Goal: Task Accomplishment & Management: Use online tool/utility

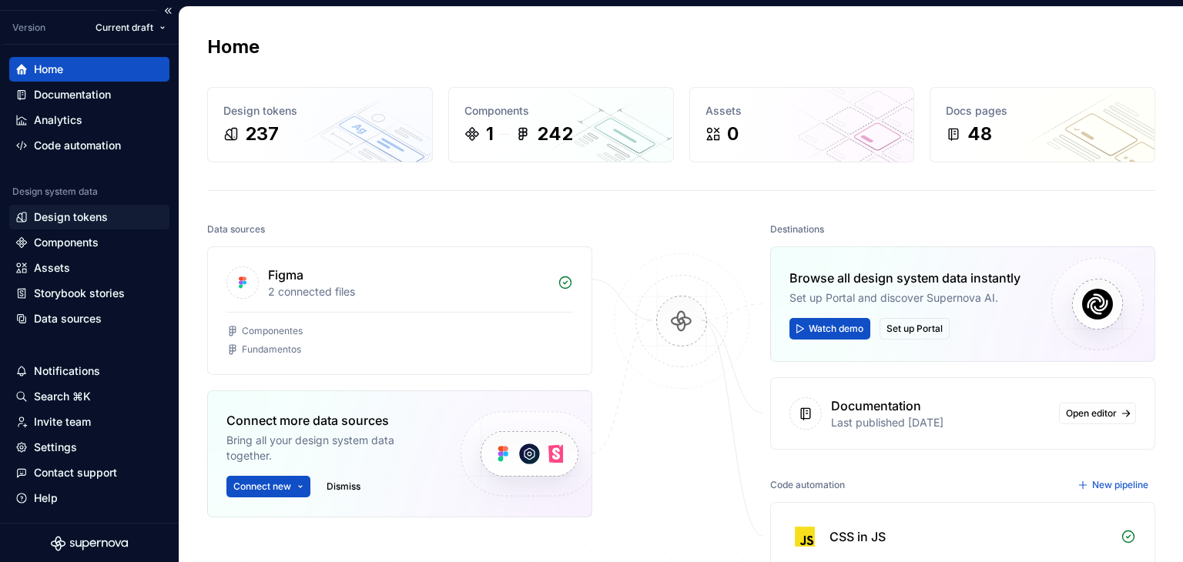
scroll to position [38, 0]
click at [92, 213] on div "Design tokens" at bounding box center [71, 215] width 74 height 15
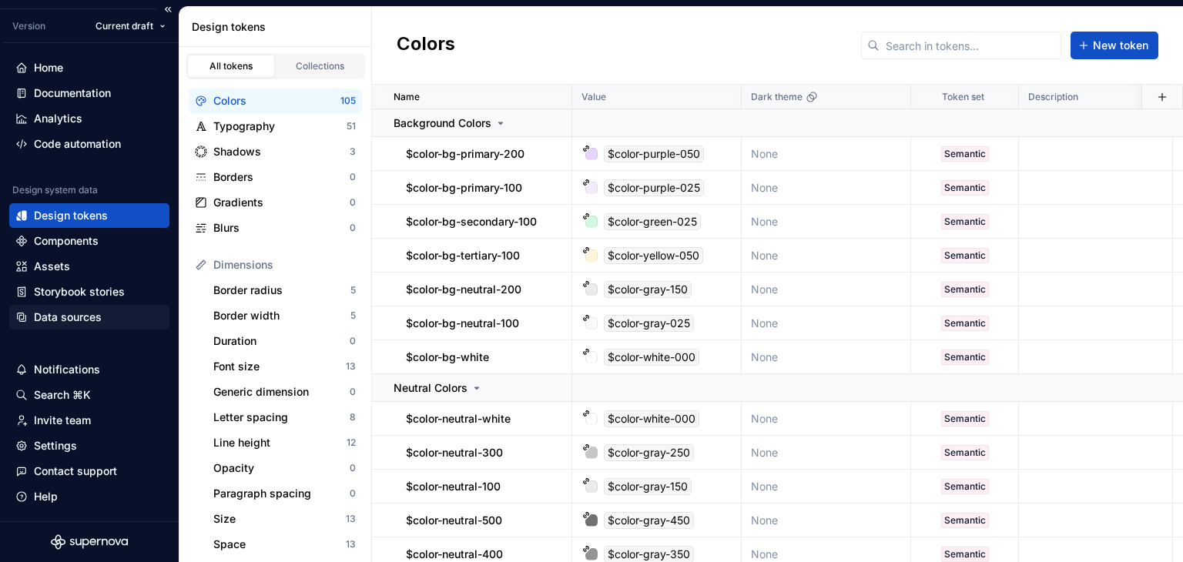
click at [69, 313] on div "Data sources" at bounding box center [68, 317] width 68 height 15
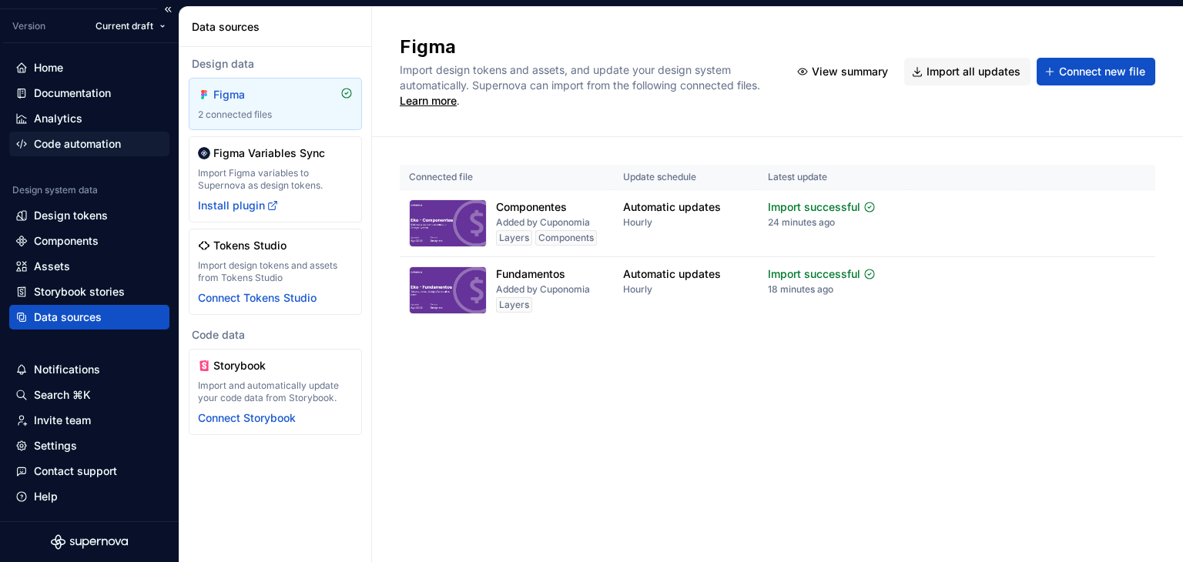
click at [59, 147] on div "Code automation" at bounding box center [77, 143] width 87 height 15
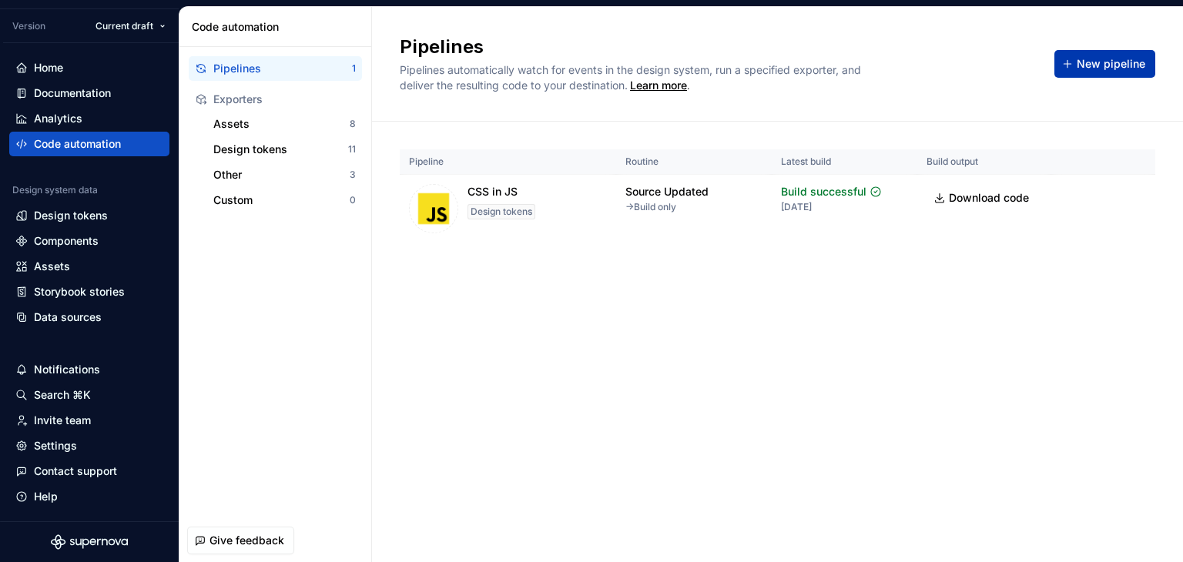
click at [1094, 65] on span "New pipeline" at bounding box center [1110, 63] width 69 height 15
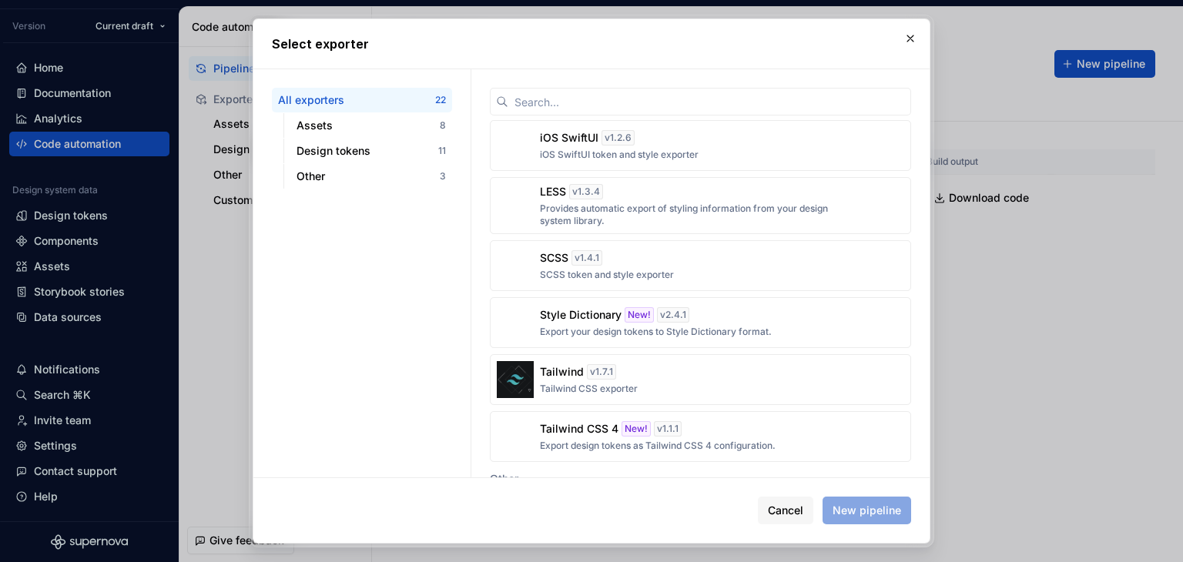
scroll to position [764, 0]
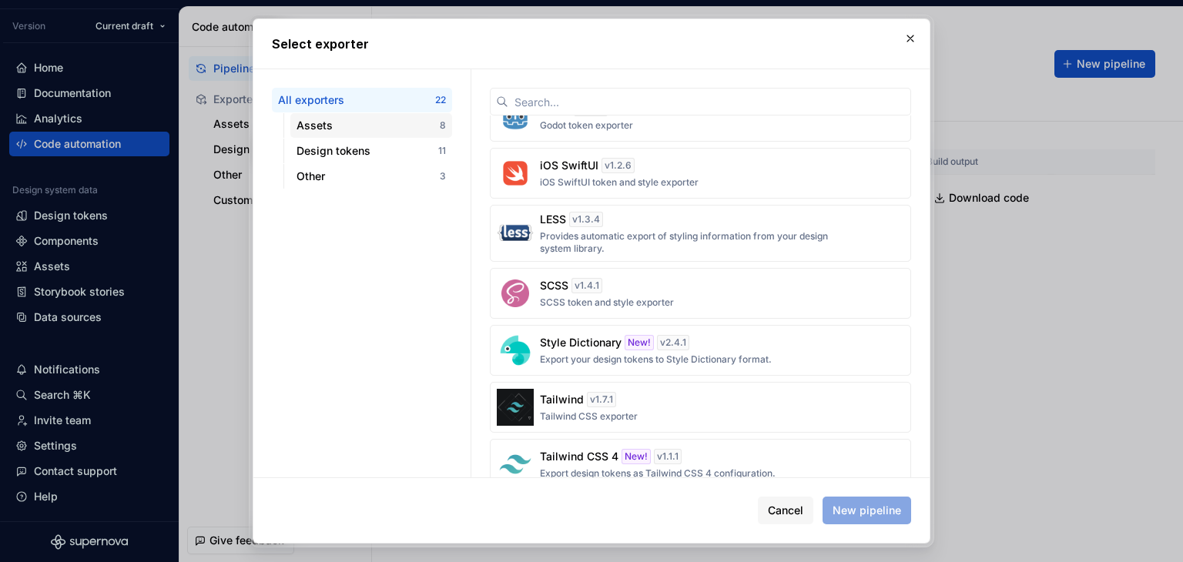
click at [341, 129] on div "Assets" at bounding box center [367, 125] width 143 height 15
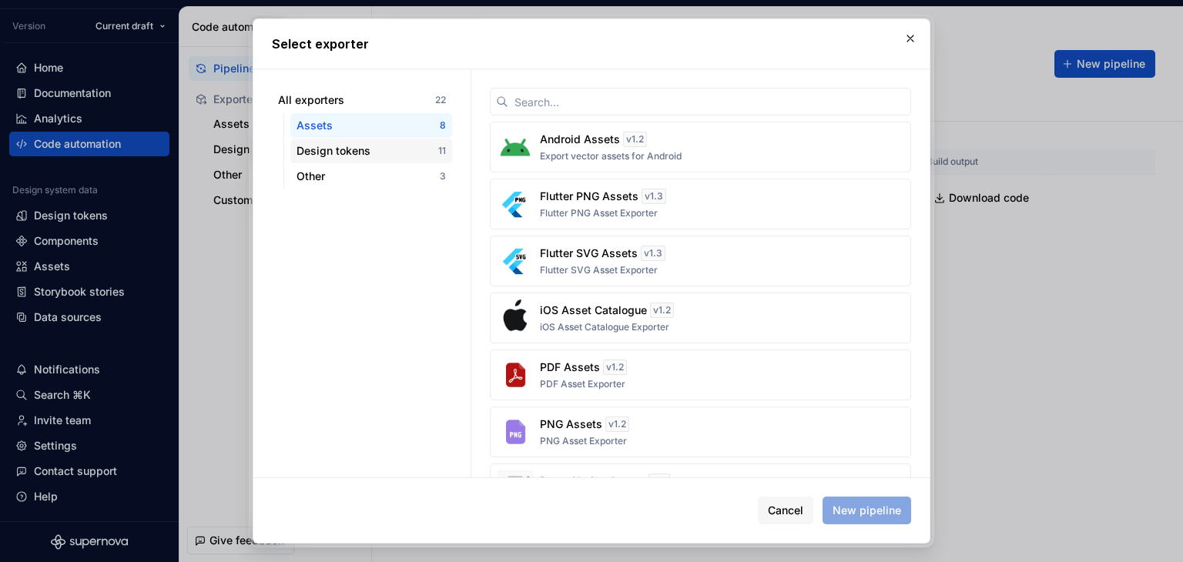
click at [349, 152] on div "Design tokens" at bounding box center [367, 150] width 142 height 15
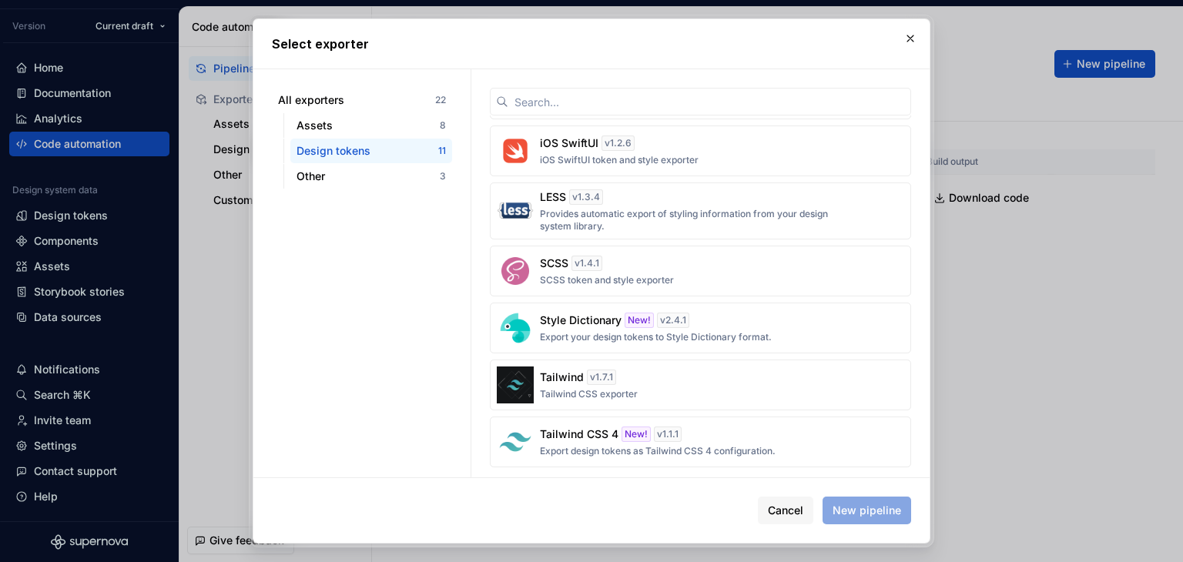
scroll to position [286, 0]
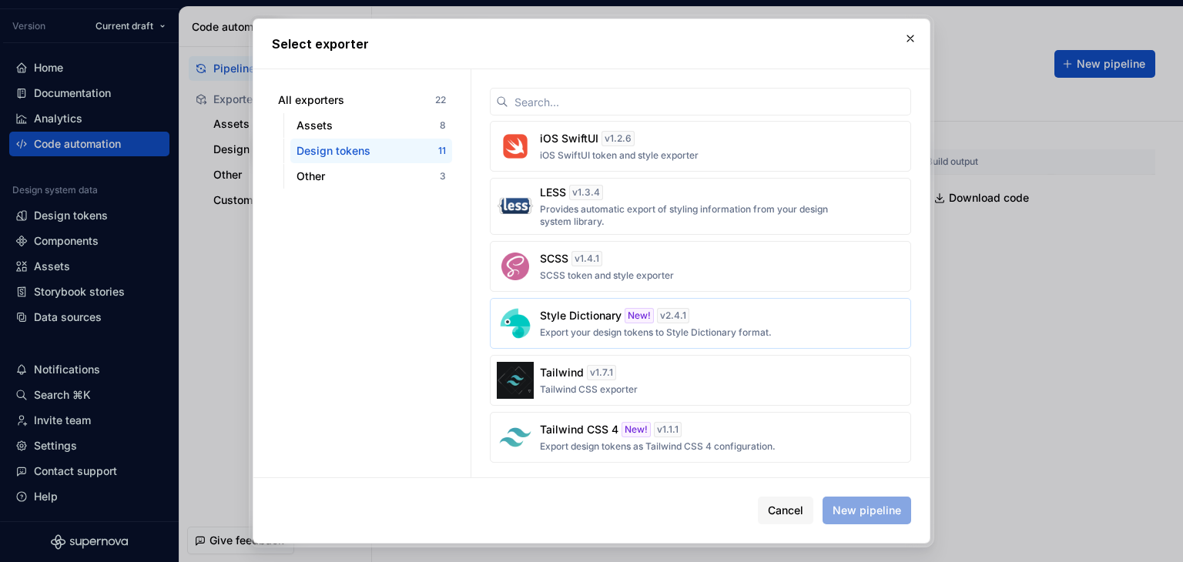
click at [696, 321] on div "Style Dictionary New! v 2.4.1 Export your design tokens to Style Dictionary for…" at bounding box center [696, 323] width 312 height 31
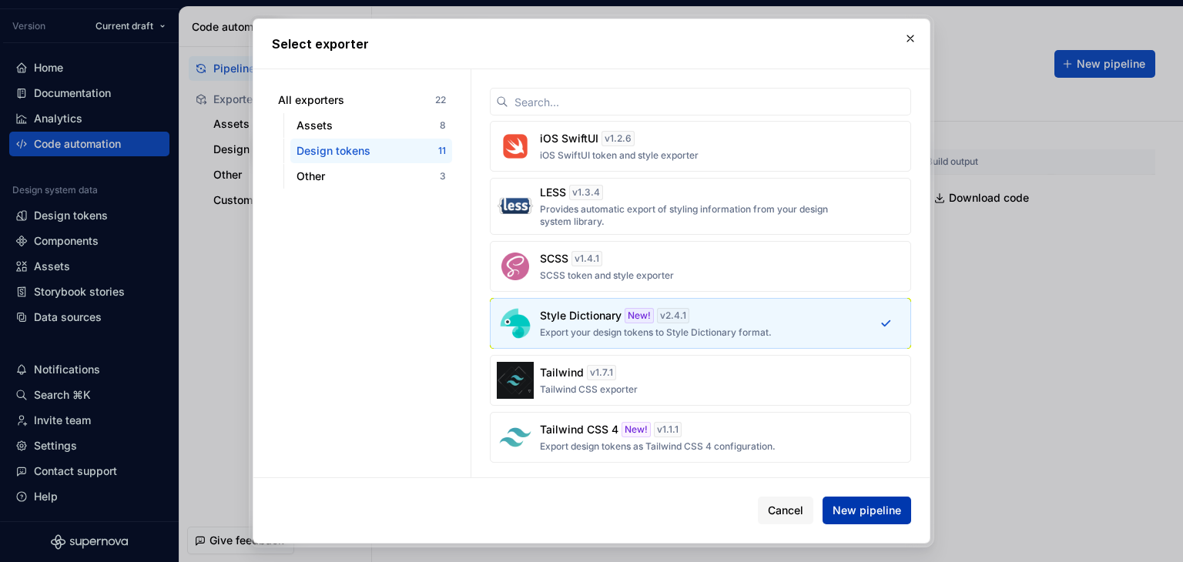
click at [887, 514] on span "New pipeline" at bounding box center [866, 510] width 69 height 15
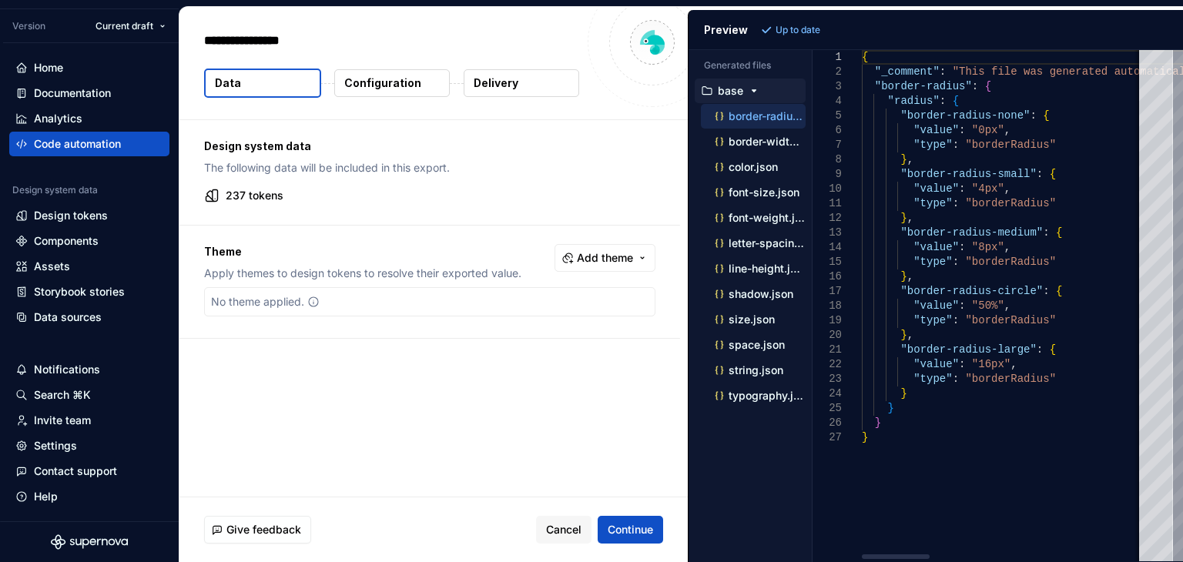
type textarea "*"
click at [646, 524] on span "Continue" at bounding box center [629, 529] width 45 height 15
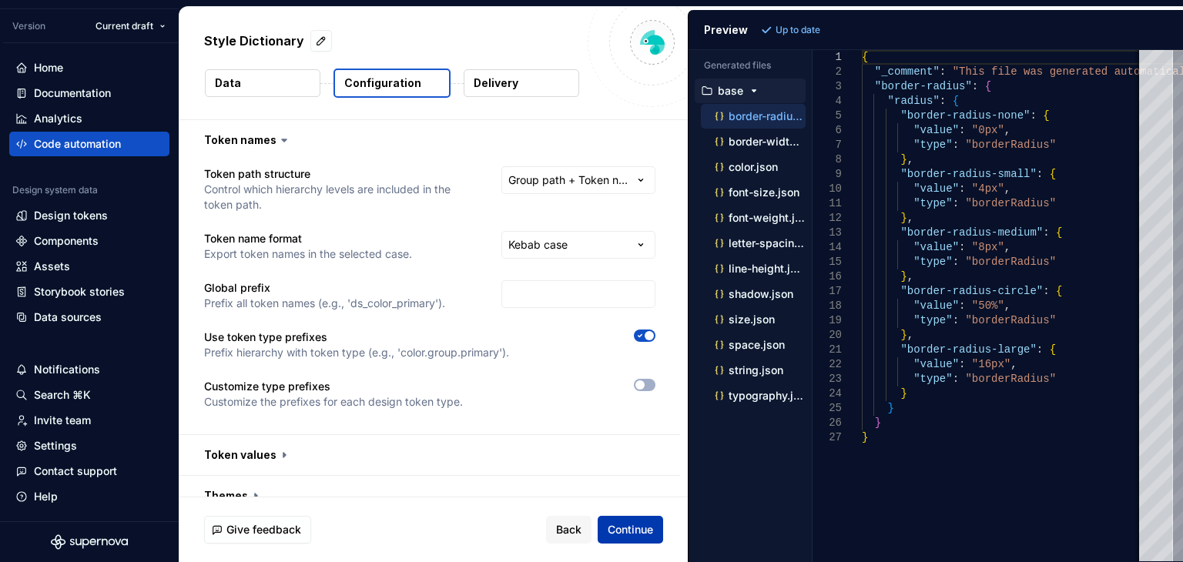
click at [646, 524] on span "Continue" at bounding box center [629, 529] width 45 height 15
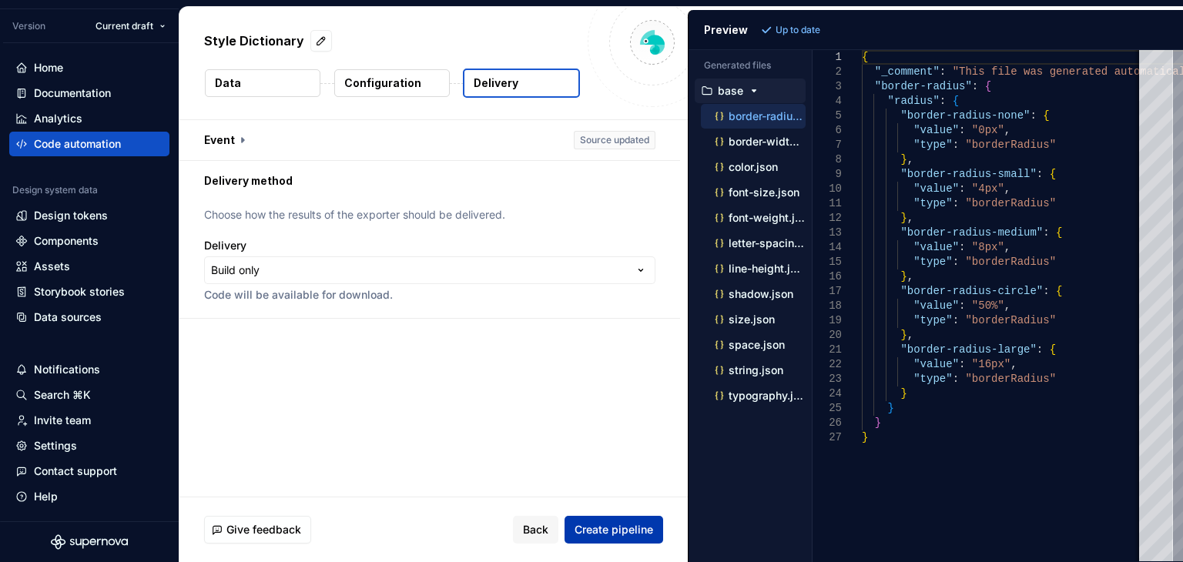
click at [646, 524] on span "Create pipeline" at bounding box center [613, 529] width 79 height 15
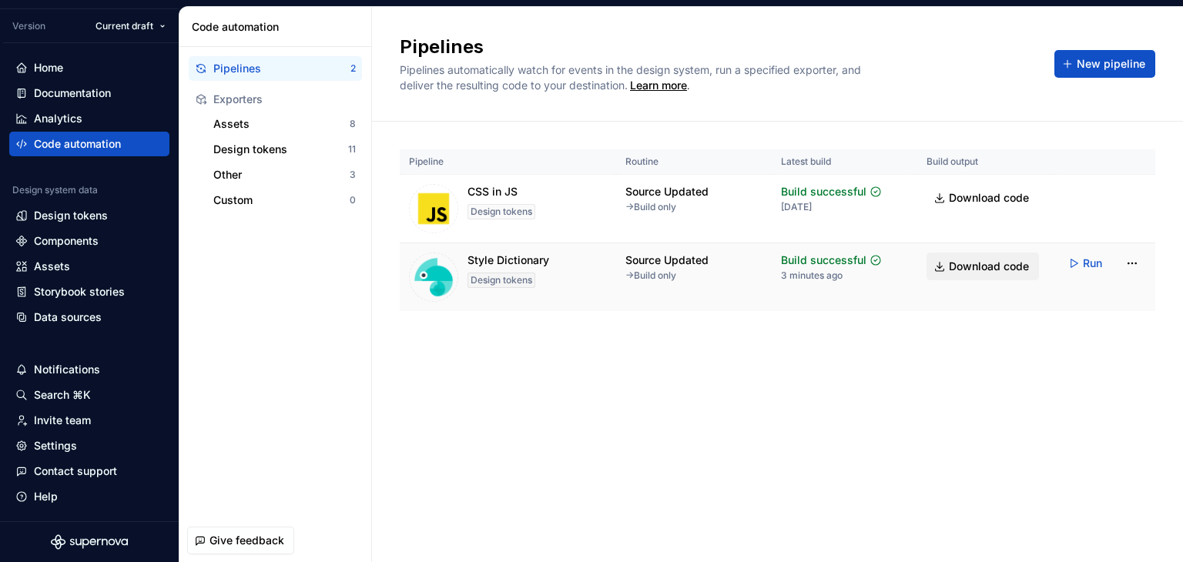
click at [1010, 270] on span "Download code" at bounding box center [989, 266] width 80 height 15
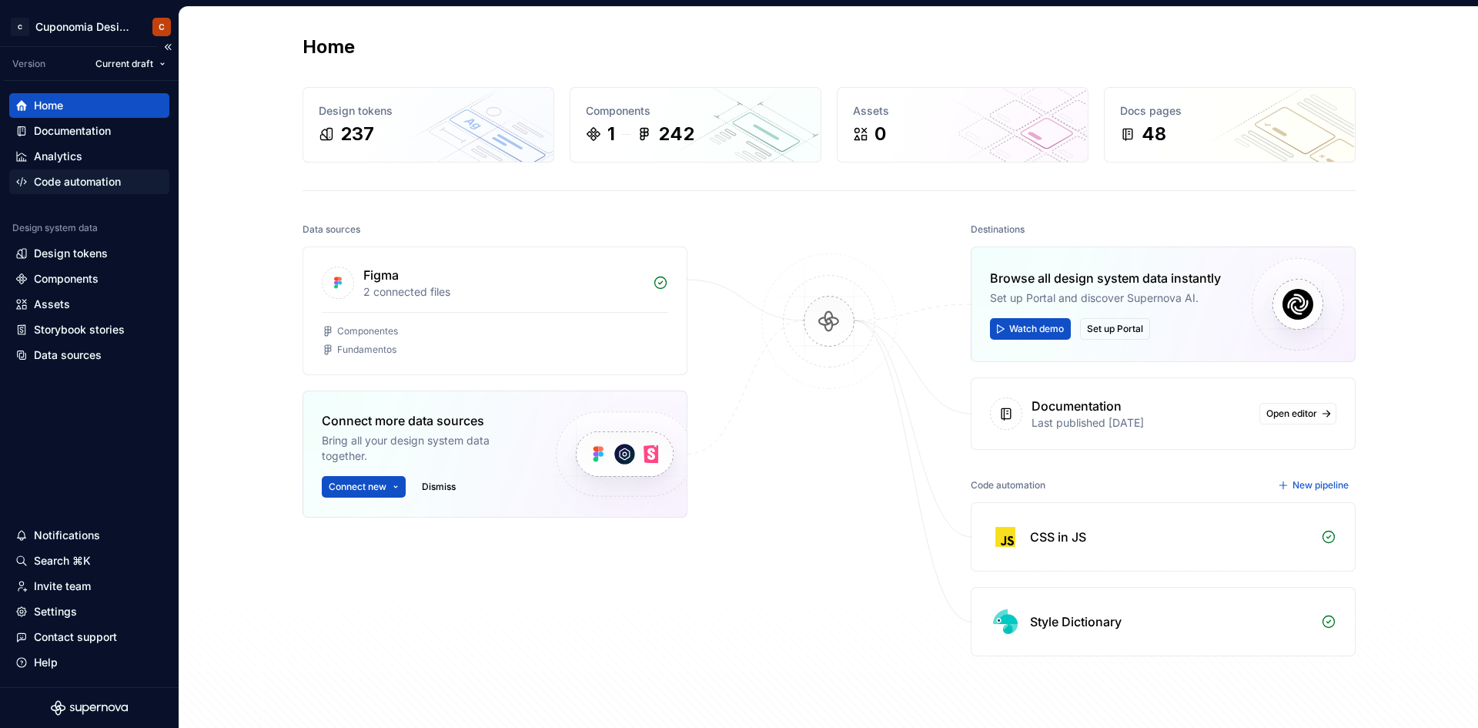
click at [107, 189] on div "Code automation" at bounding box center [77, 181] width 87 height 15
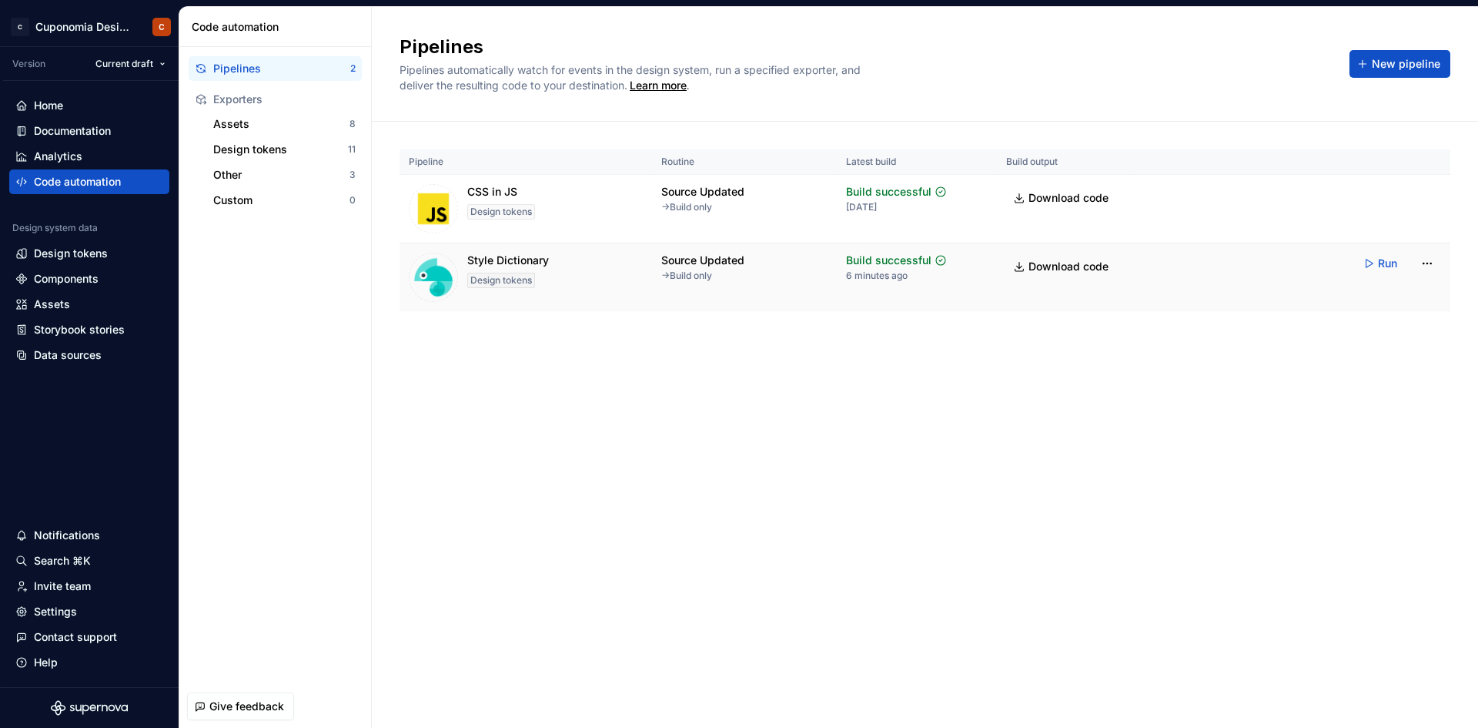
click at [520, 275] on div "Design tokens" at bounding box center [501, 280] width 68 height 15
click at [1182, 264] on div "Run" at bounding box center [1398, 263] width 85 height 28
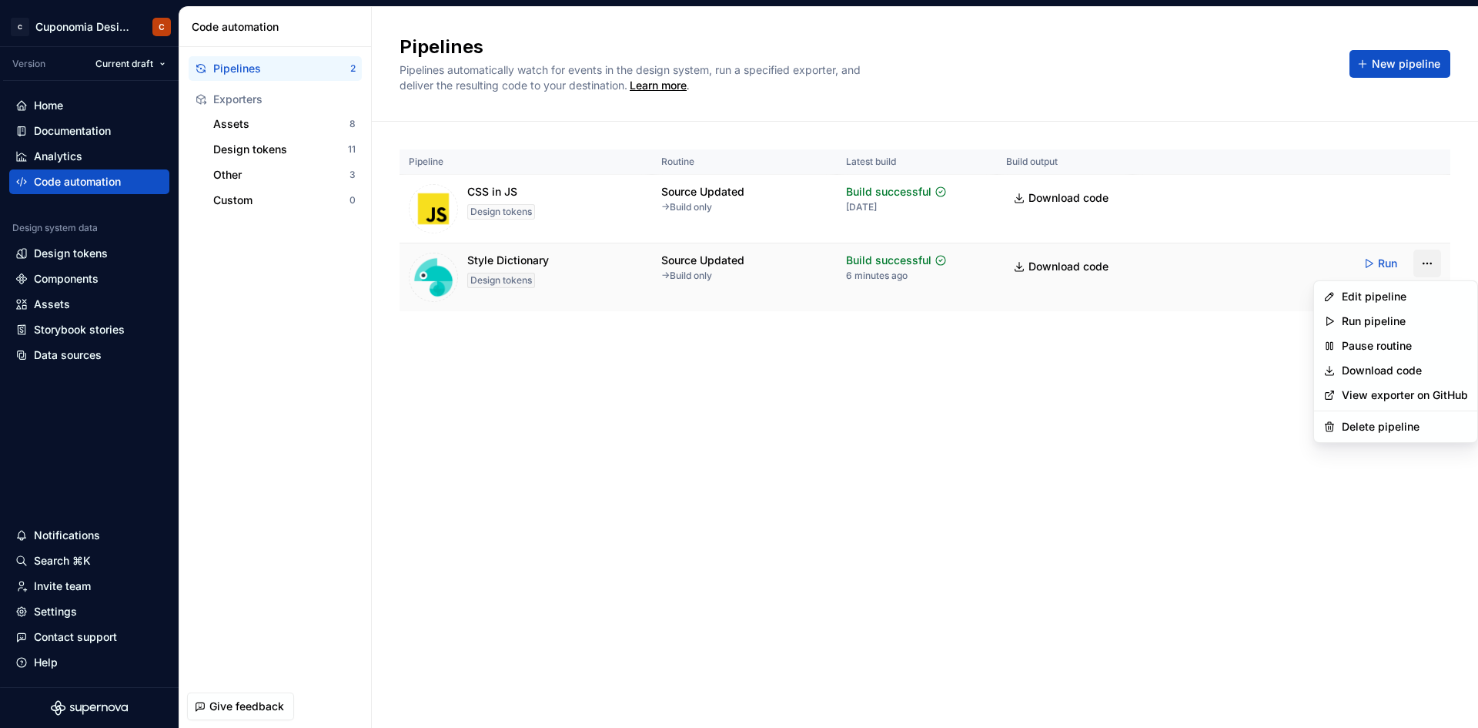
click at [1182, 261] on html "C Cuponomia Design System C Version Current draft Home Documentation Analytics …" at bounding box center [739, 364] width 1478 height 728
click at [1182, 287] on div "Edit pipeline" at bounding box center [1395, 296] width 157 height 25
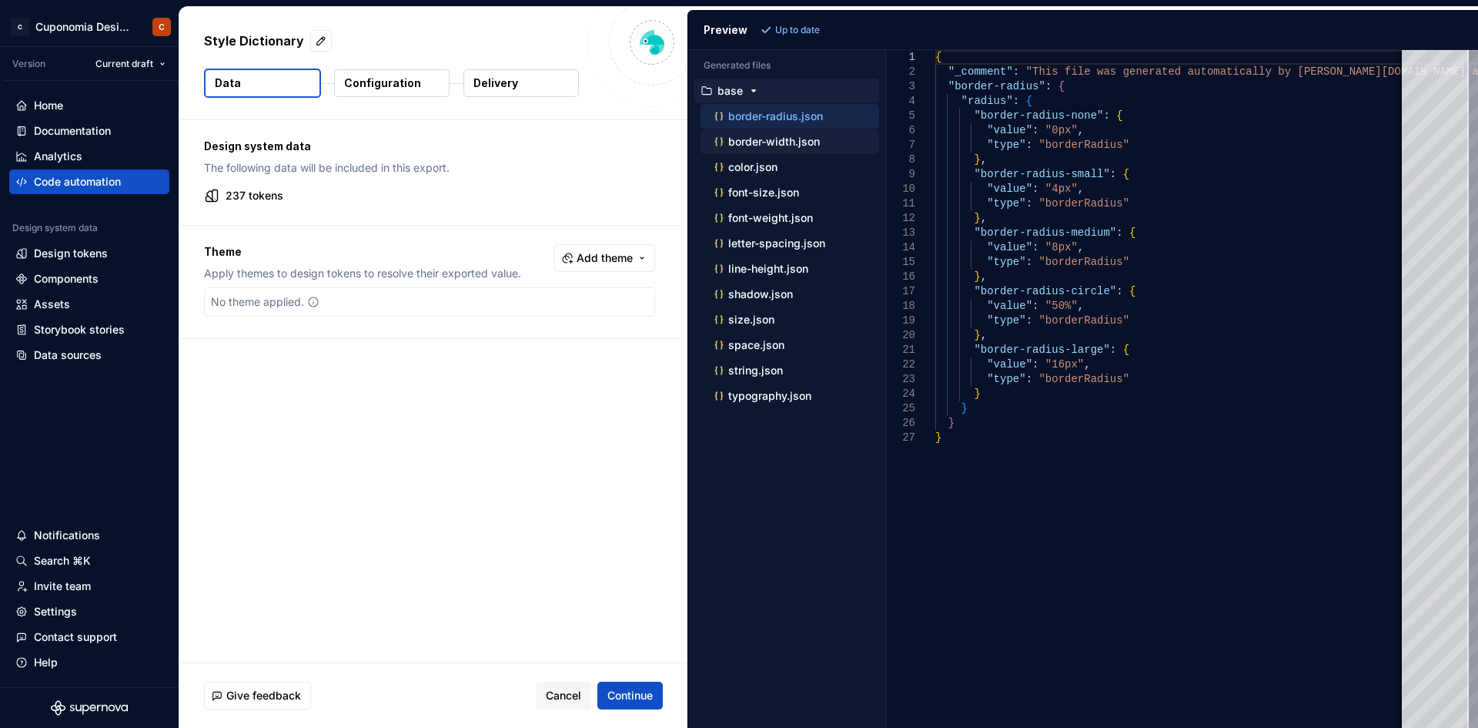
click at [770, 145] on p "border-width.json" at bounding box center [774, 142] width 92 height 12
click at [770, 170] on p "color.json" at bounding box center [752, 167] width 49 height 12
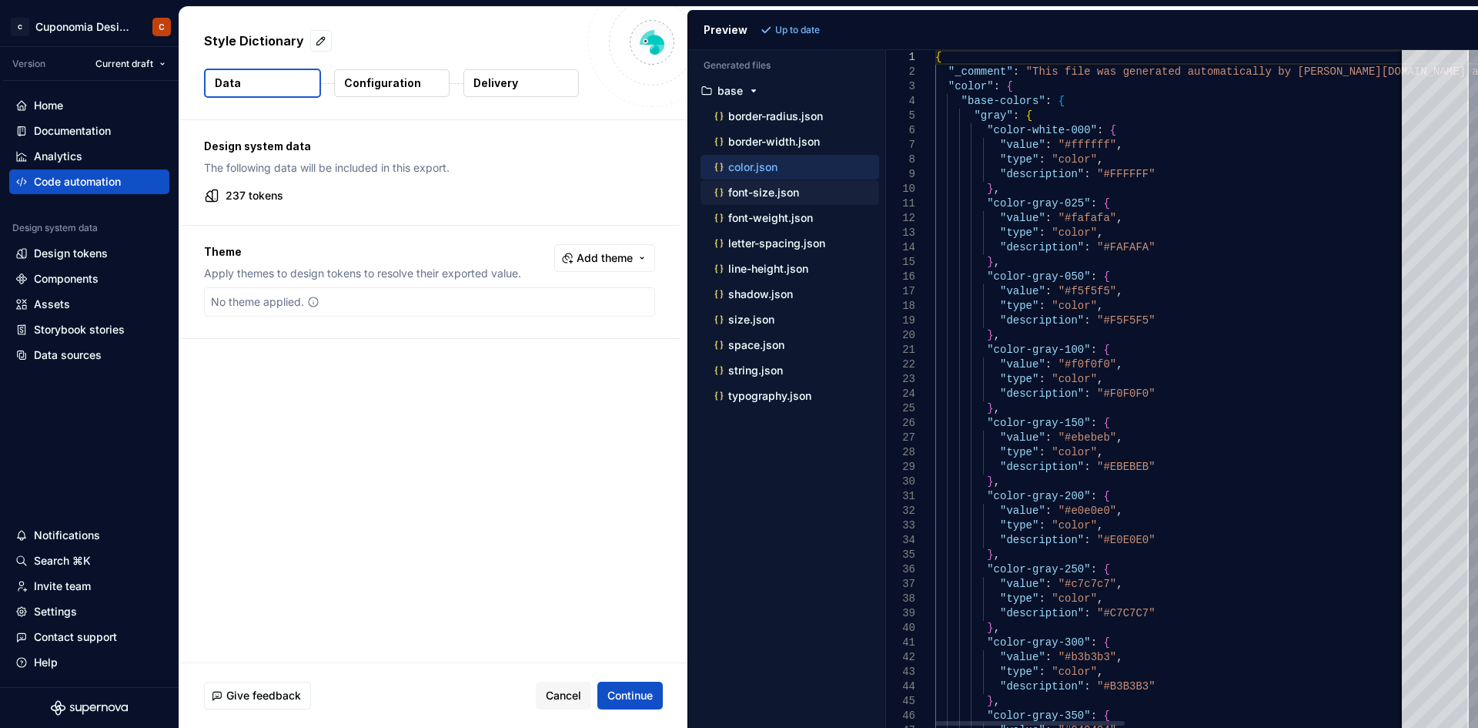
click at [773, 186] on p "font-size.json" at bounding box center [763, 192] width 71 height 12
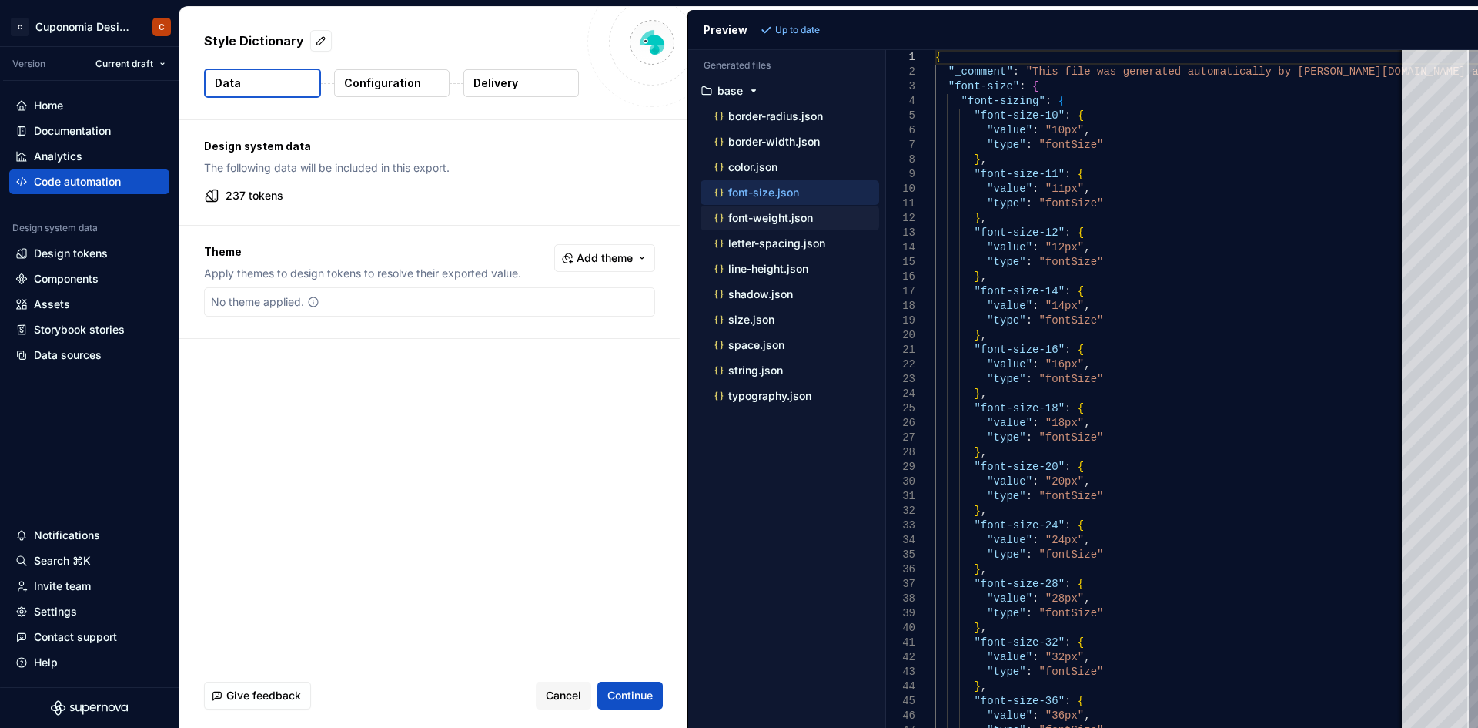
click at [777, 206] on div "font-weight.json" at bounding box center [790, 218] width 179 height 25
click at [781, 223] on p "font-weight.json" at bounding box center [770, 218] width 85 height 12
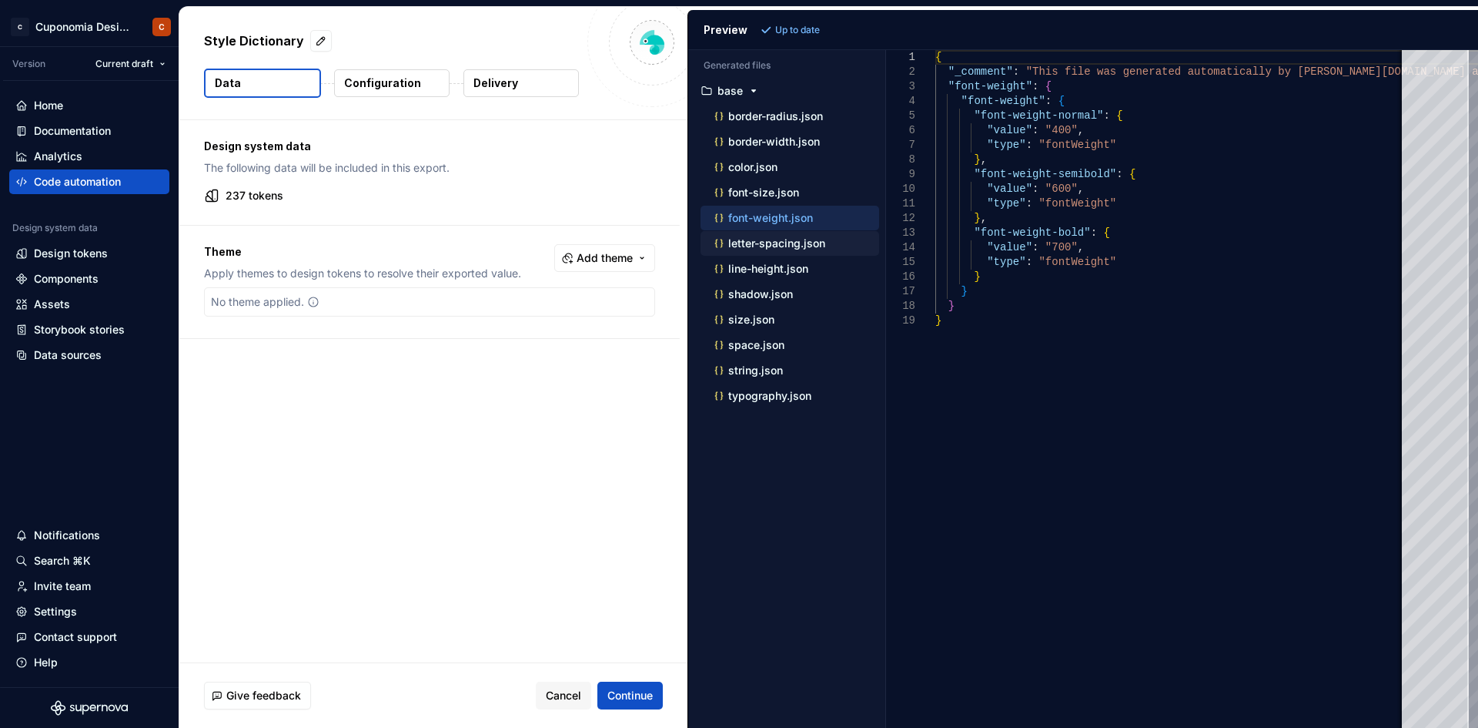
click at [785, 238] on p "letter-spacing.json" at bounding box center [776, 243] width 97 height 12
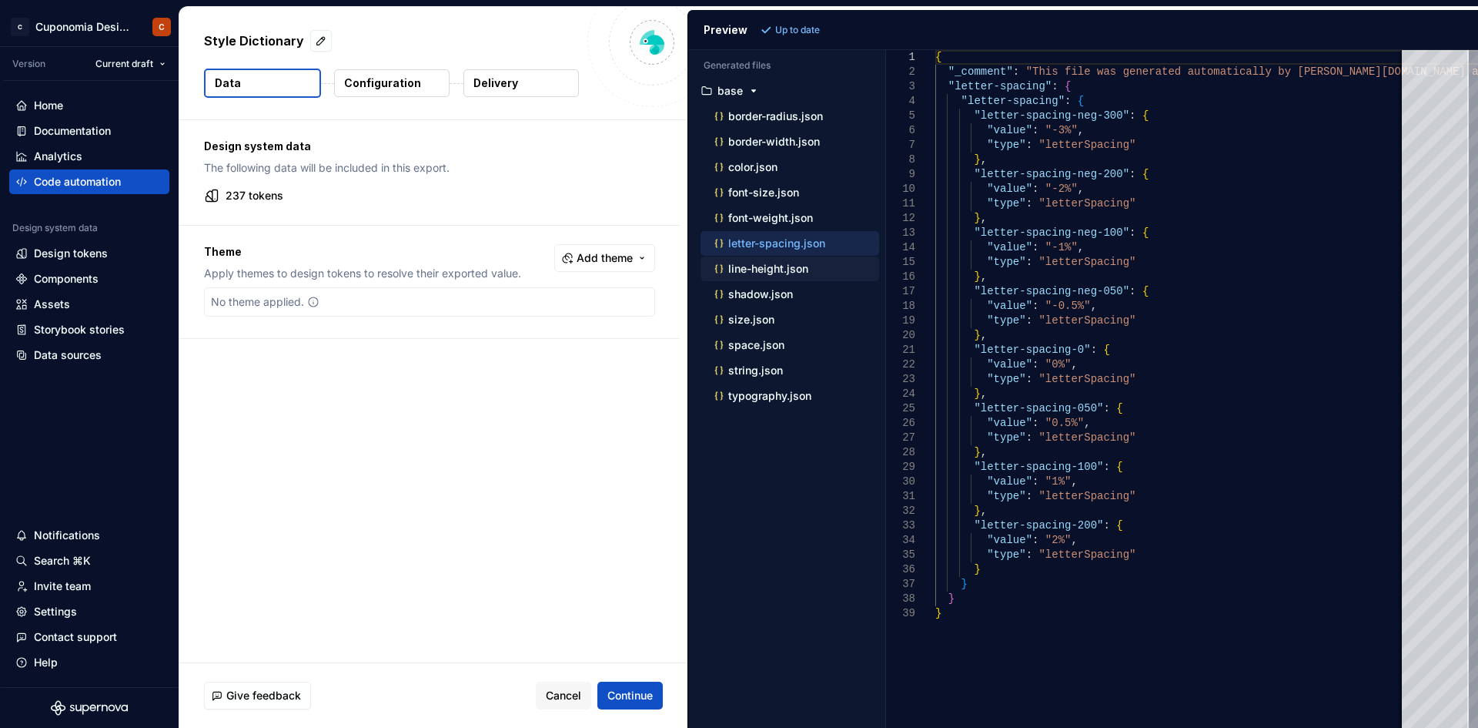
click at [788, 259] on div "line-height.json" at bounding box center [790, 268] width 179 height 25
click at [789, 271] on p "line-height.json" at bounding box center [768, 269] width 80 height 12
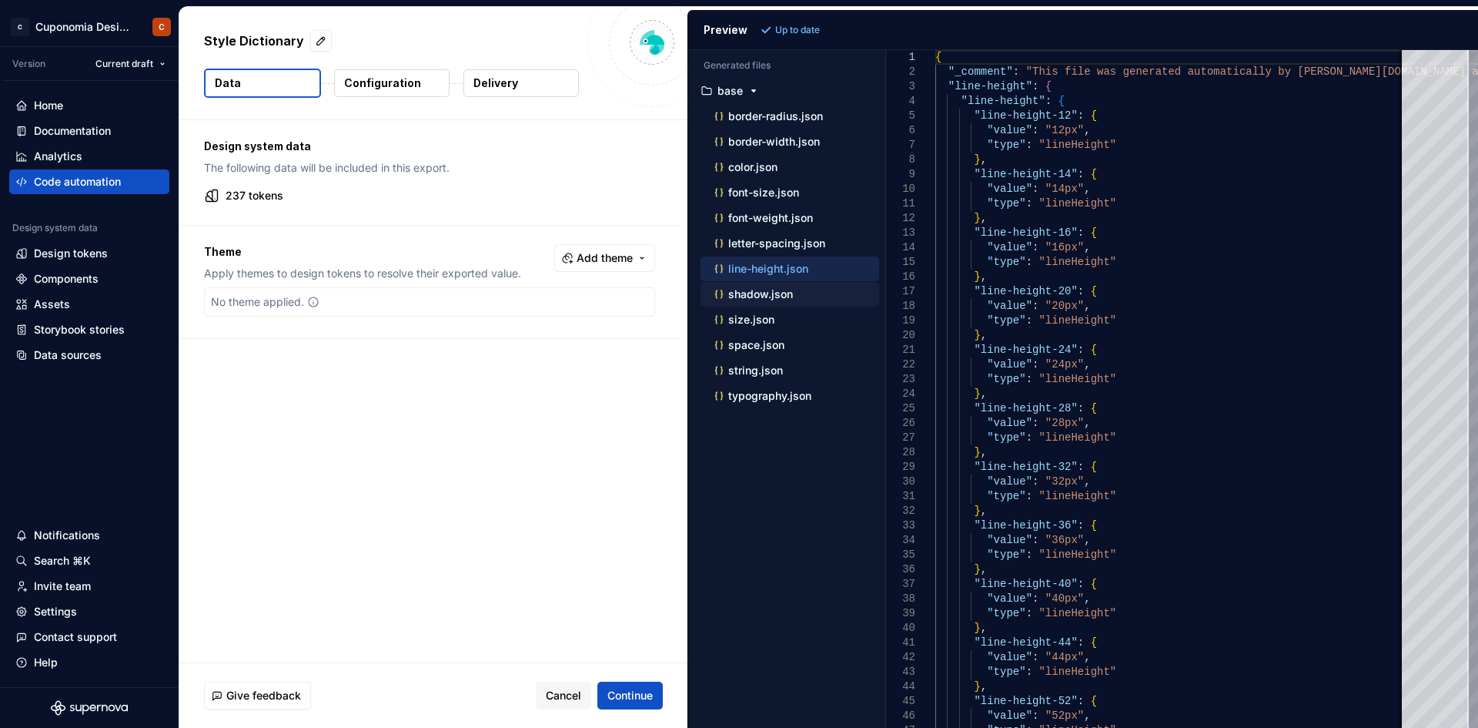
click at [791, 292] on p "shadow.json" at bounding box center [760, 294] width 65 height 12
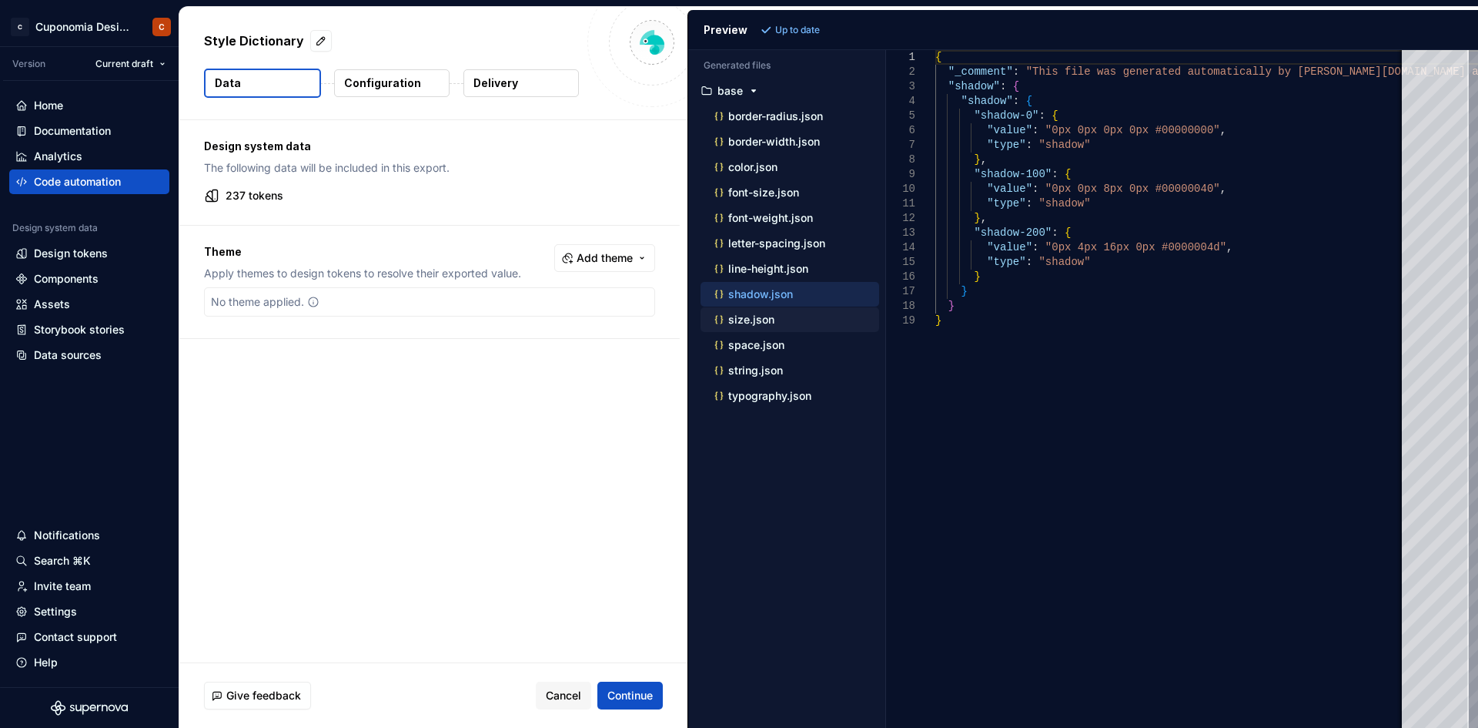
click at [787, 323] on div "size.json" at bounding box center [795, 319] width 168 height 15
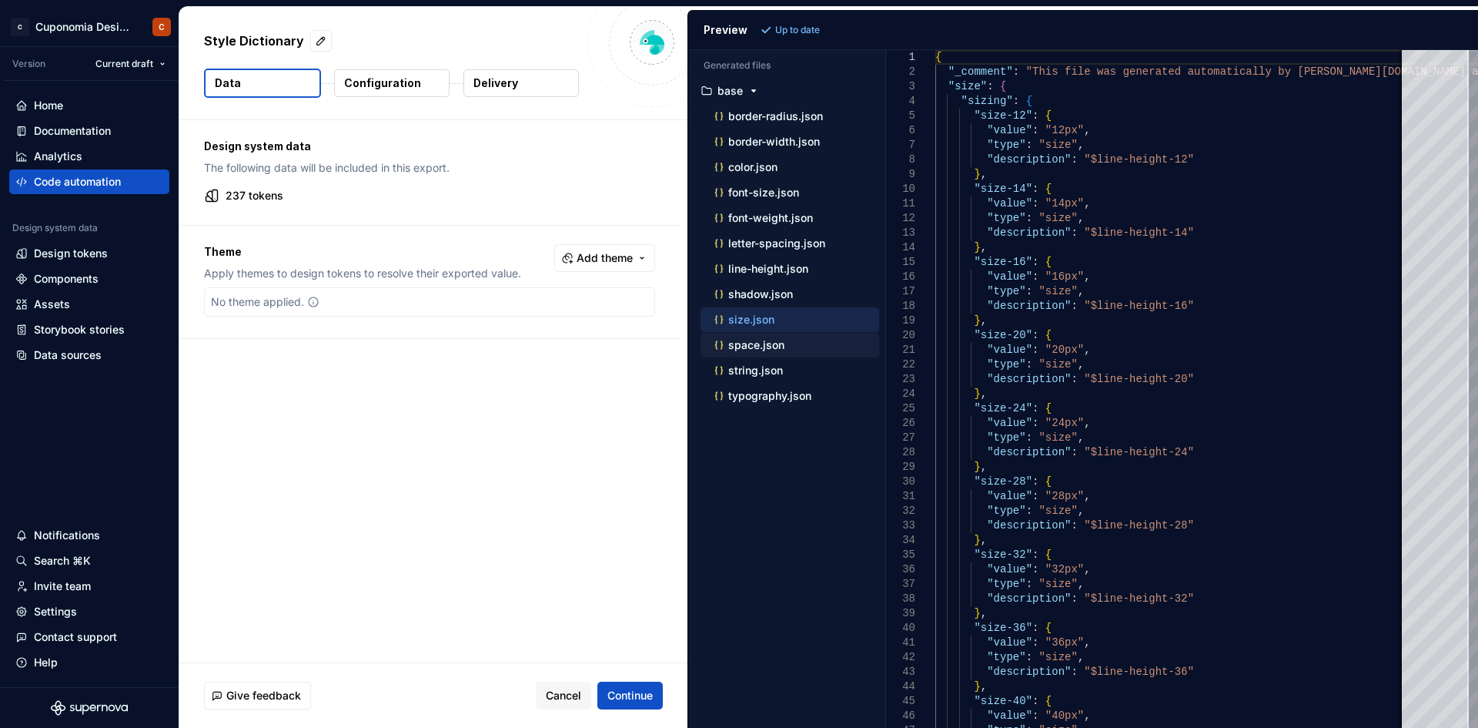
click at [783, 336] on div "space.json" at bounding box center [790, 345] width 179 height 25
click at [782, 343] on p "space.json" at bounding box center [756, 345] width 56 height 12
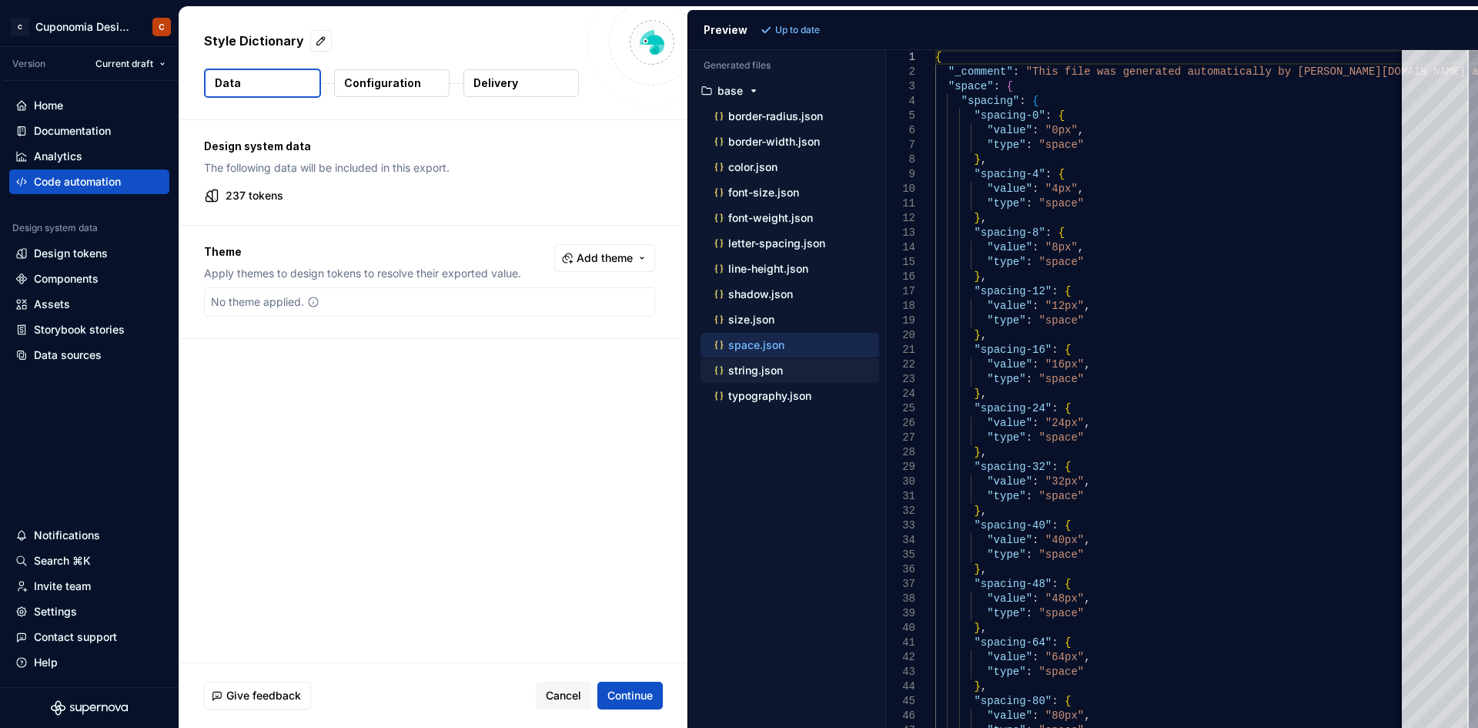
click at [782, 367] on p "string.json" at bounding box center [755, 370] width 55 height 12
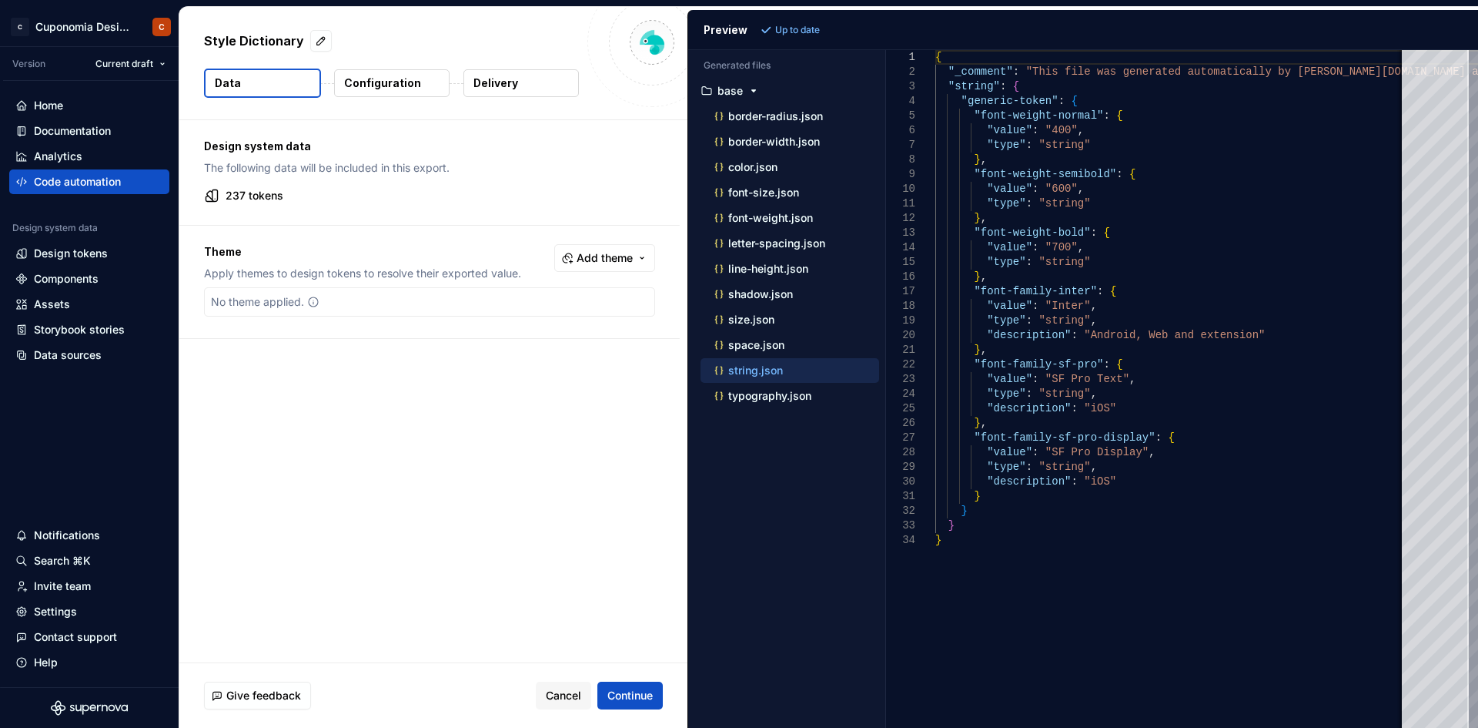
click at [781, 380] on div "string.json" at bounding box center [790, 370] width 179 height 25
click at [782, 390] on p "typography.json" at bounding box center [769, 396] width 83 height 12
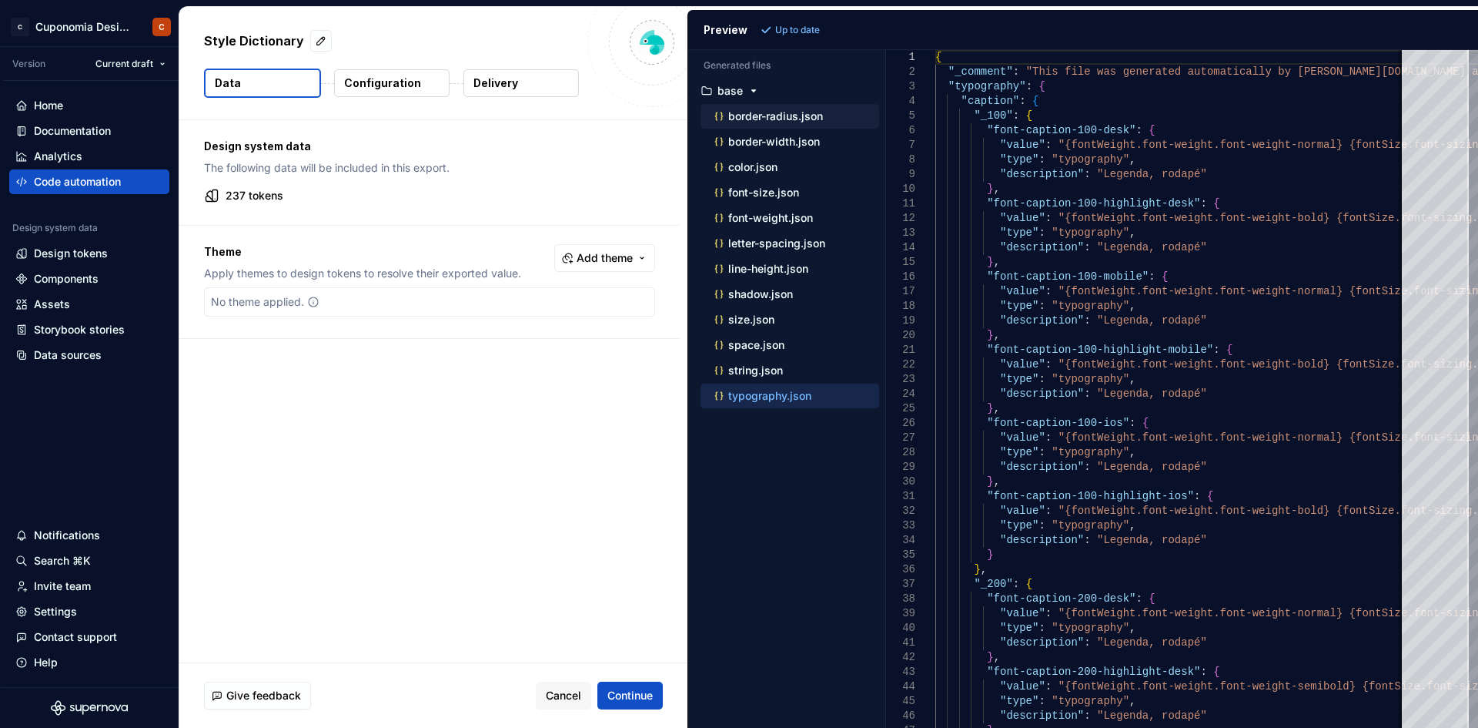
click at [834, 116] on div "border-radius.json" at bounding box center [795, 116] width 168 height 15
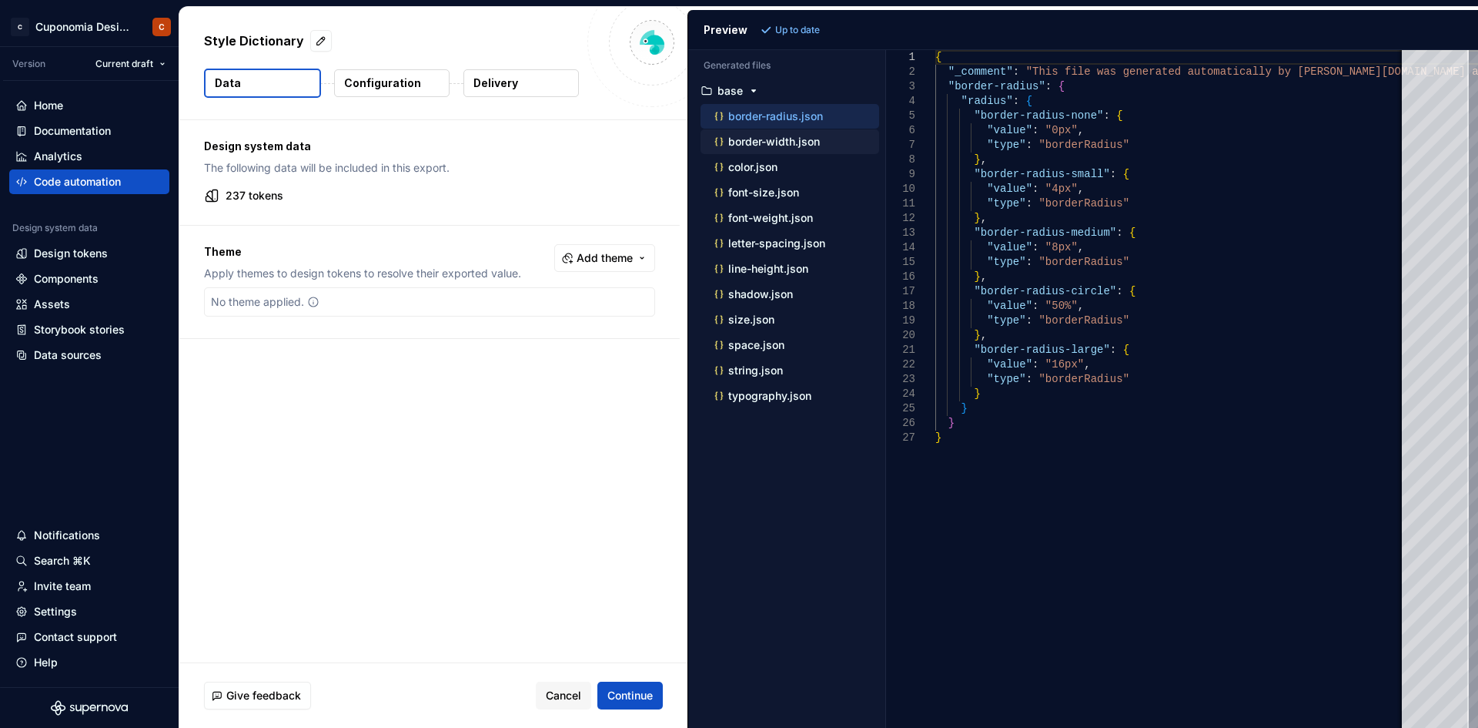
click at [803, 152] on div "border-width.json" at bounding box center [790, 141] width 179 height 25
click at [779, 176] on div "color.json" at bounding box center [790, 167] width 179 height 25
click at [781, 169] on div "color.json" at bounding box center [795, 166] width 168 height 15
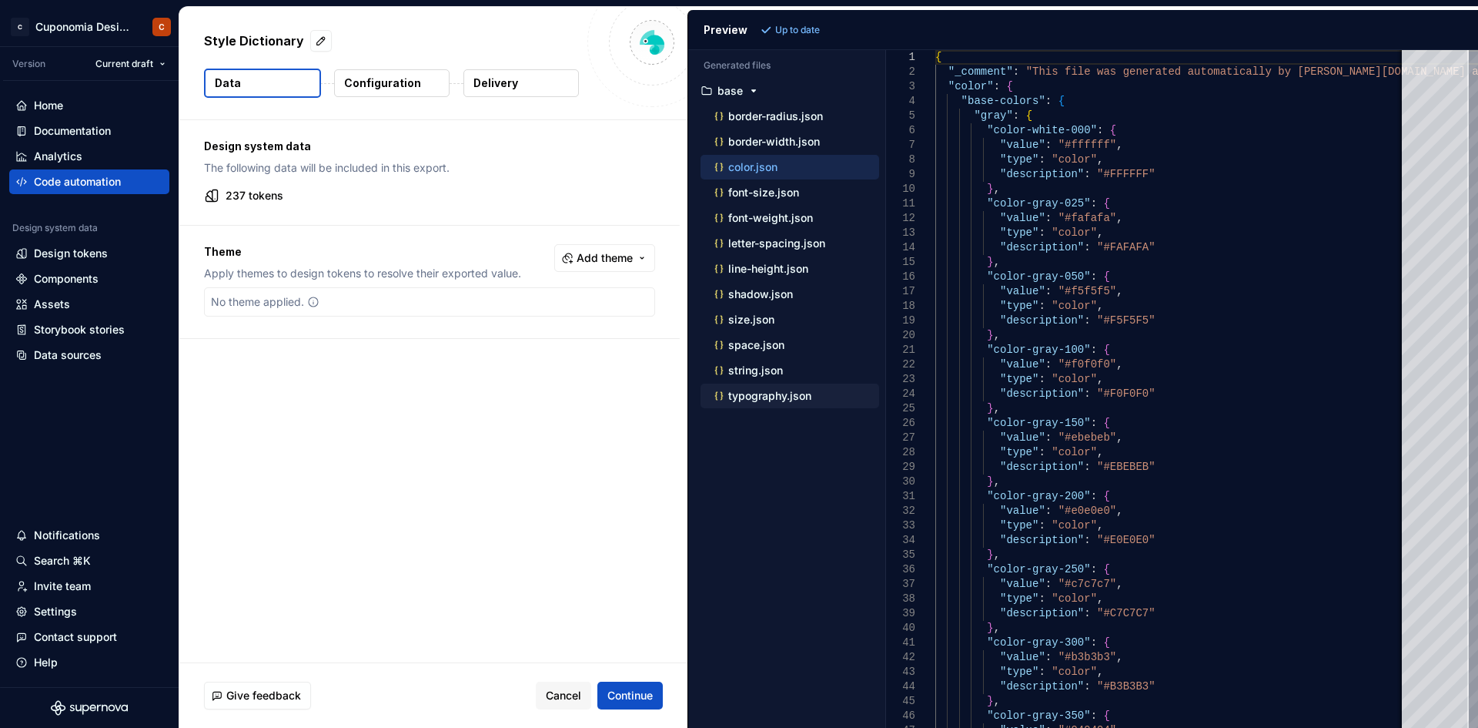
click at [776, 394] on p "typography.json" at bounding box center [769, 396] width 83 height 12
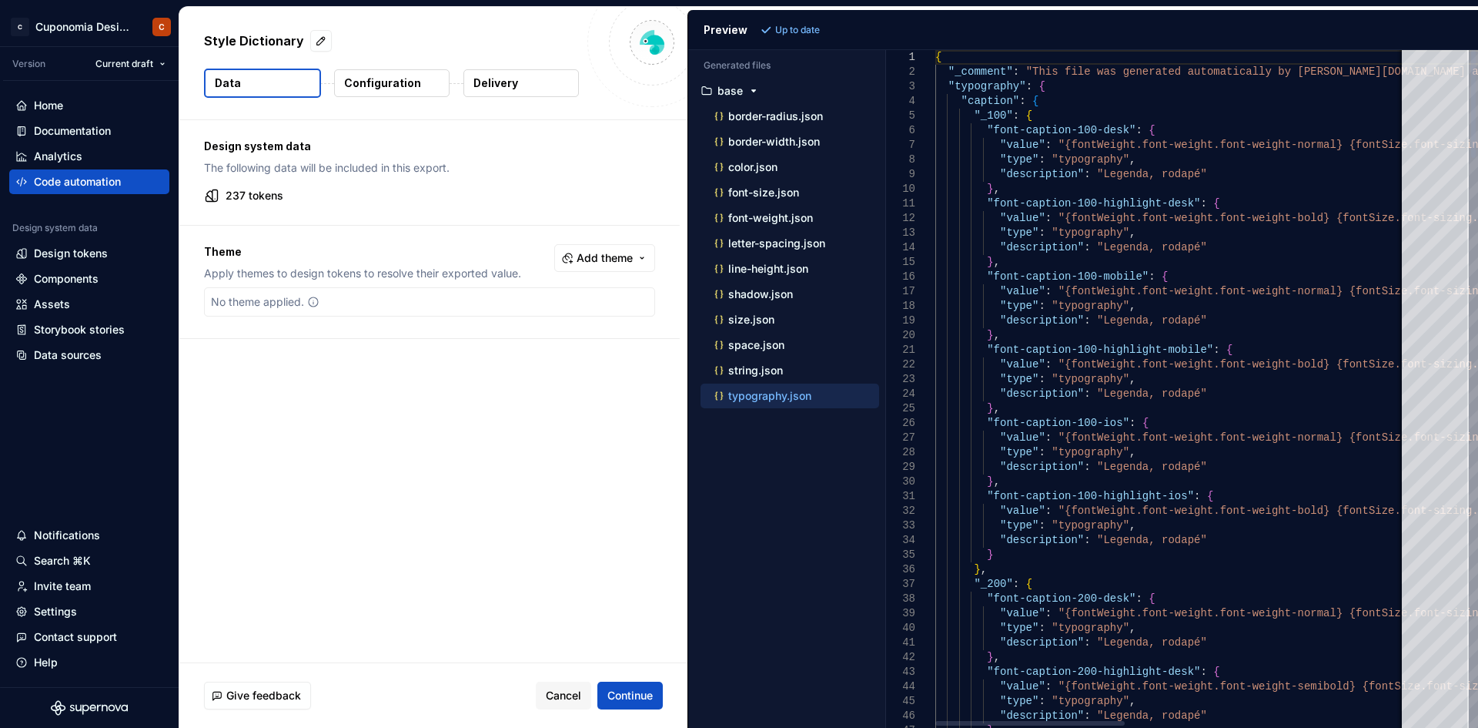
scroll to position [0, 230]
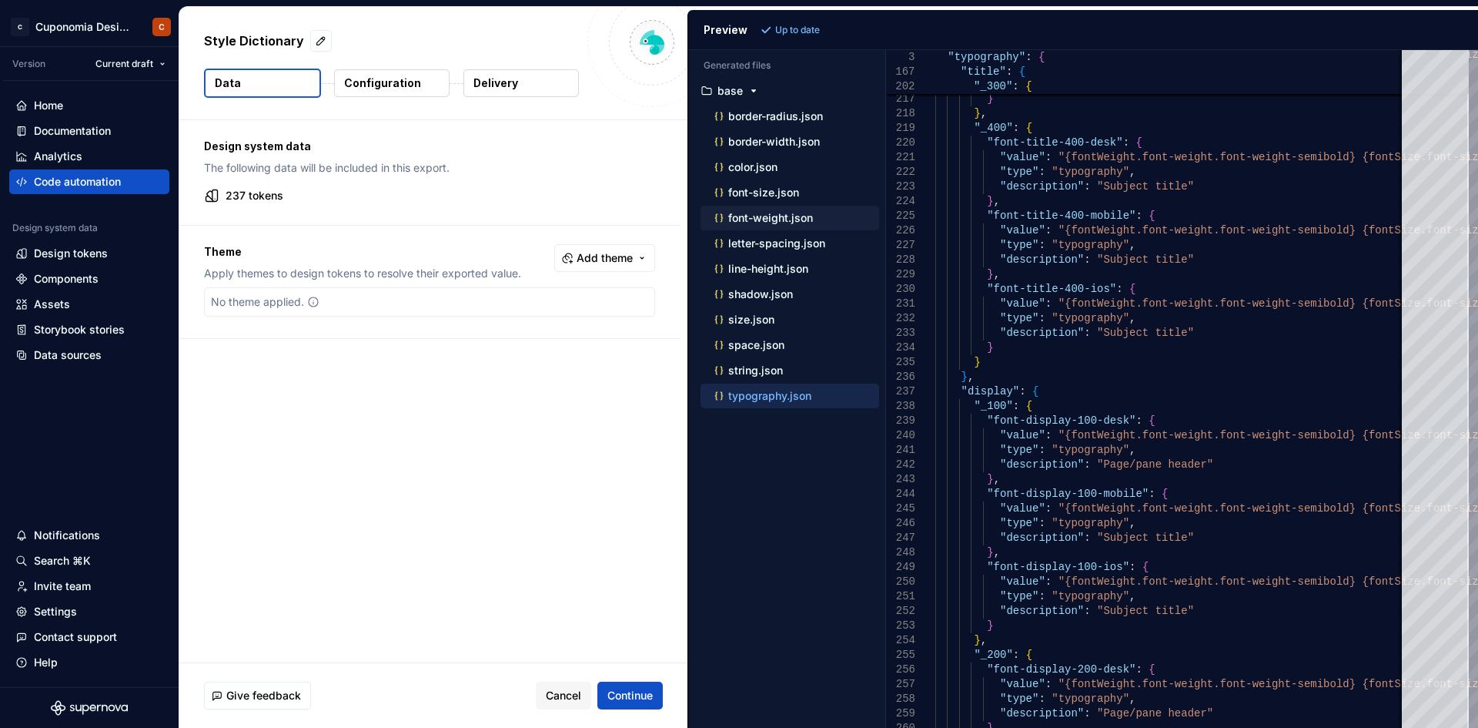
click at [794, 222] on p "font-weight.json" at bounding box center [770, 218] width 85 height 12
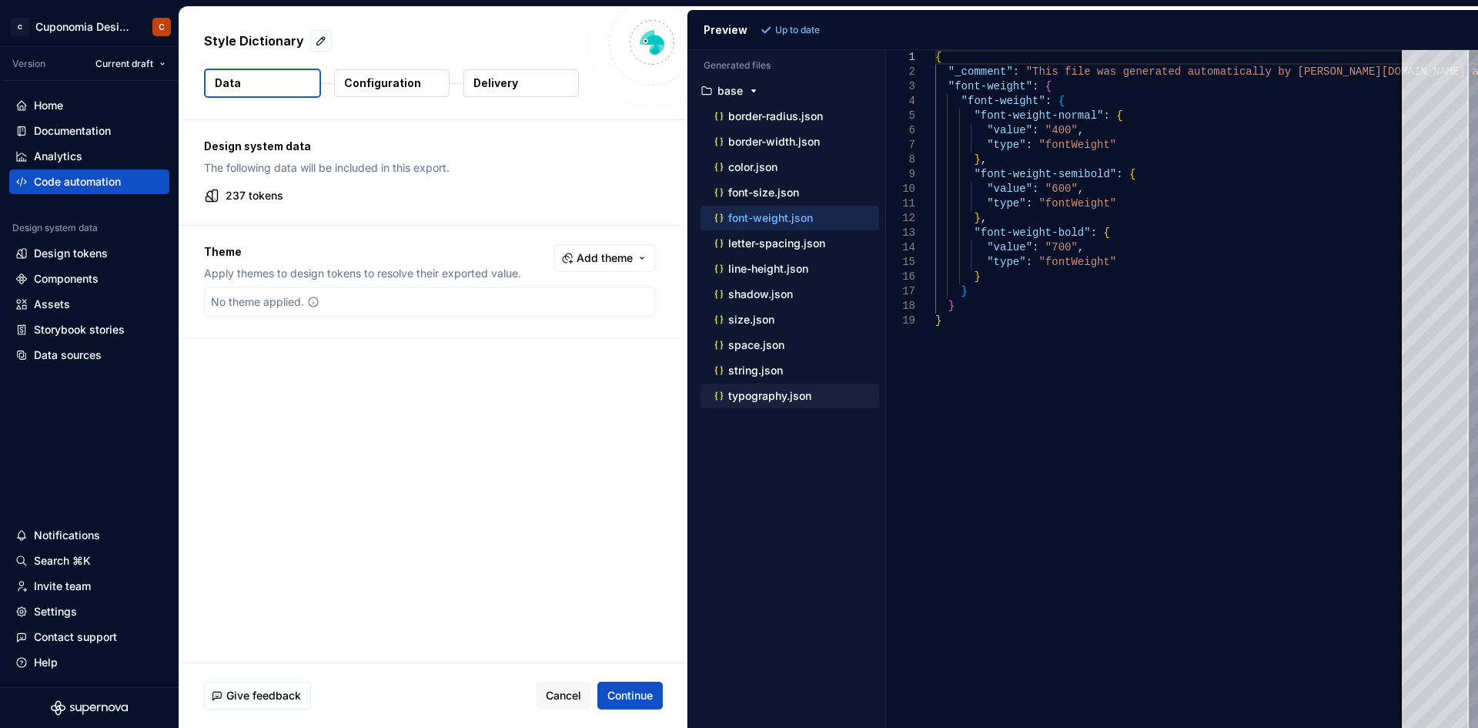
click at [746, 398] on p "typography.json" at bounding box center [769, 396] width 83 height 12
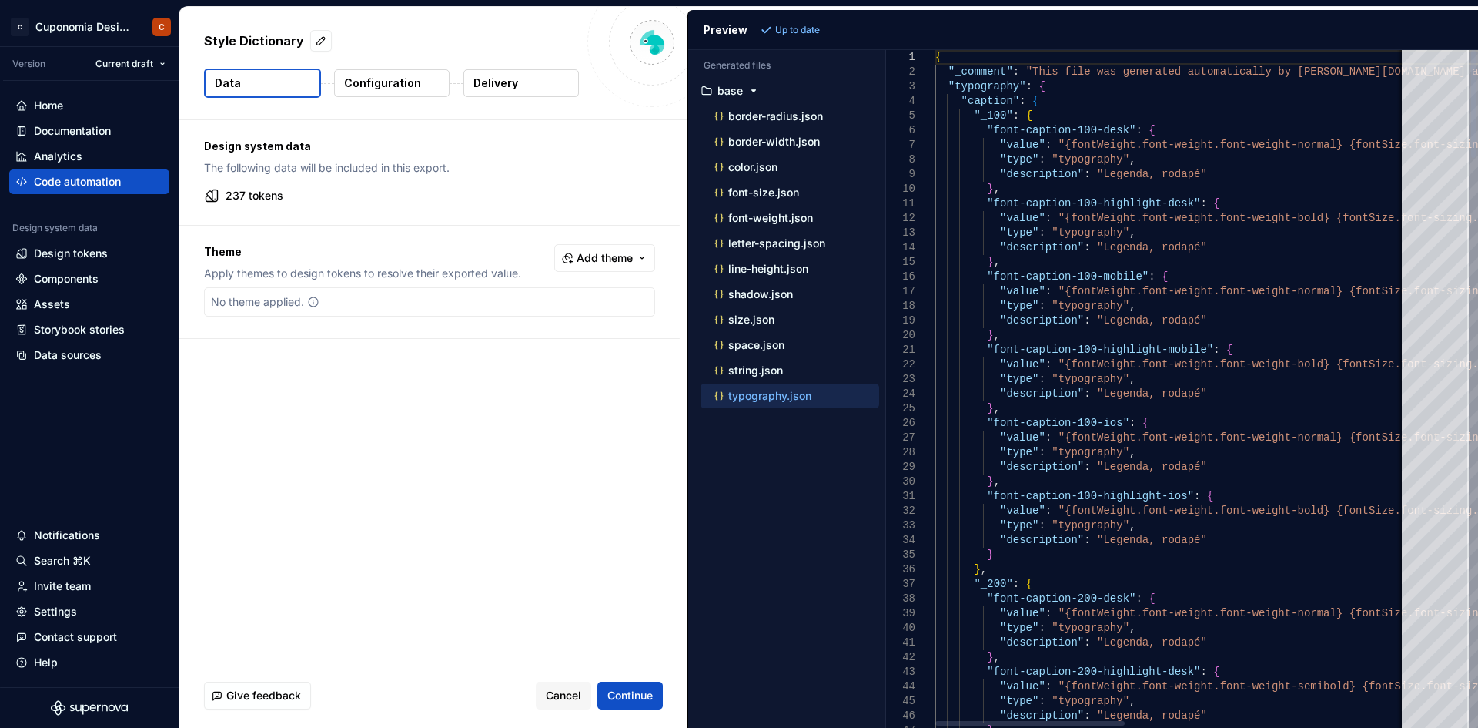
scroll to position [0, 0]
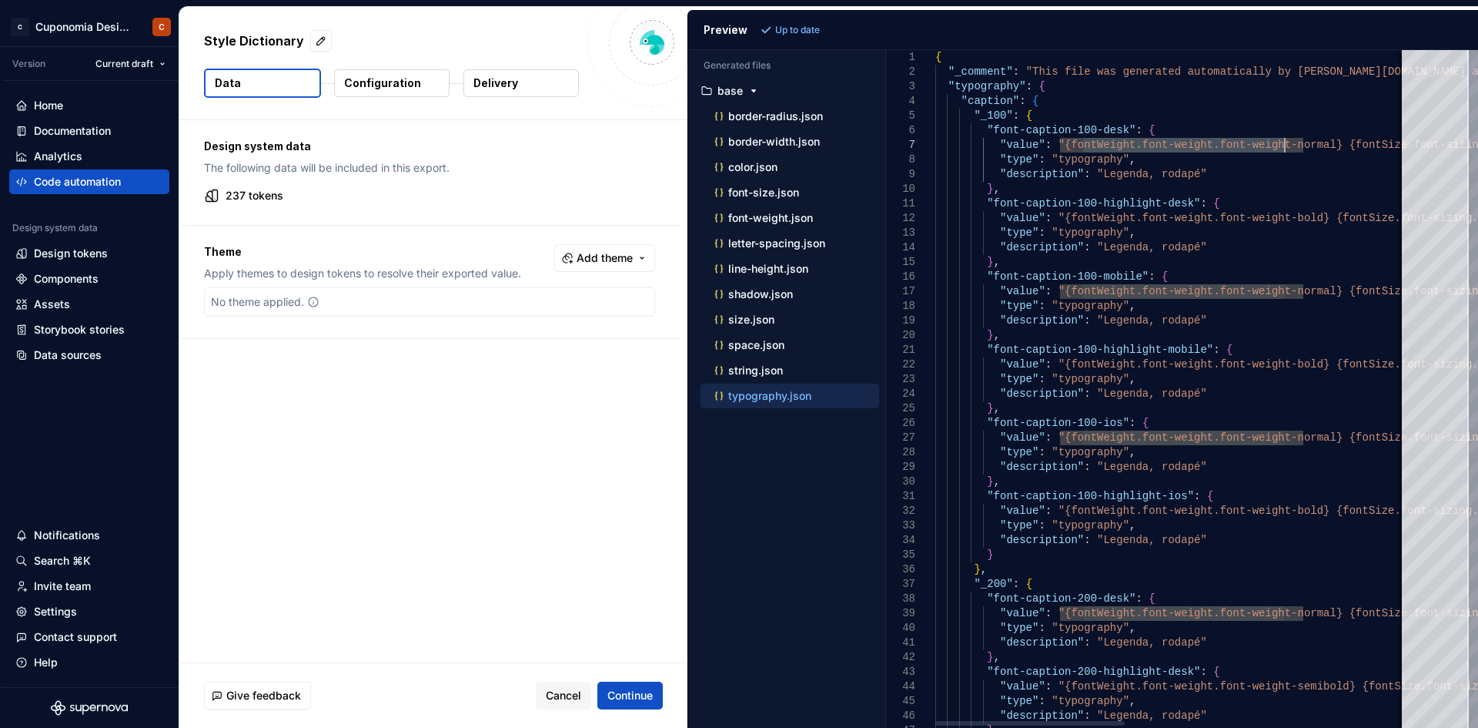
drag, startPoint x: 1081, startPoint y: 144, endPoint x: 1284, endPoint y: 152, distance: 203.4
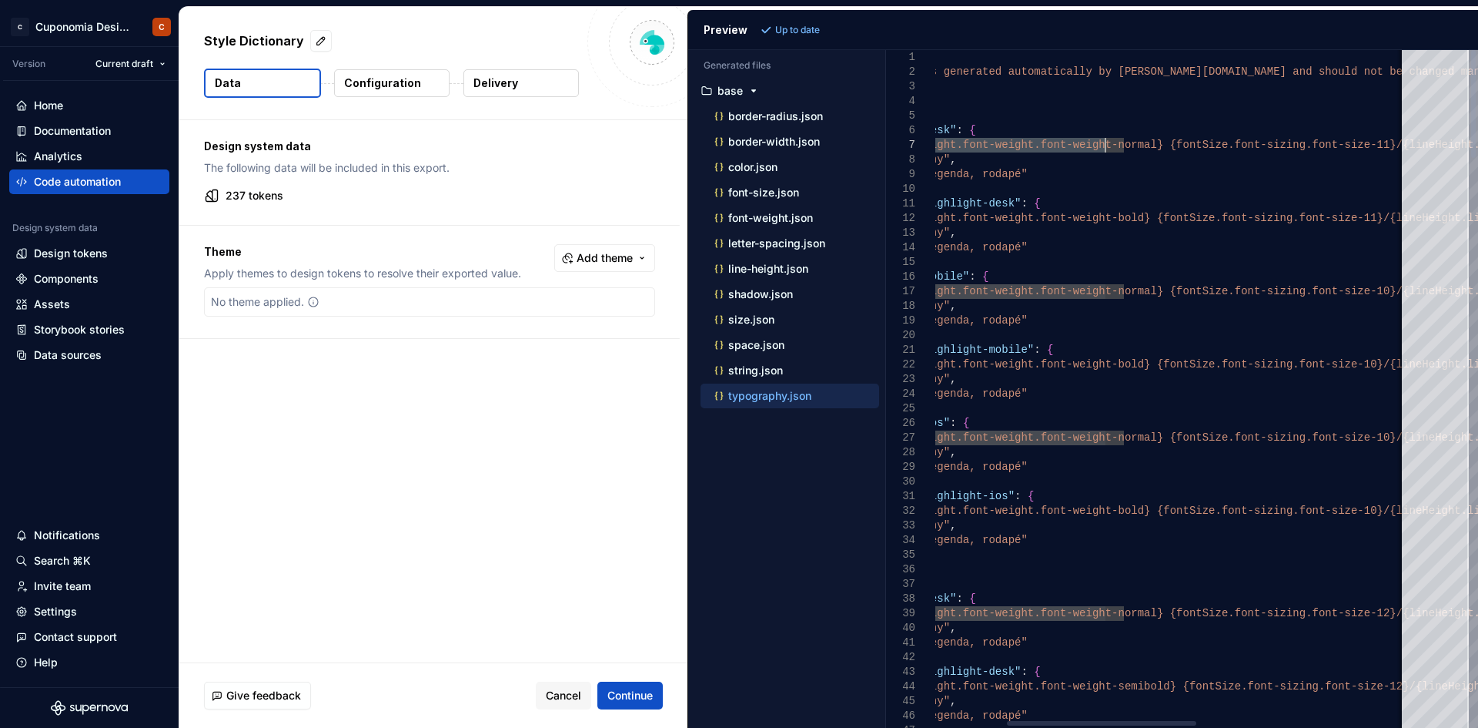
click at [1053, 561] on div at bounding box center [1101, 723] width 189 height 5
click at [808, 219] on p "font-weight.json" at bounding box center [770, 218] width 85 height 12
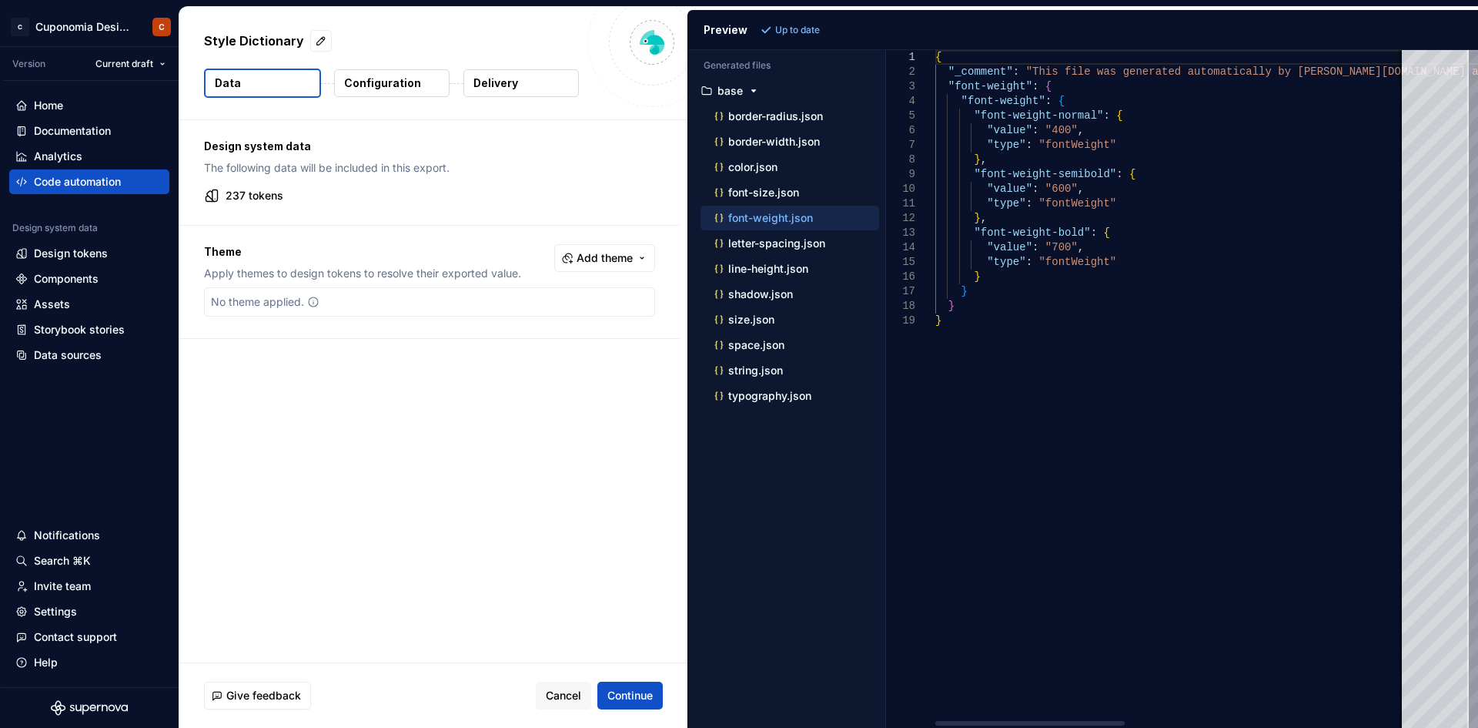
click at [935, 561] on div at bounding box center [1029, 723] width 189 height 5
click at [796, 394] on p "typography.json" at bounding box center [769, 396] width 83 height 12
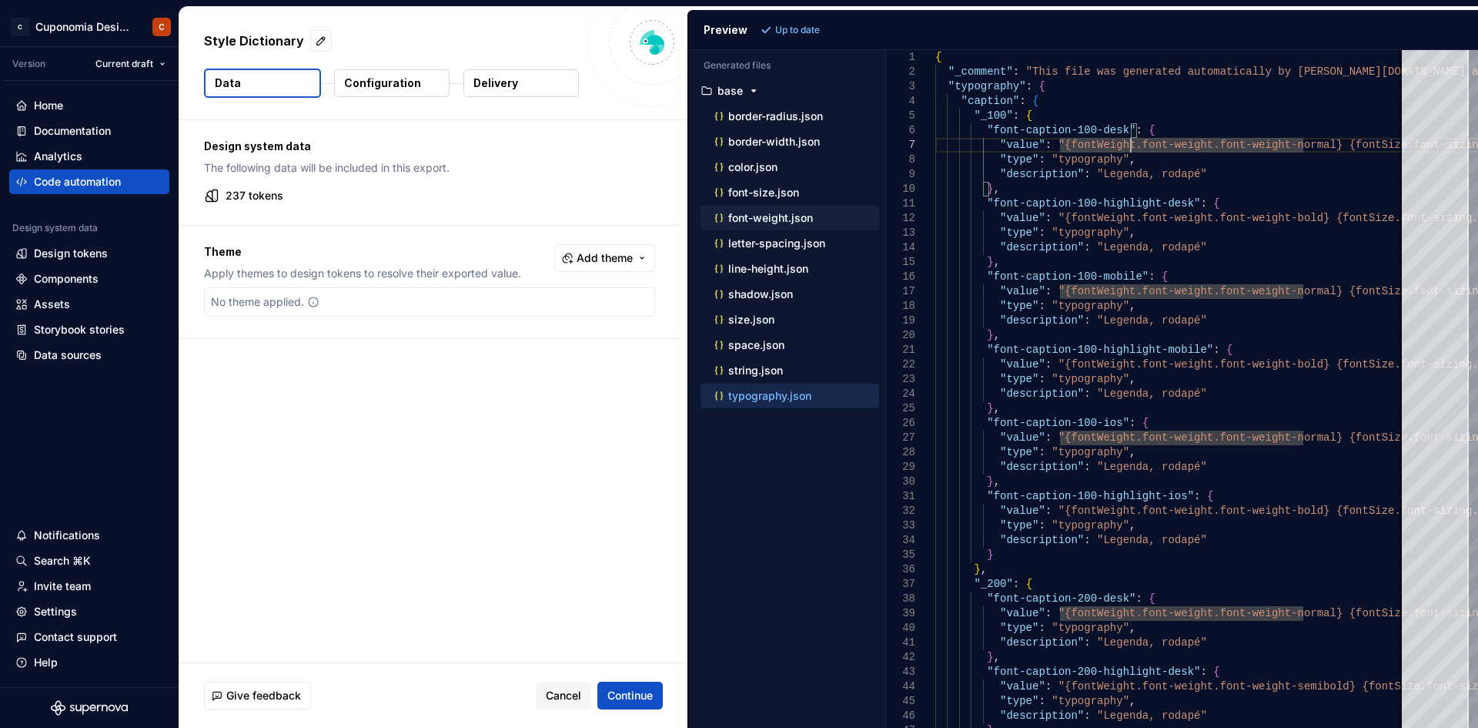
click at [806, 218] on p "font-weight.json" at bounding box center [770, 218] width 85 height 12
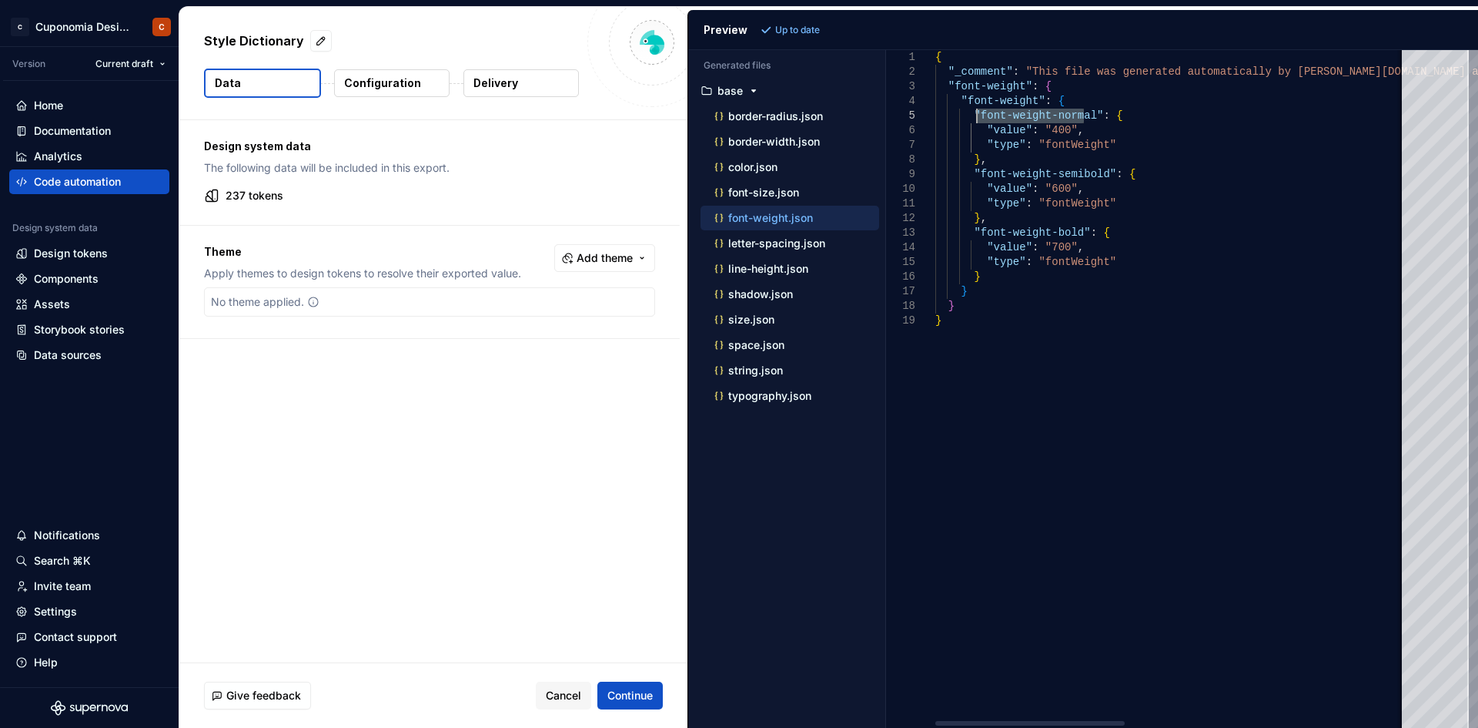
drag, startPoint x: 1082, startPoint y: 119, endPoint x: 979, endPoint y: 119, distance: 103.2
click at [776, 196] on p "font-size.json" at bounding box center [763, 192] width 71 height 12
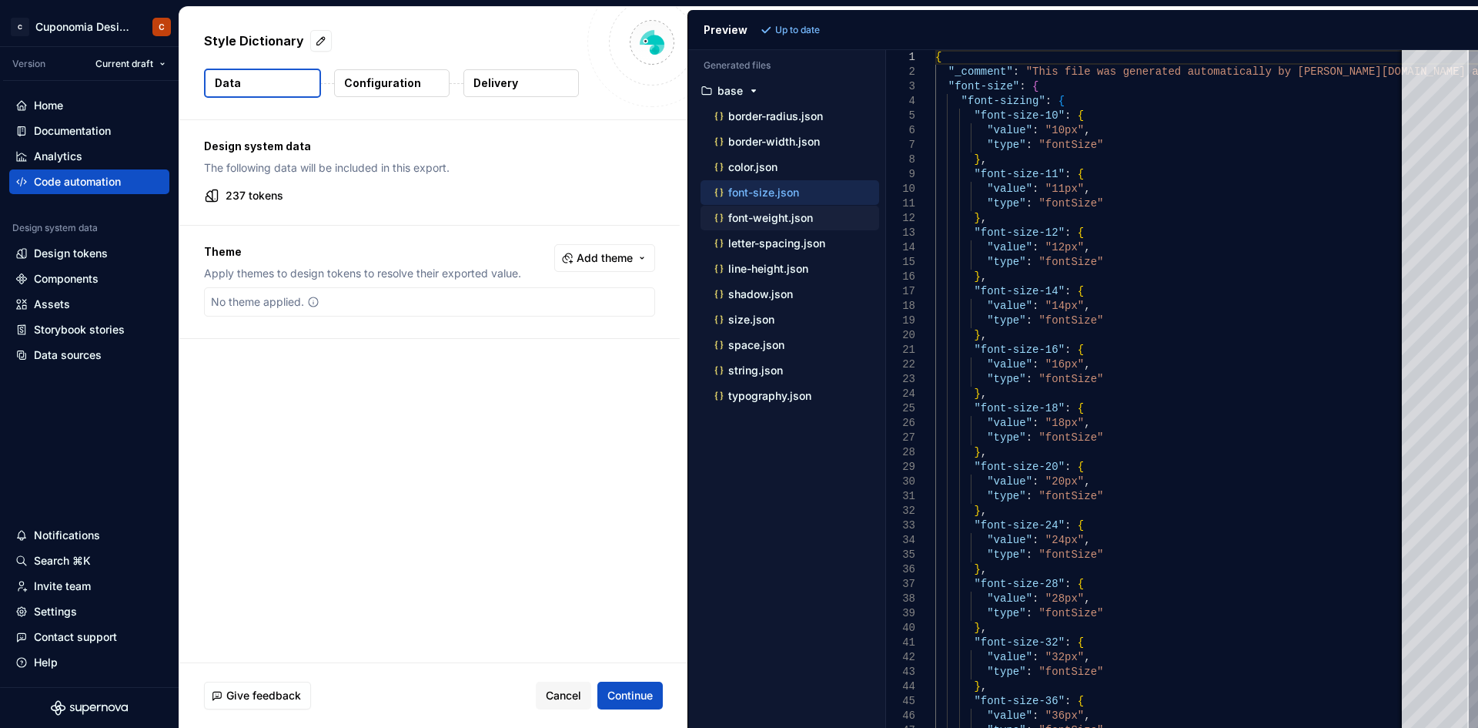
click at [776, 210] on div "font-weight.json" at bounding box center [795, 217] width 168 height 15
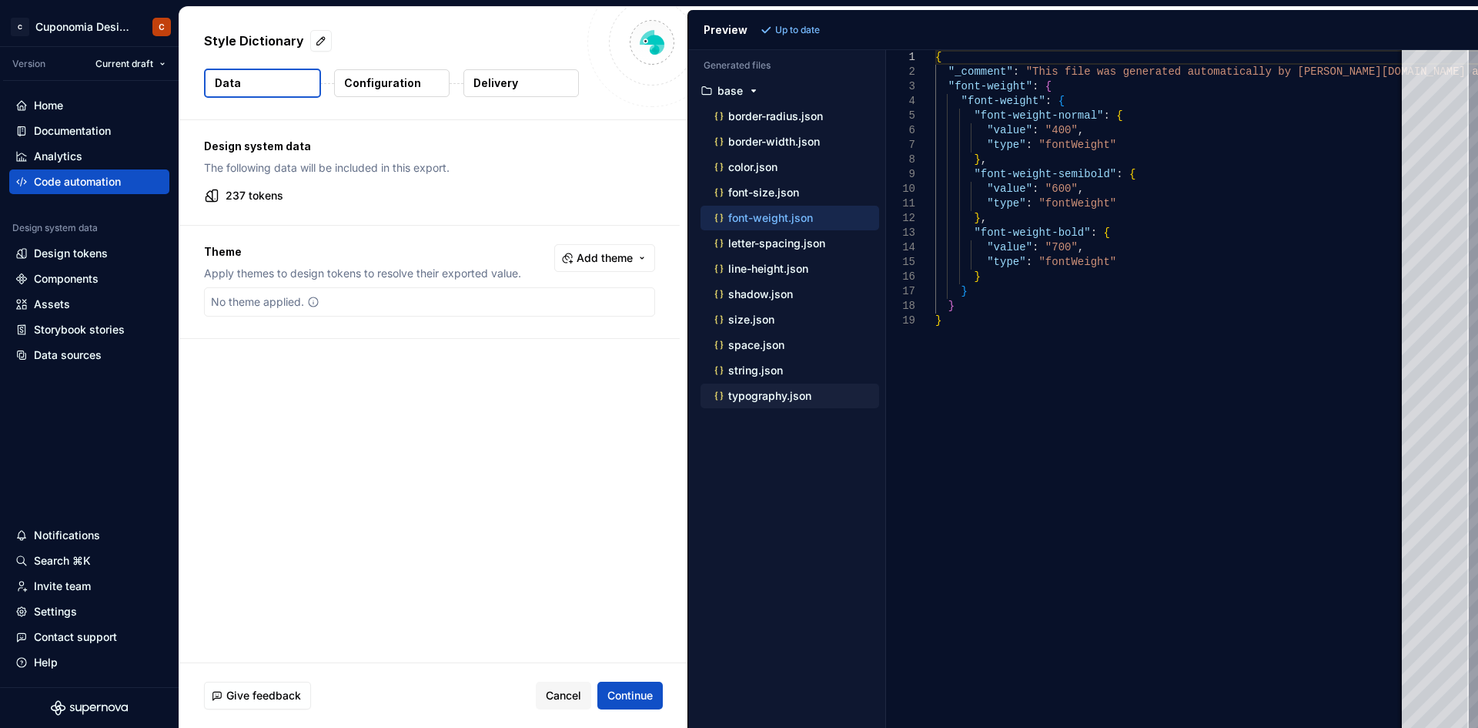
click at [802, 388] on div "typography.json" at bounding box center [795, 395] width 168 height 15
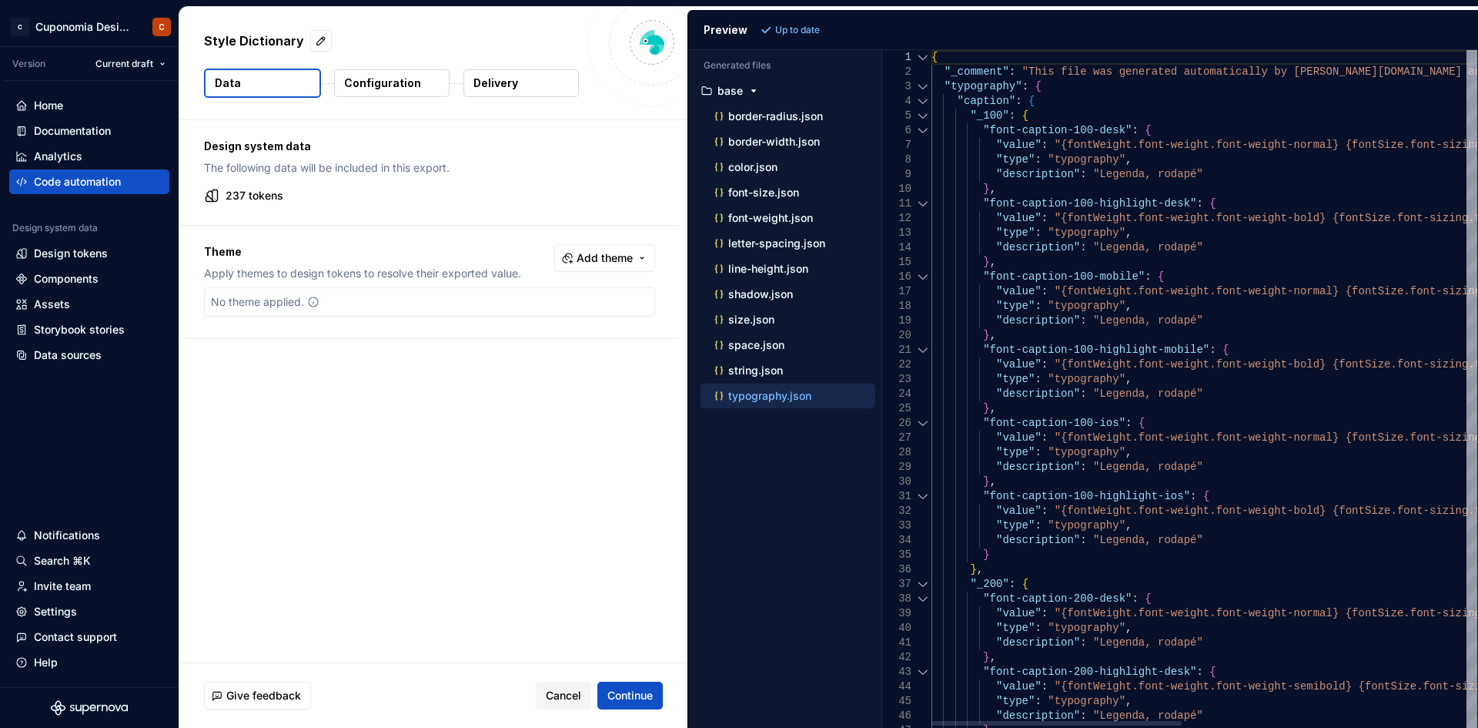
click at [883, 360] on div "Generated files Accessibility guide for tree . Navigate the tree with the arrow…" at bounding box center [1083, 389] width 790 height 678
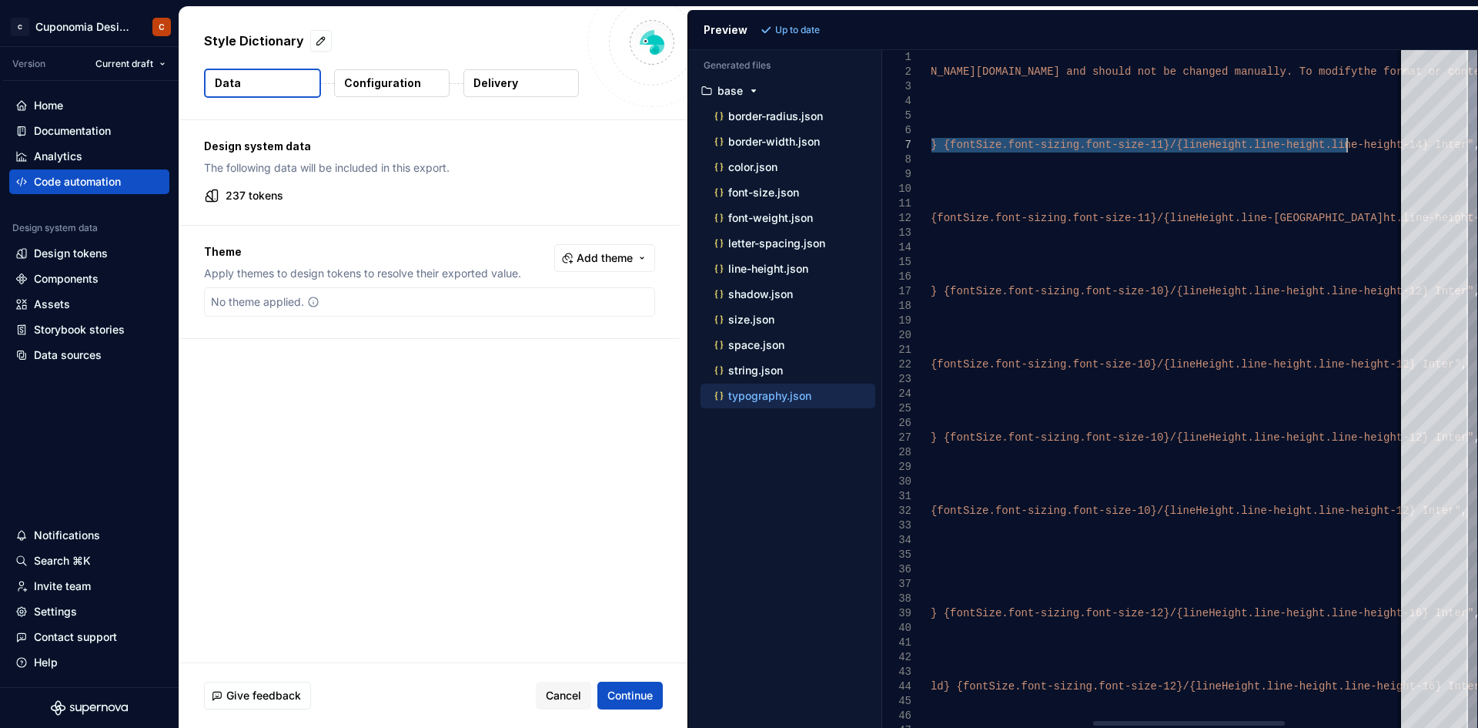
drag, startPoint x: 1236, startPoint y: 148, endPoint x: 1347, endPoint y: 145, distance: 110.9
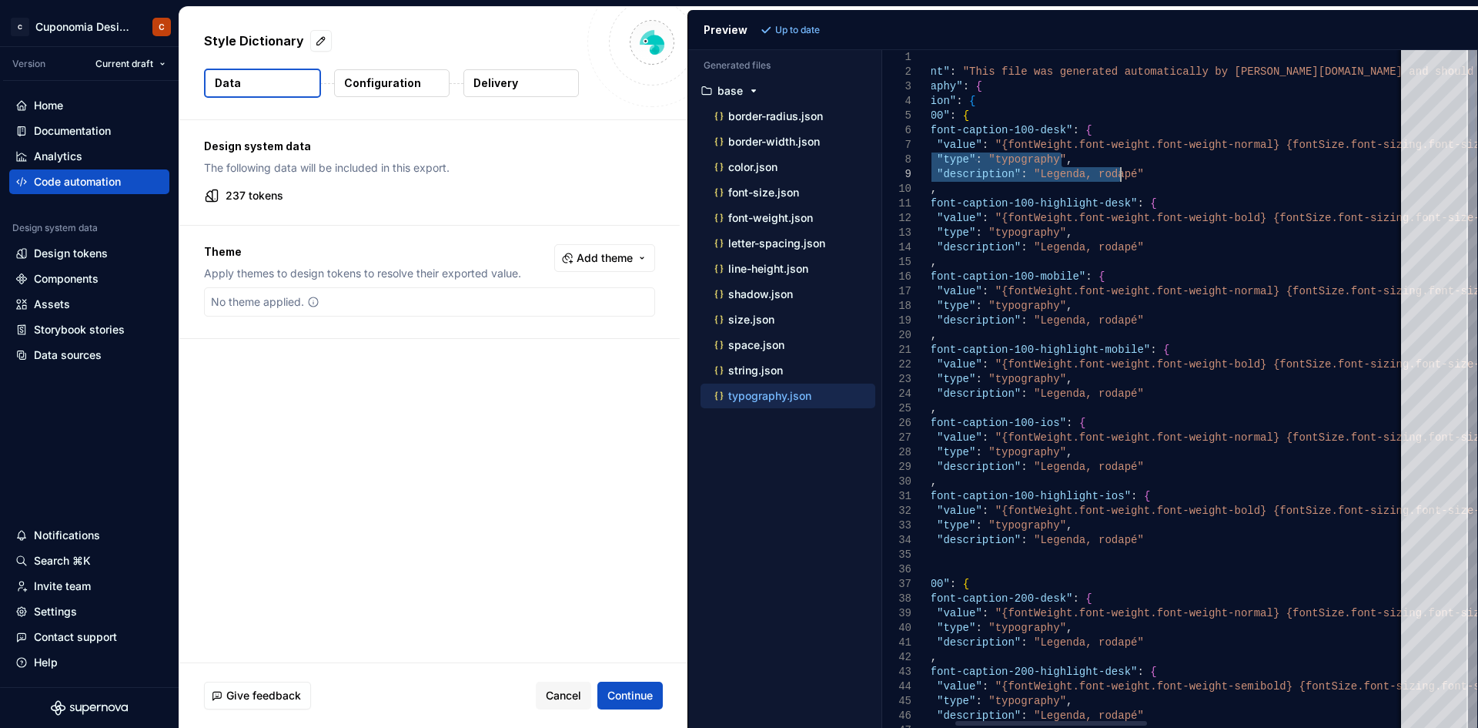
drag, startPoint x: 1353, startPoint y: 147, endPoint x: 1330, endPoint y: 175, distance: 36.1
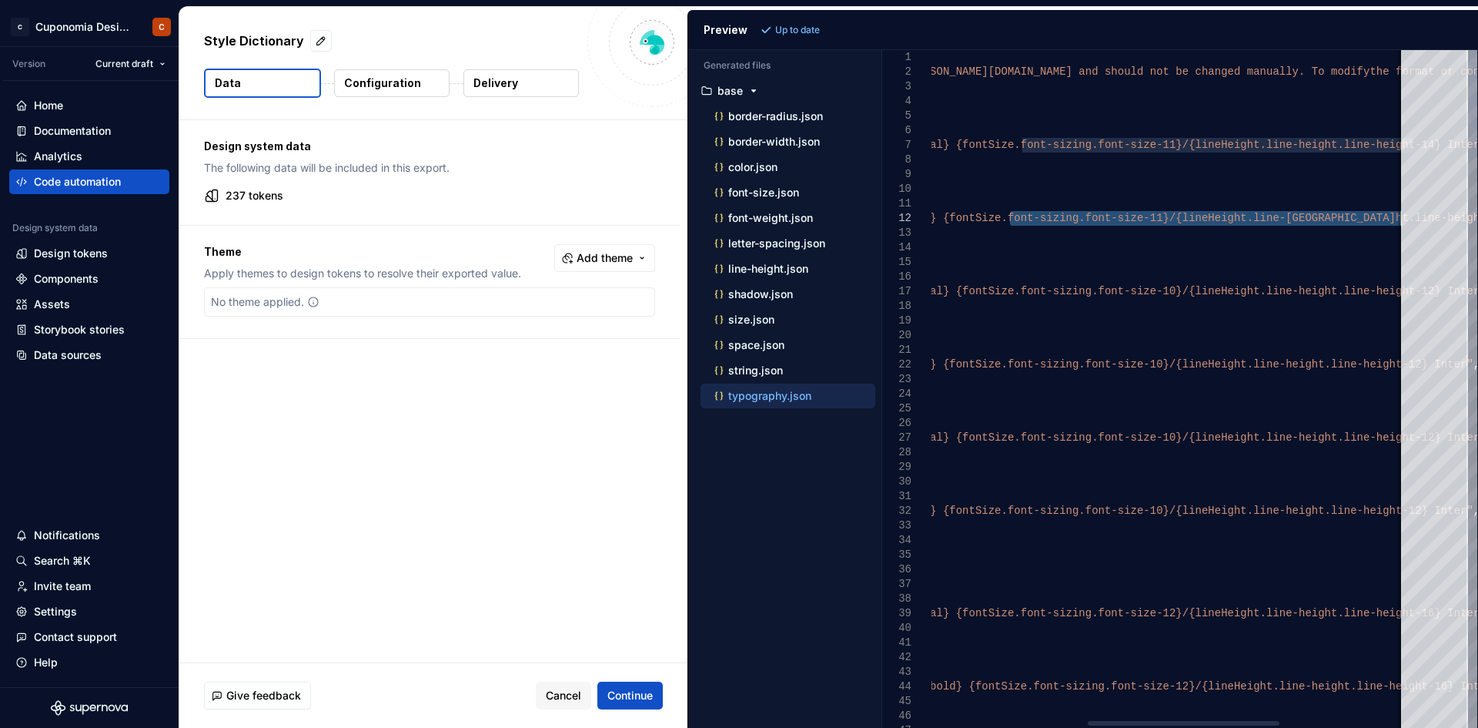
drag, startPoint x: 1342, startPoint y: 225, endPoint x: 1400, endPoint y: 222, distance: 58.6
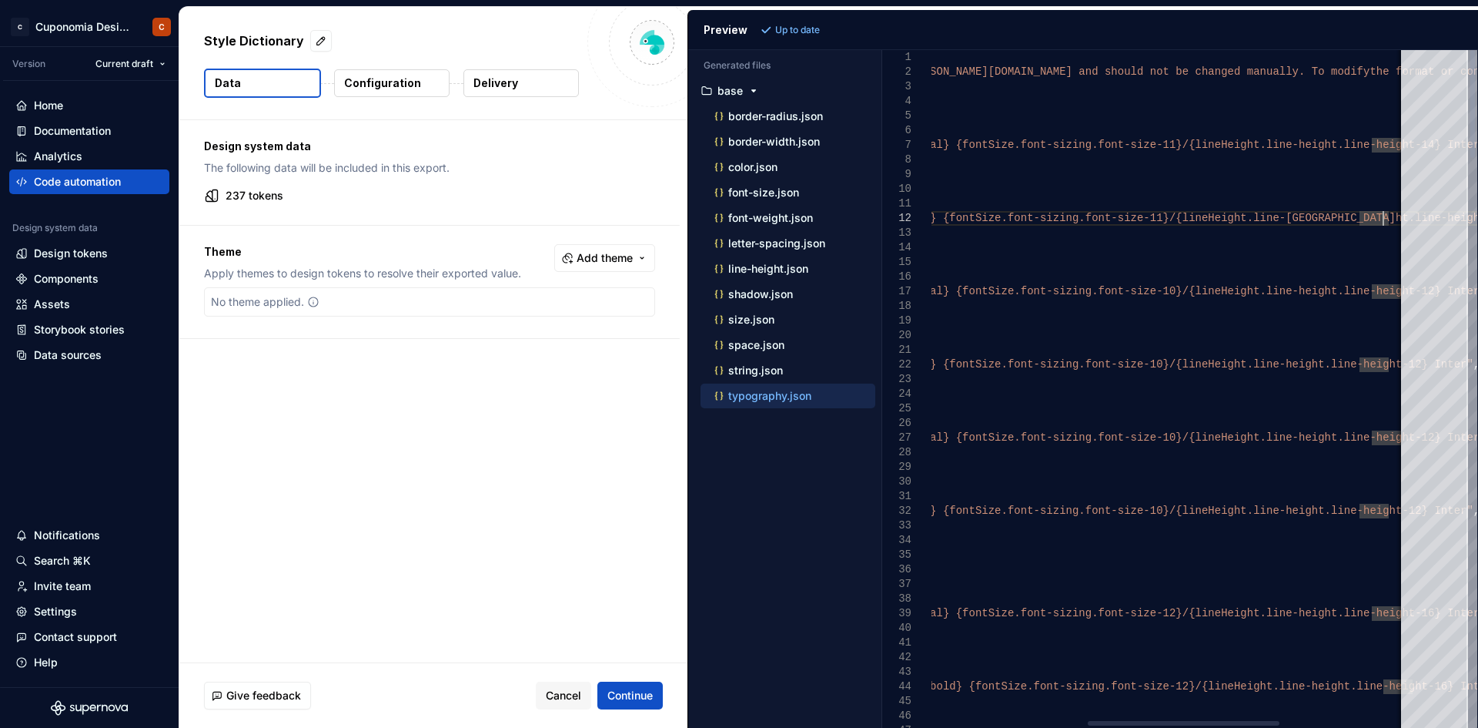
drag, startPoint x: 1388, startPoint y: 219, endPoint x: 1360, endPoint y: 219, distance: 28.5
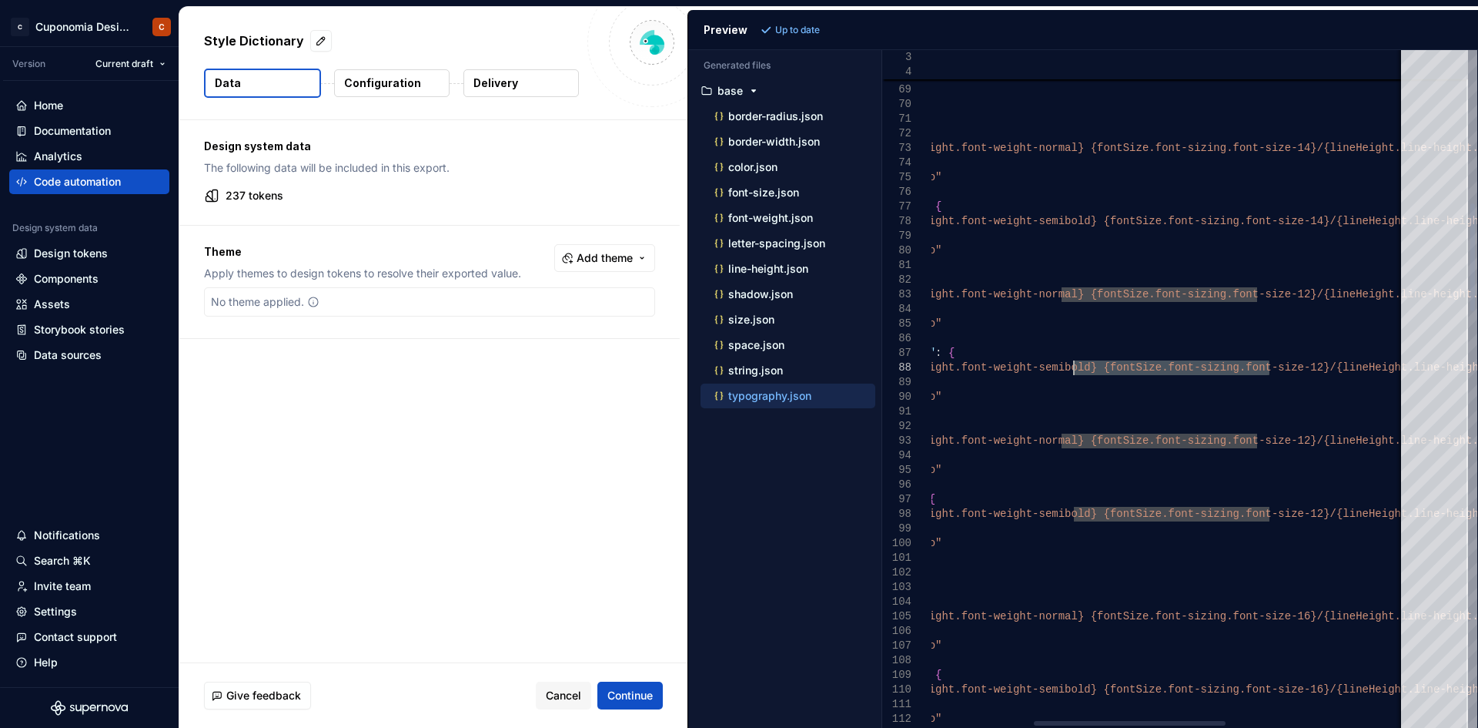
drag, startPoint x: 1135, startPoint y: 365, endPoint x: 1076, endPoint y: 366, distance: 59.3
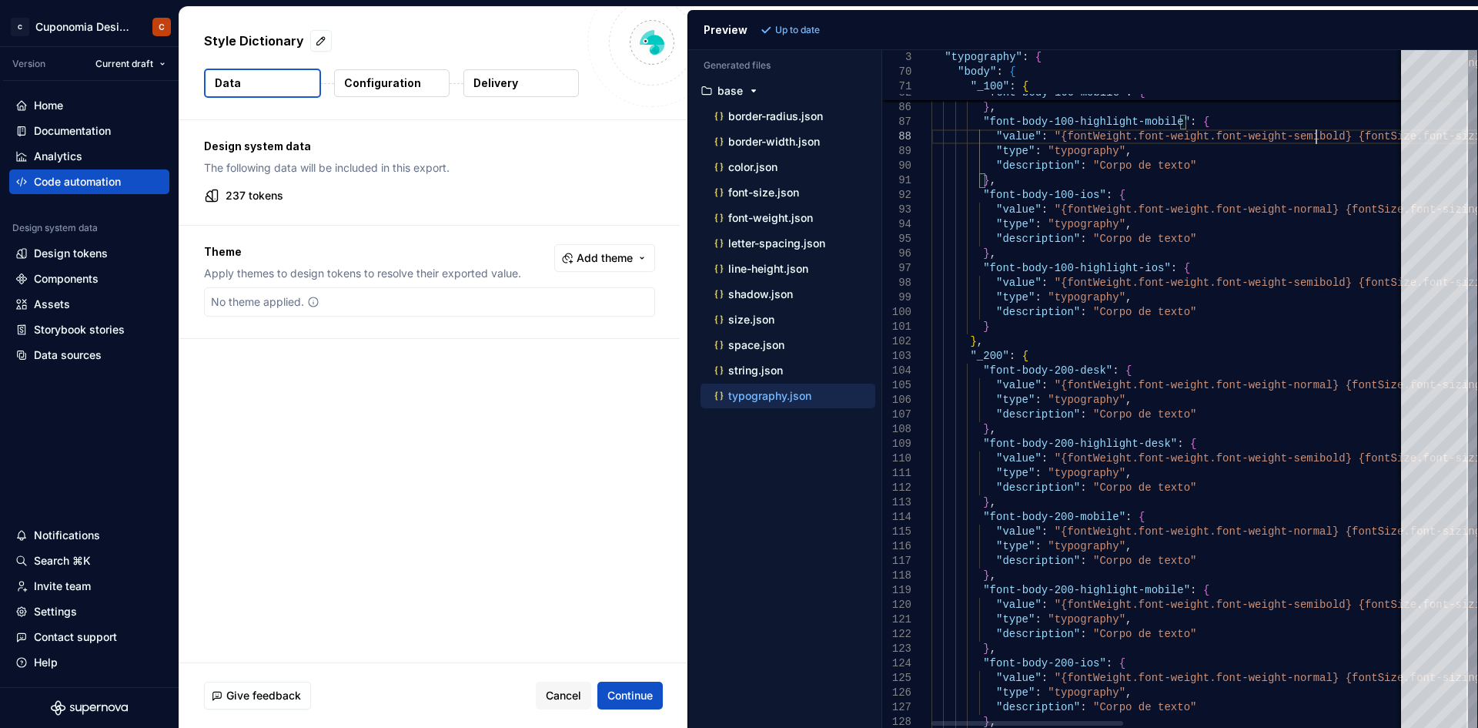
click at [995, 561] on div at bounding box center [1028, 723] width 192 height 5
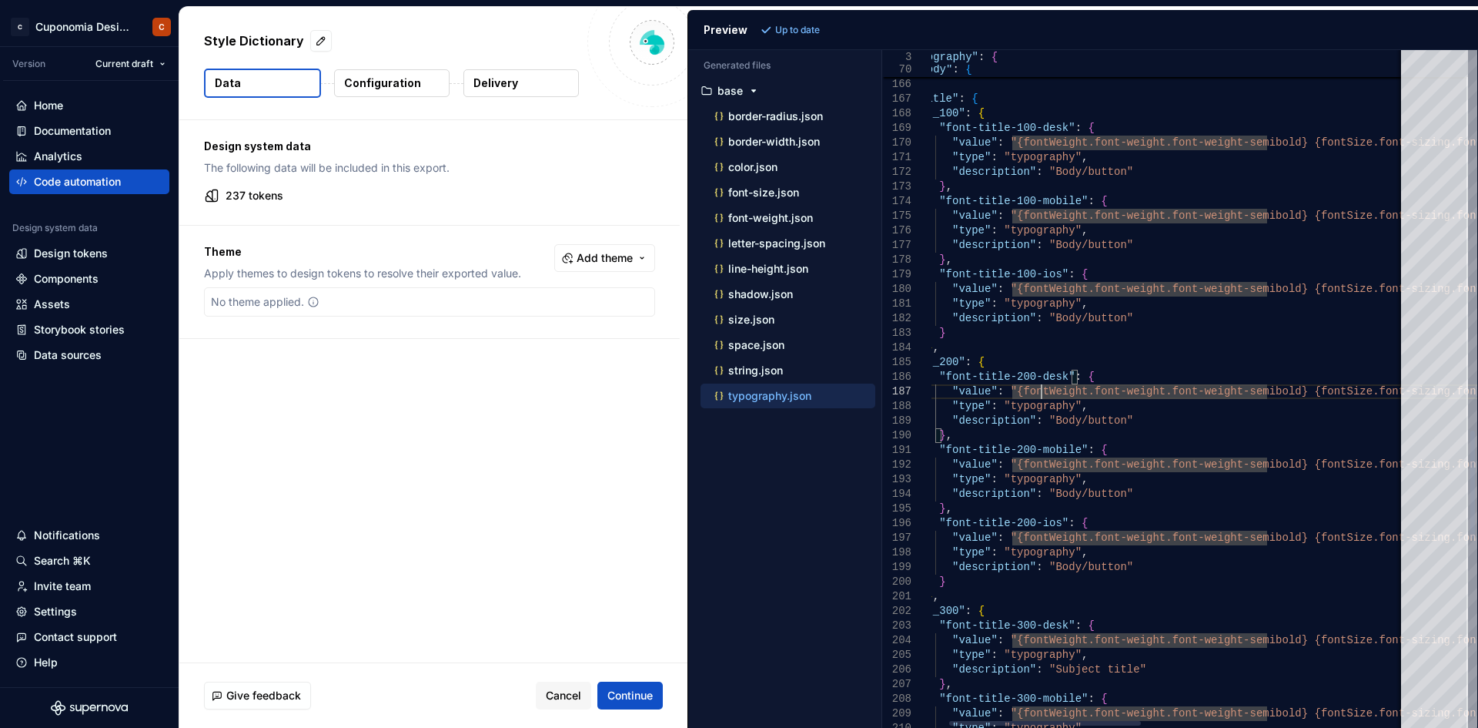
click at [1110, 561] on div at bounding box center [1045, 723] width 192 height 5
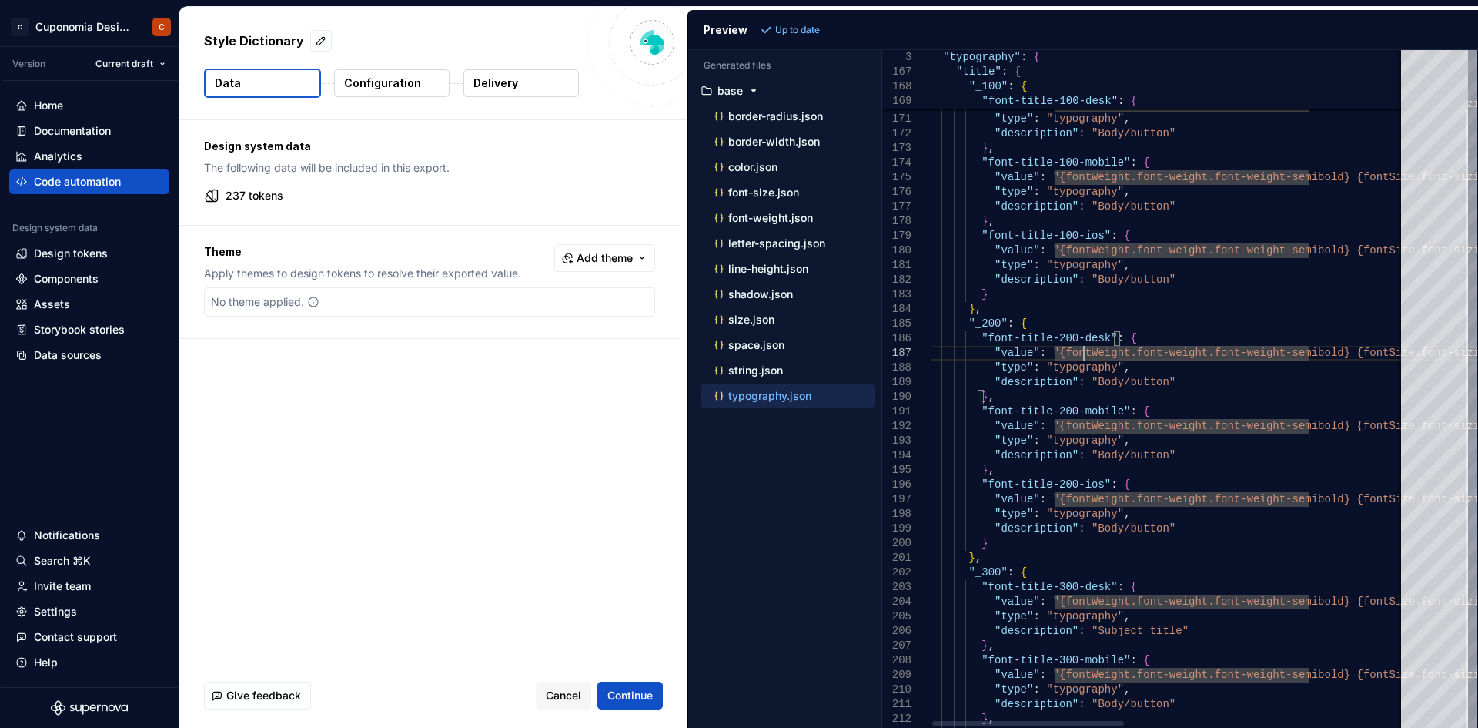
click at [1075, 561] on div at bounding box center [1028, 723] width 192 height 5
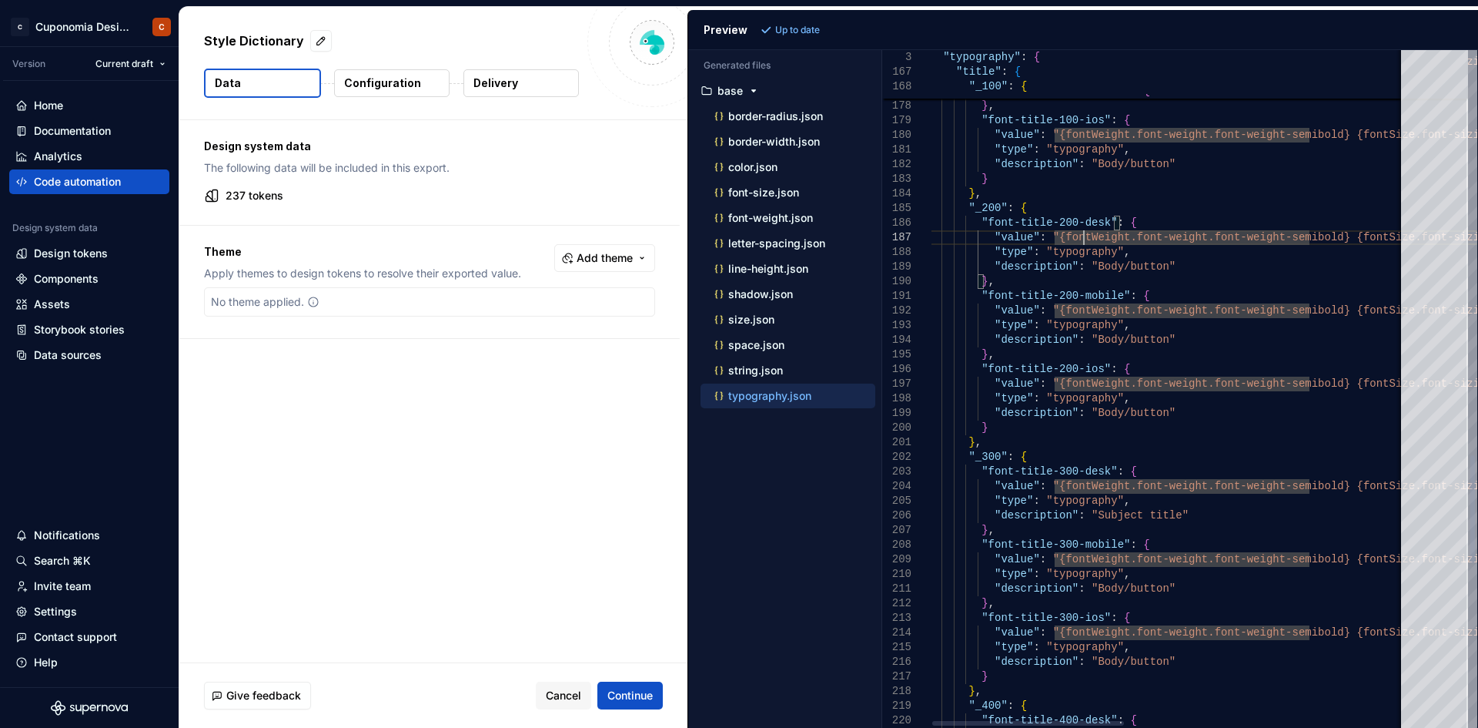
click at [789, 376] on div "string.json" at bounding box center [793, 370] width 164 height 15
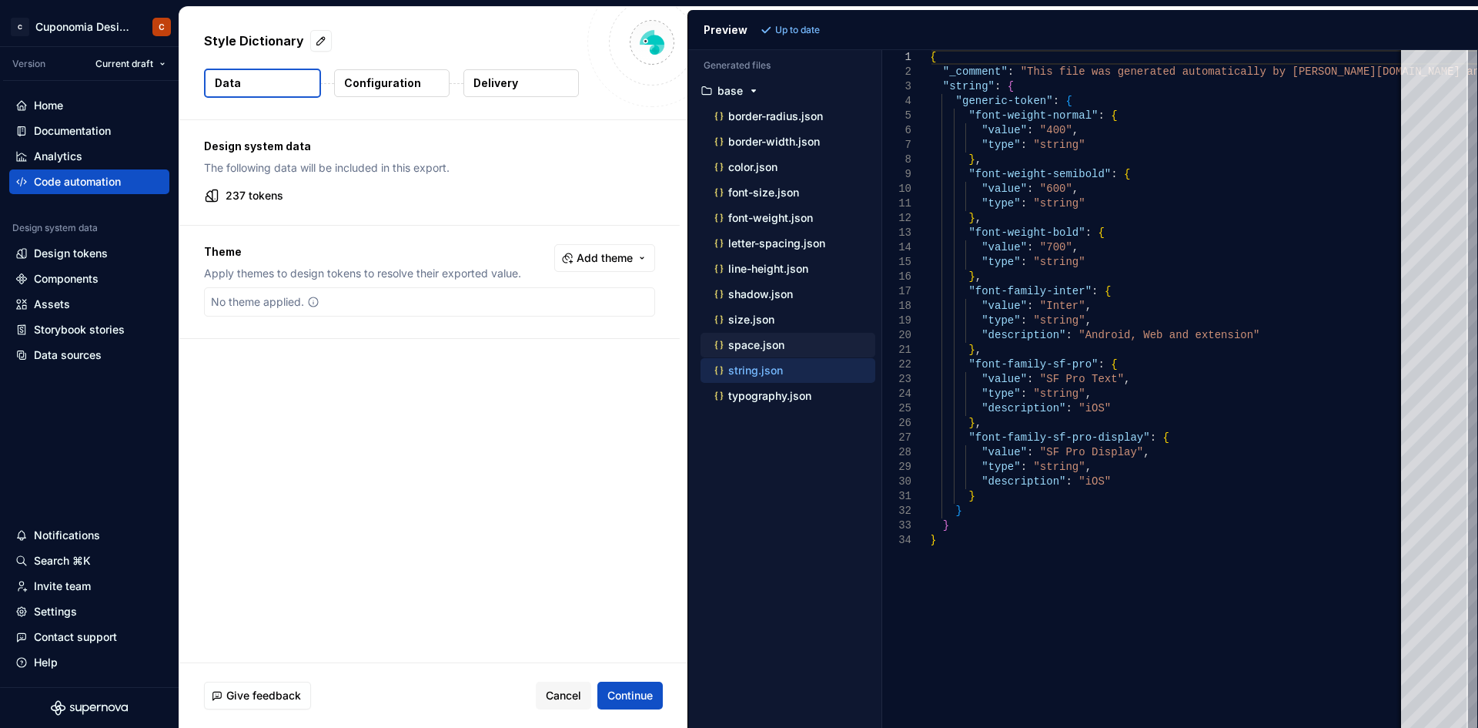
click at [793, 355] on div "space.json" at bounding box center [788, 345] width 175 height 25
click at [790, 342] on div "space.json" at bounding box center [793, 344] width 164 height 15
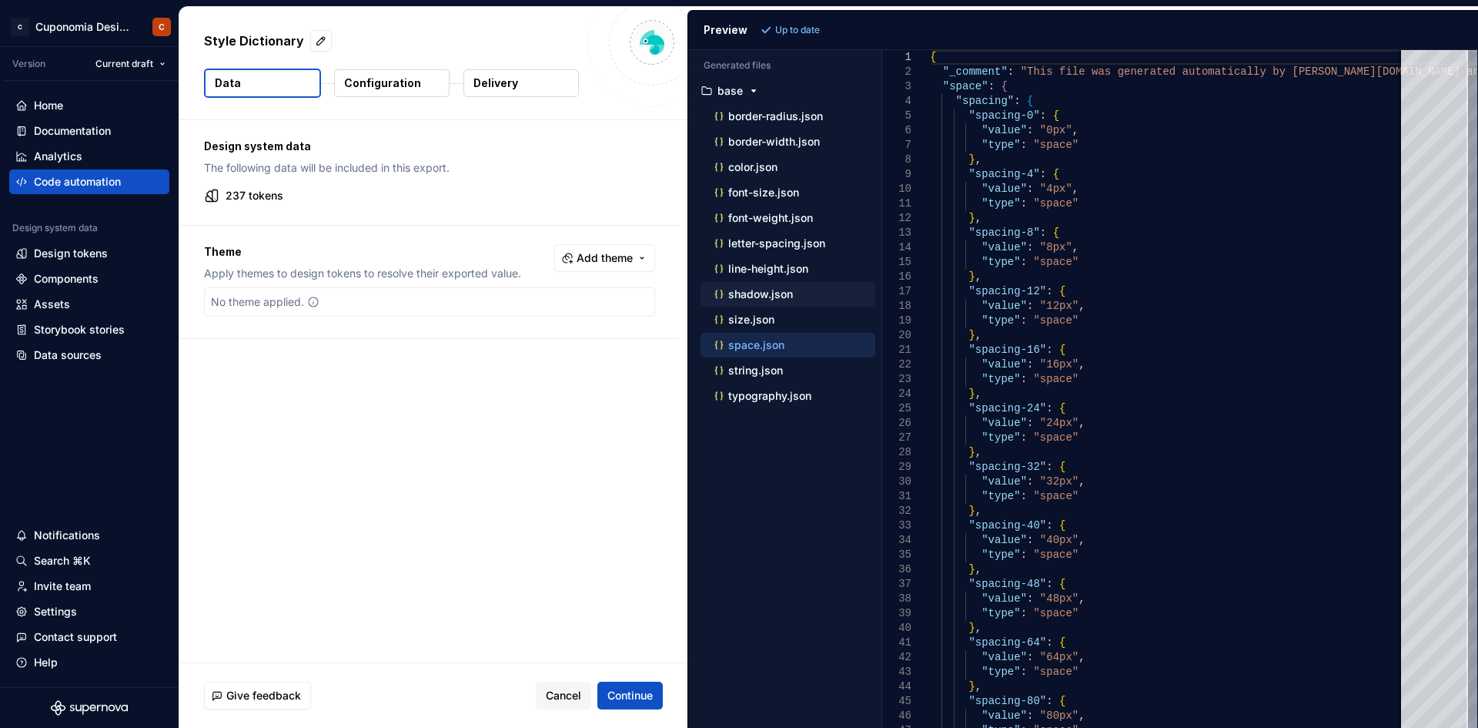
click at [788, 304] on div "shadow.json" at bounding box center [788, 294] width 175 height 25
click at [788, 242] on p "letter-spacing.json" at bounding box center [776, 243] width 97 height 12
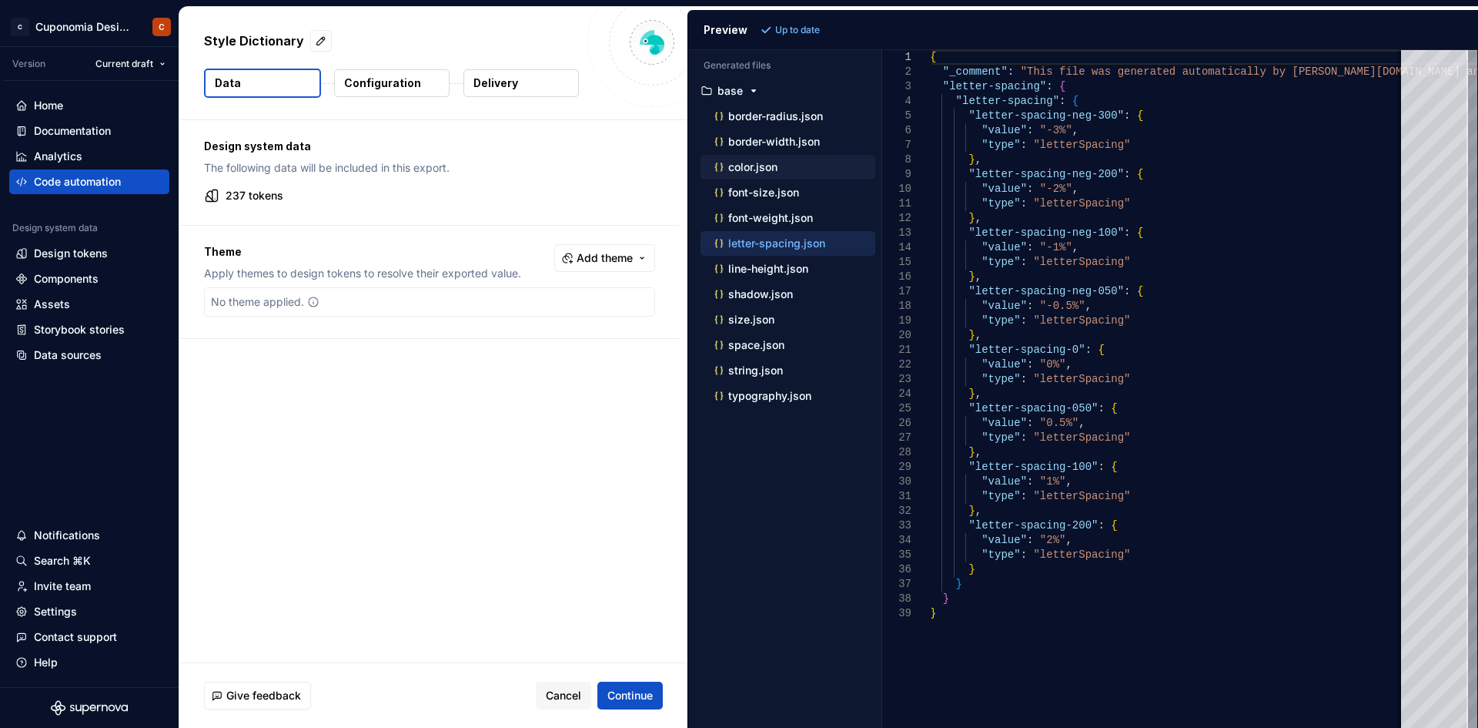
click at [788, 170] on div "color.json" at bounding box center [793, 166] width 164 height 15
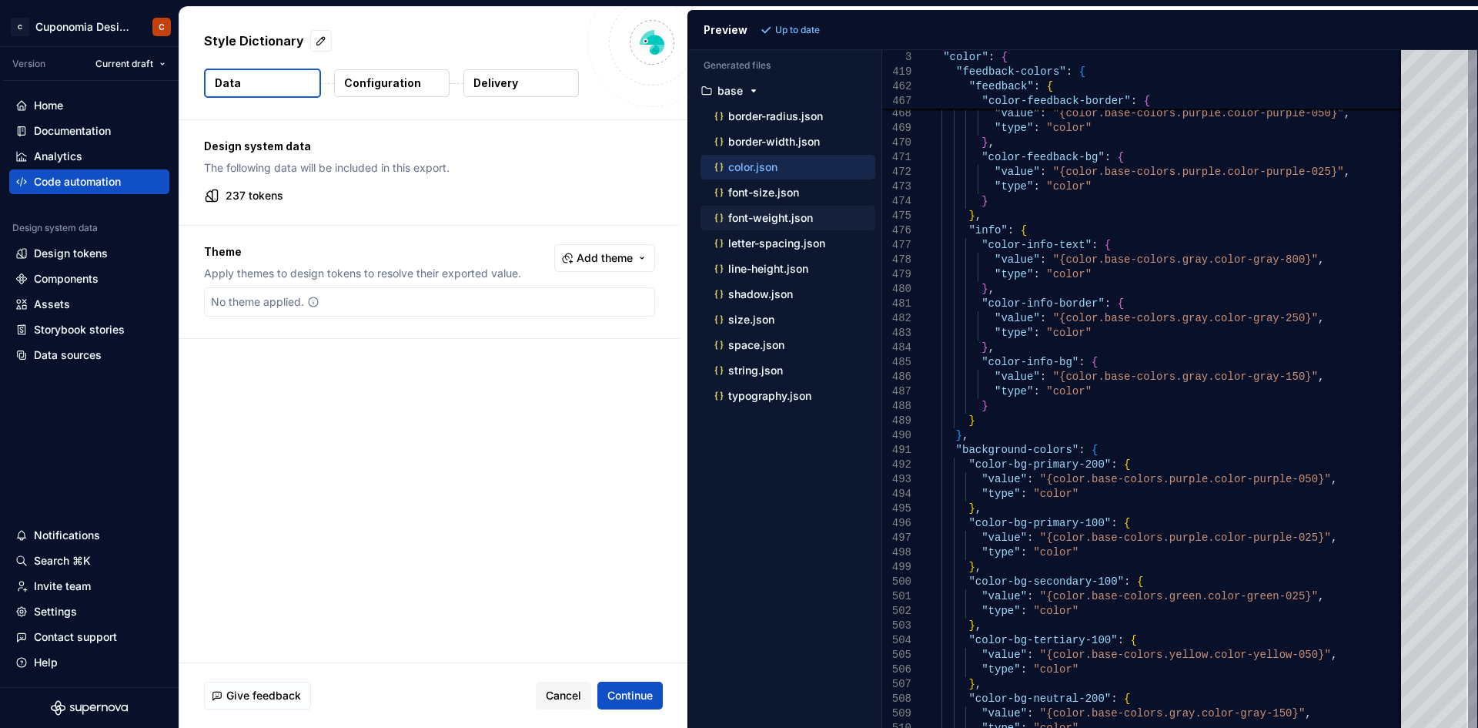
click at [776, 215] on p "font-weight.json" at bounding box center [770, 218] width 85 height 12
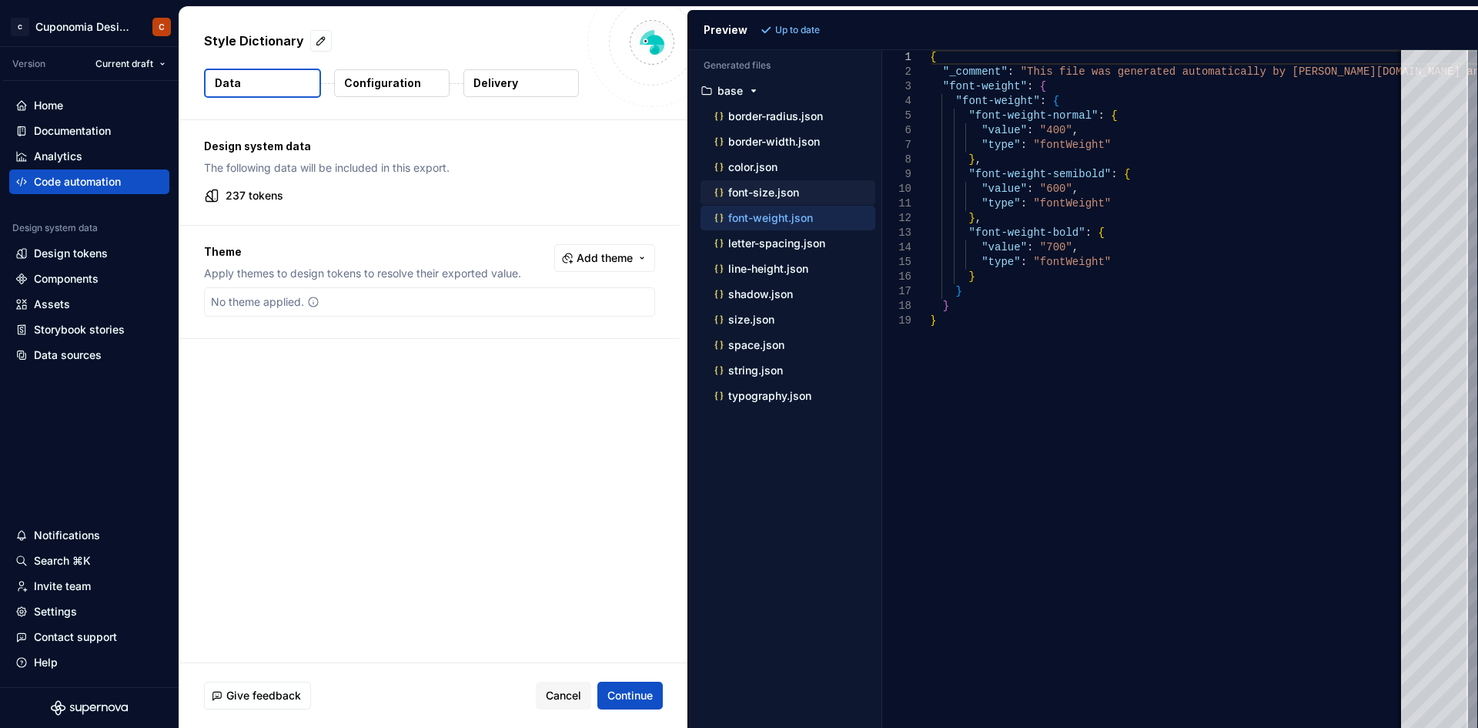
click at [777, 197] on p "font-size.json" at bounding box center [763, 192] width 71 height 12
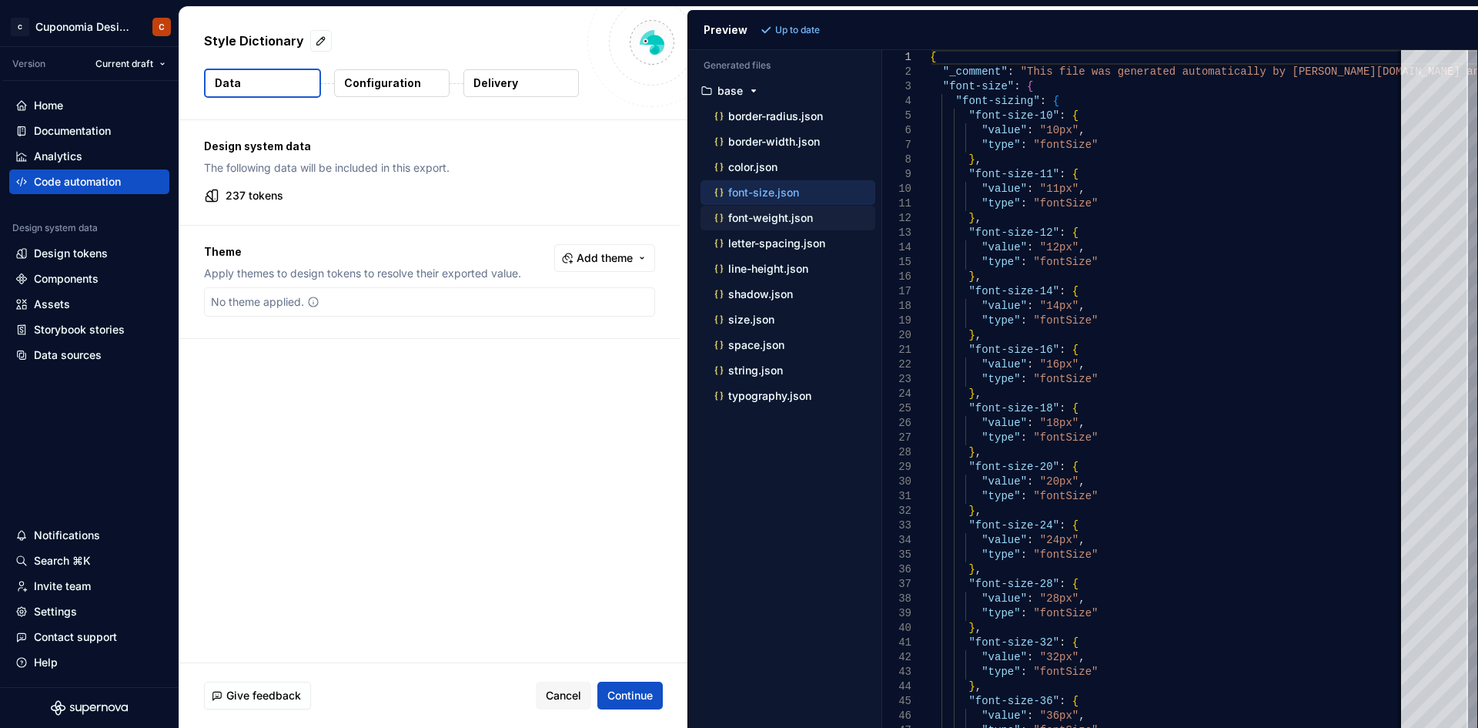
click at [779, 210] on div "font-weight.json" at bounding box center [793, 217] width 164 height 15
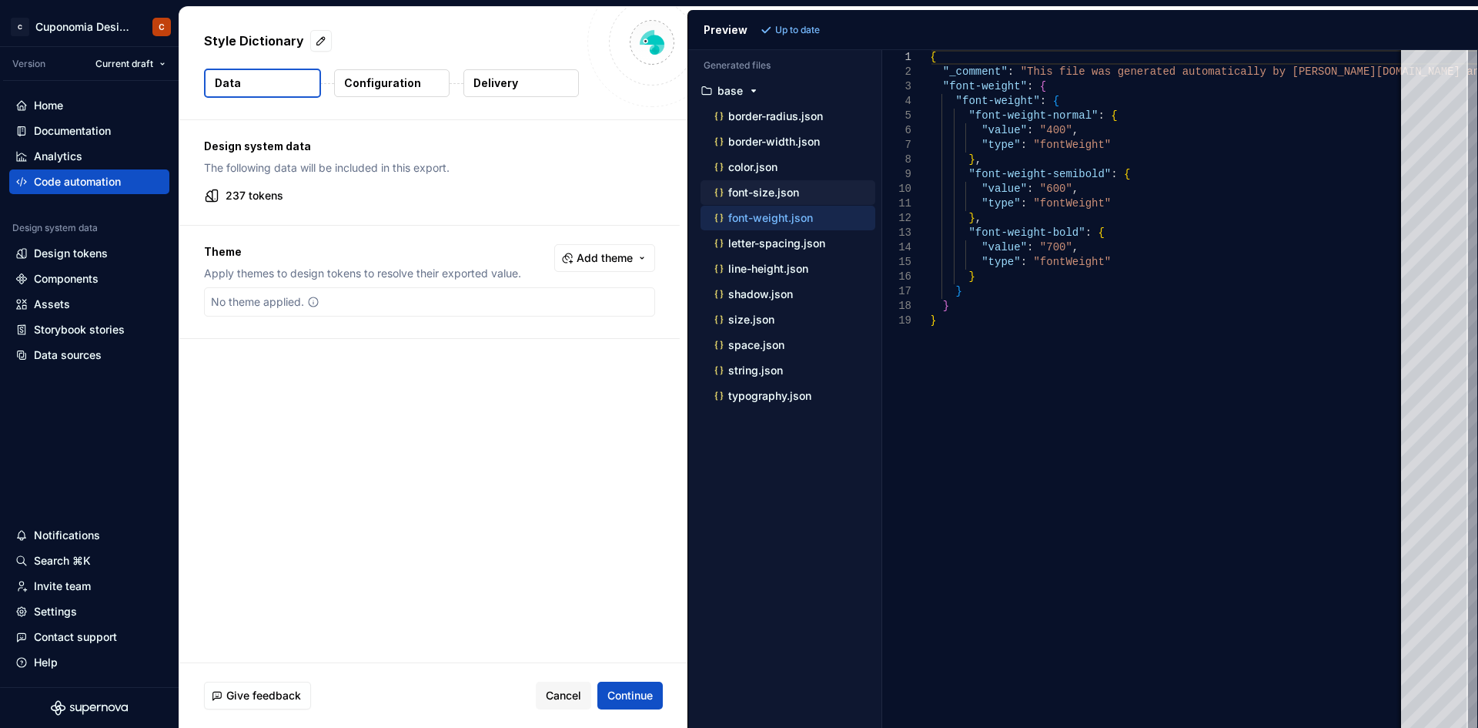
click at [783, 183] on div "font-size.json" at bounding box center [788, 192] width 175 height 25
click at [781, 194] on p "font-size.json" at bounding box center [763, 192] width 71 height 12
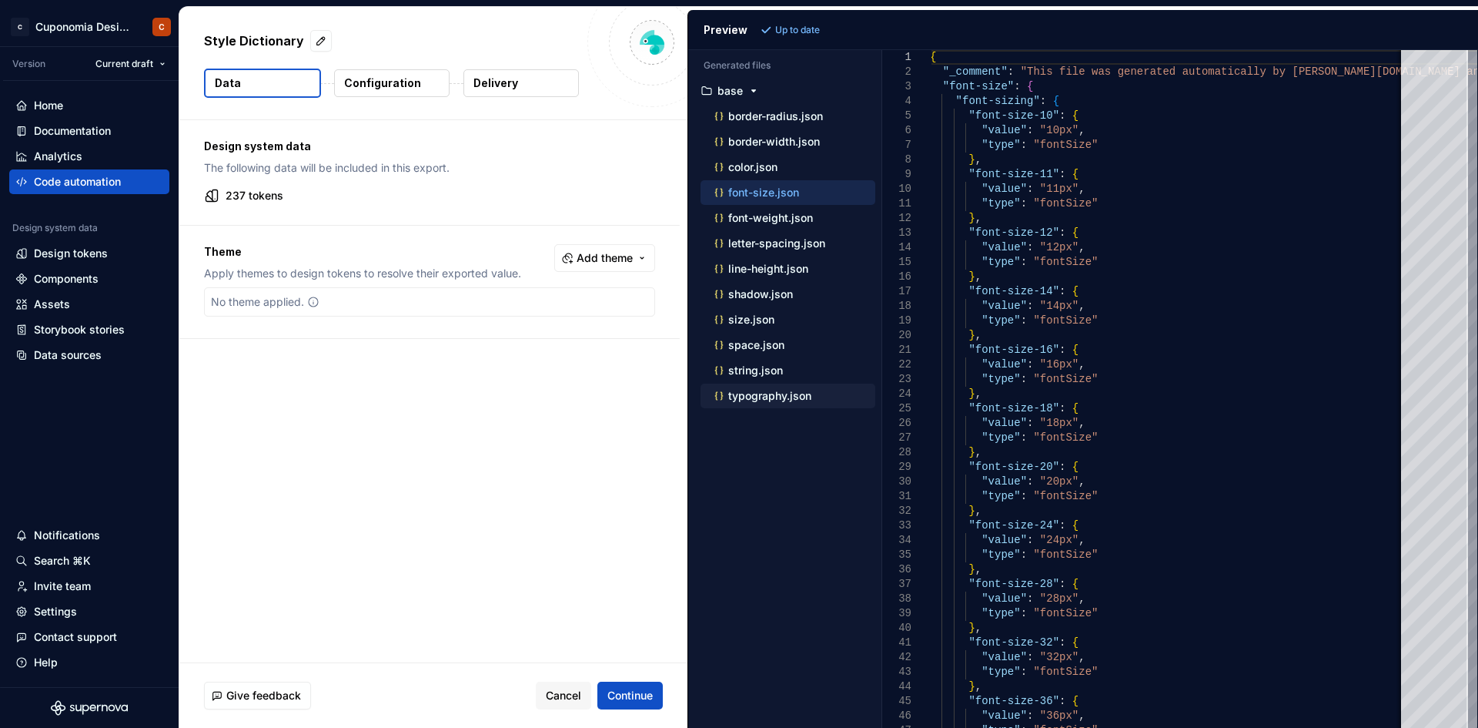
click at [773, 394] on p "typography.json" at bounding box center [769, 396] width 83 height 12
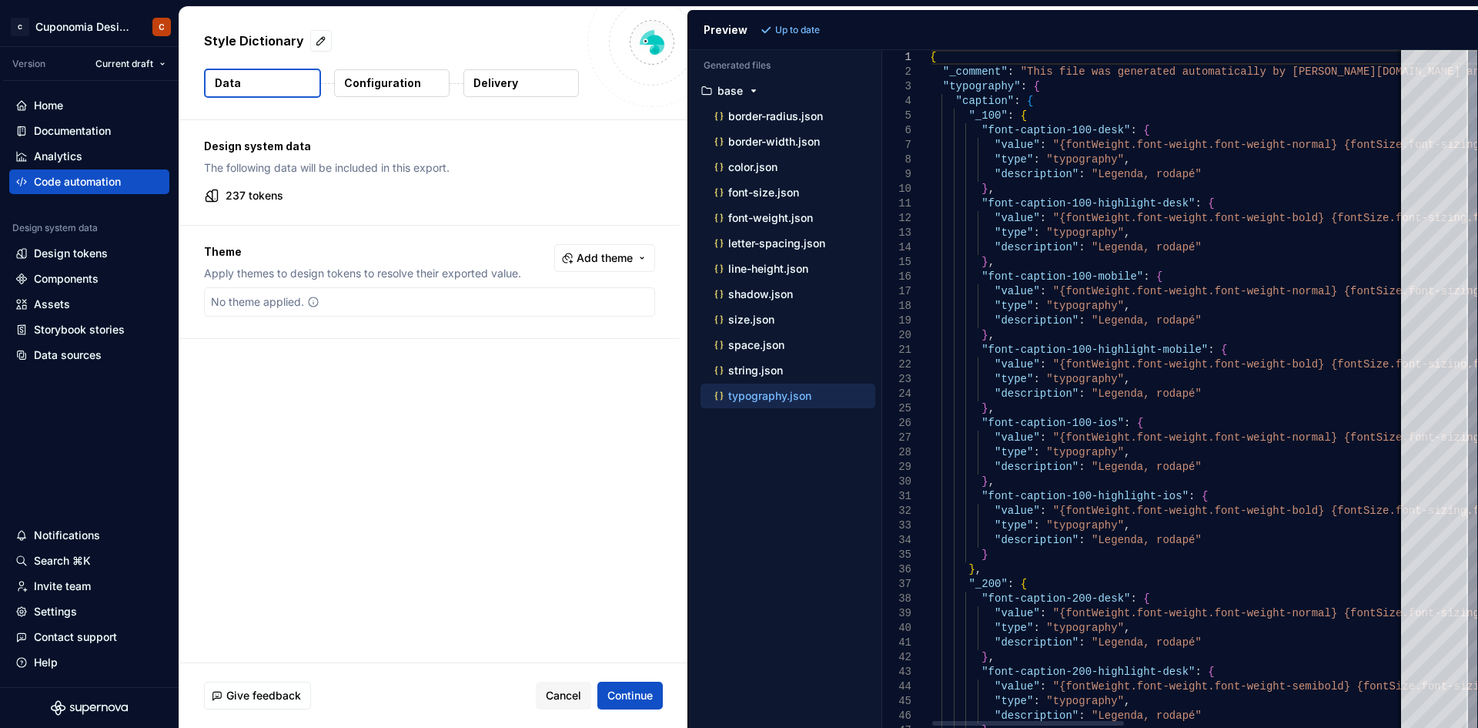
scroll to position [0, 230]
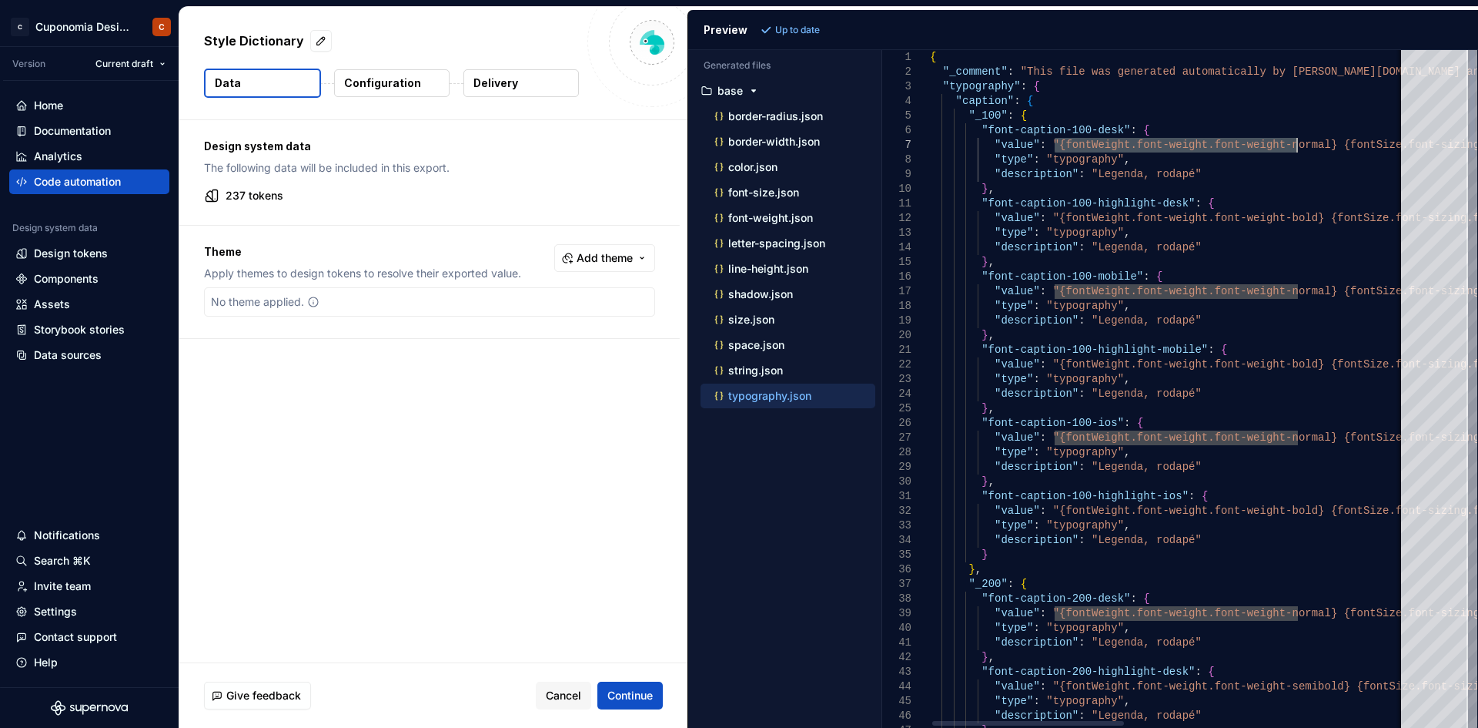
drag, startPoint x: 1057, startPoint y: 146, endPoint x: 1300, endPoint y: 142, distance: 242.5
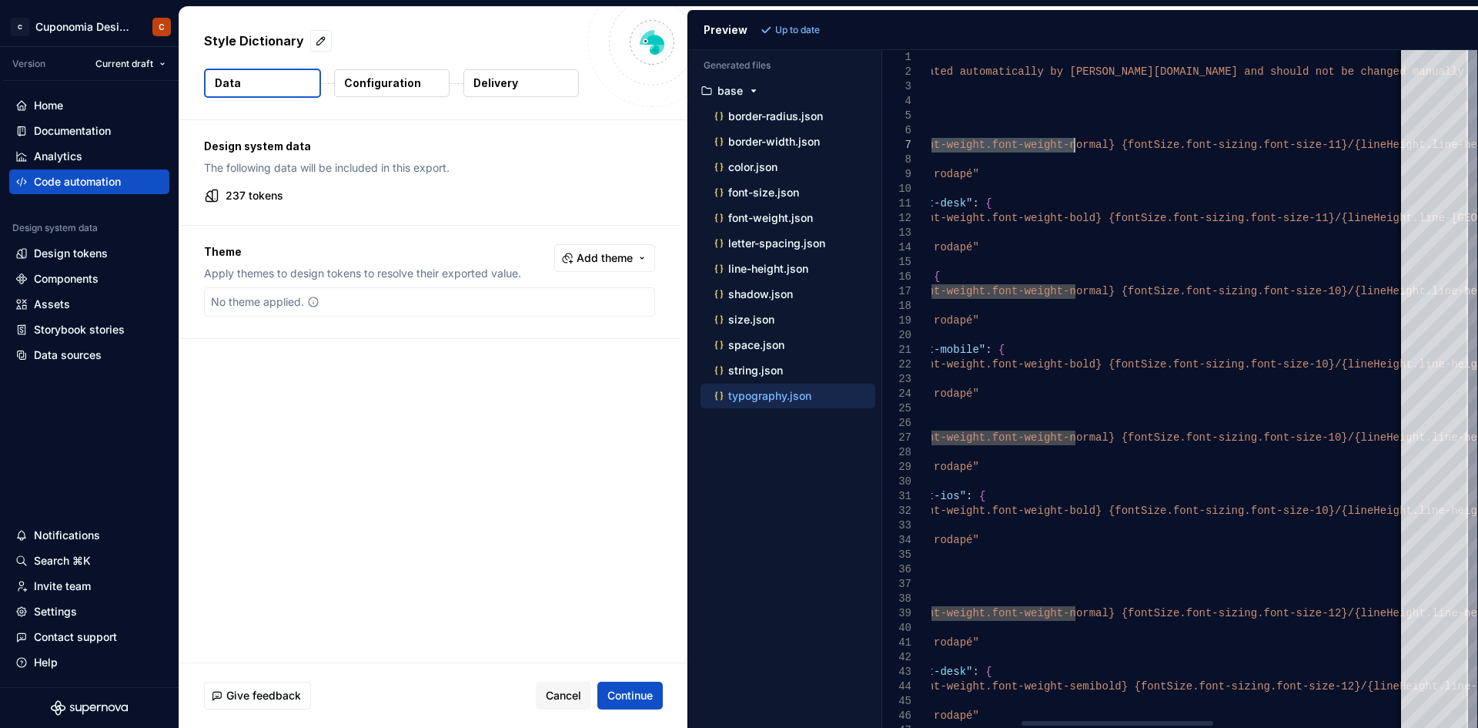
click at [1167, 561] on div at bounding box center [1118, 723] width 192 height 5
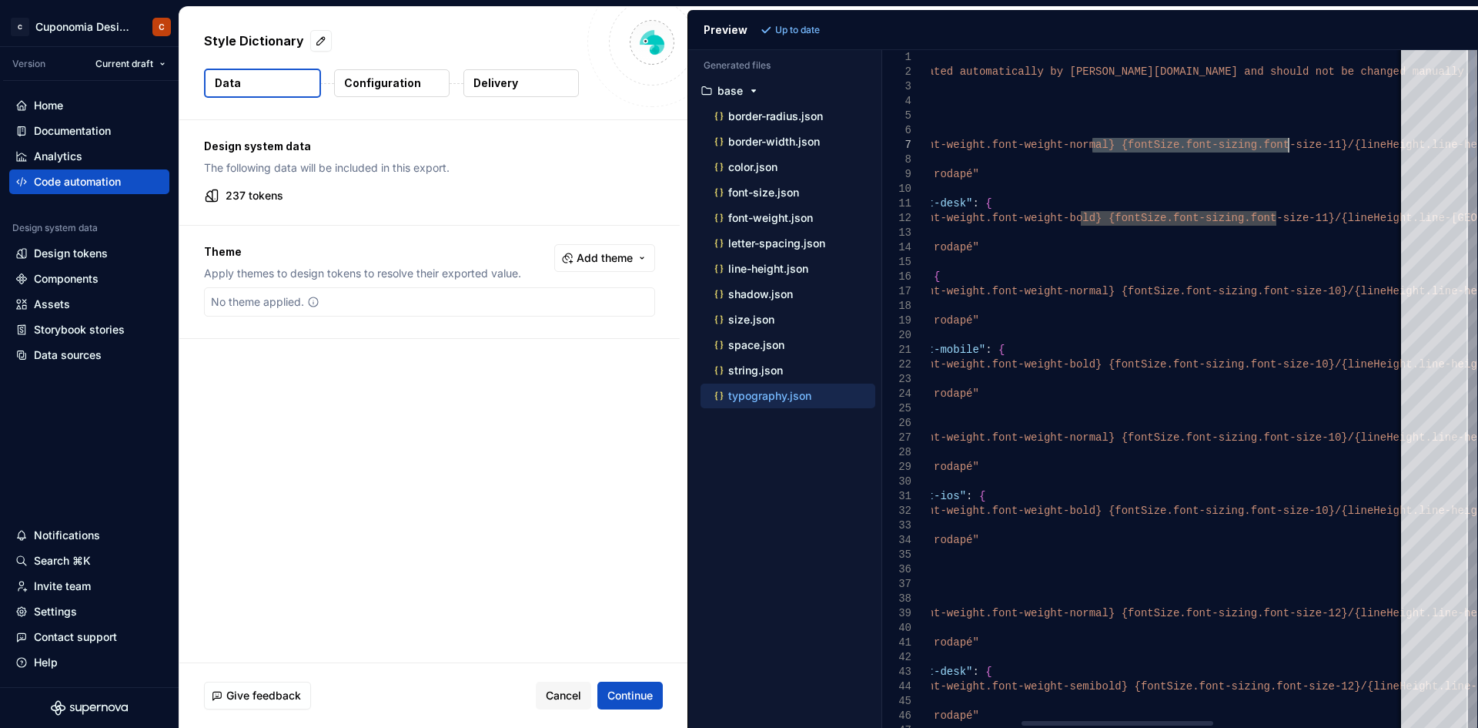
drag, startPoint x: 1093, startPoint y: 139, endPoint x: 1287, endPoint y: 146, distance: 194.9
click at [796, 194] on p "font-size.json" at bounding box center [763, 192] width 71 height 12
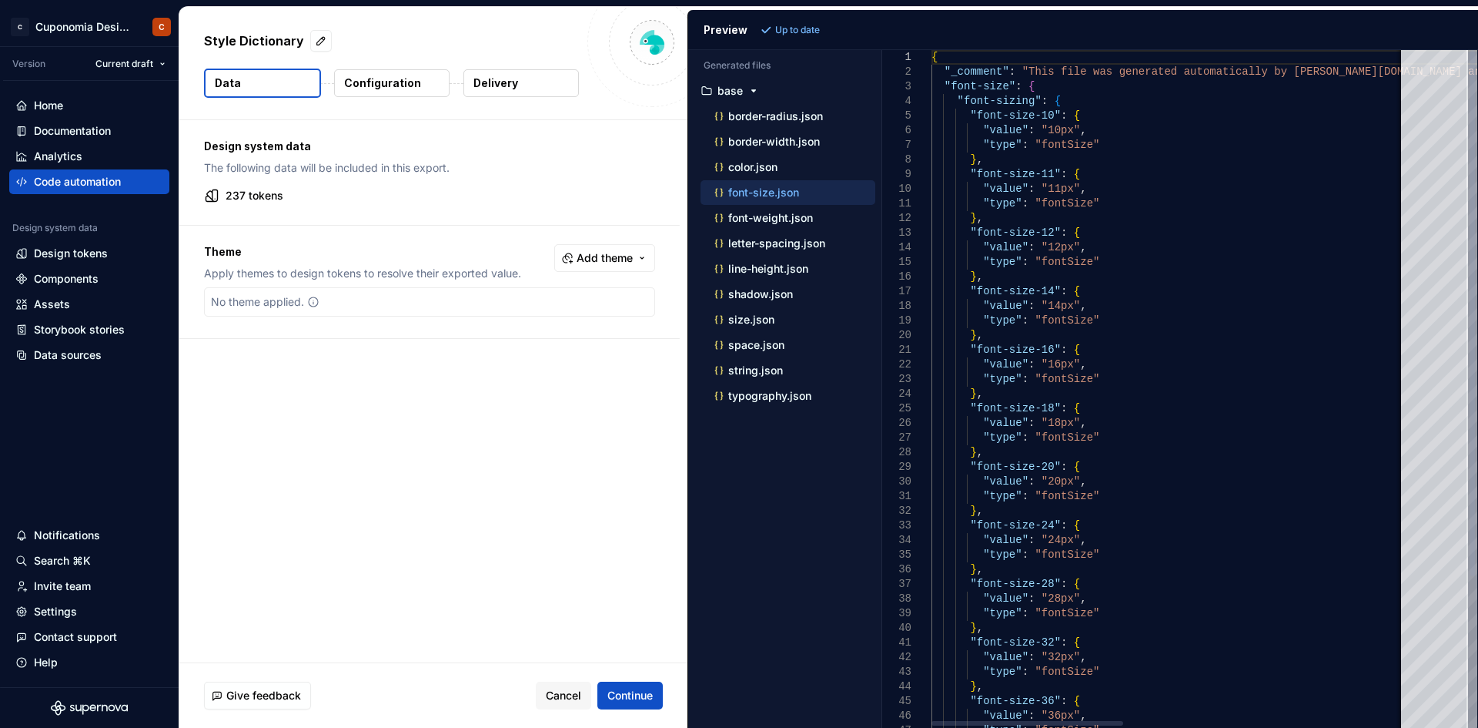
click at [972, 561] on div at bounding box center [1167, 722] width 470 height 9
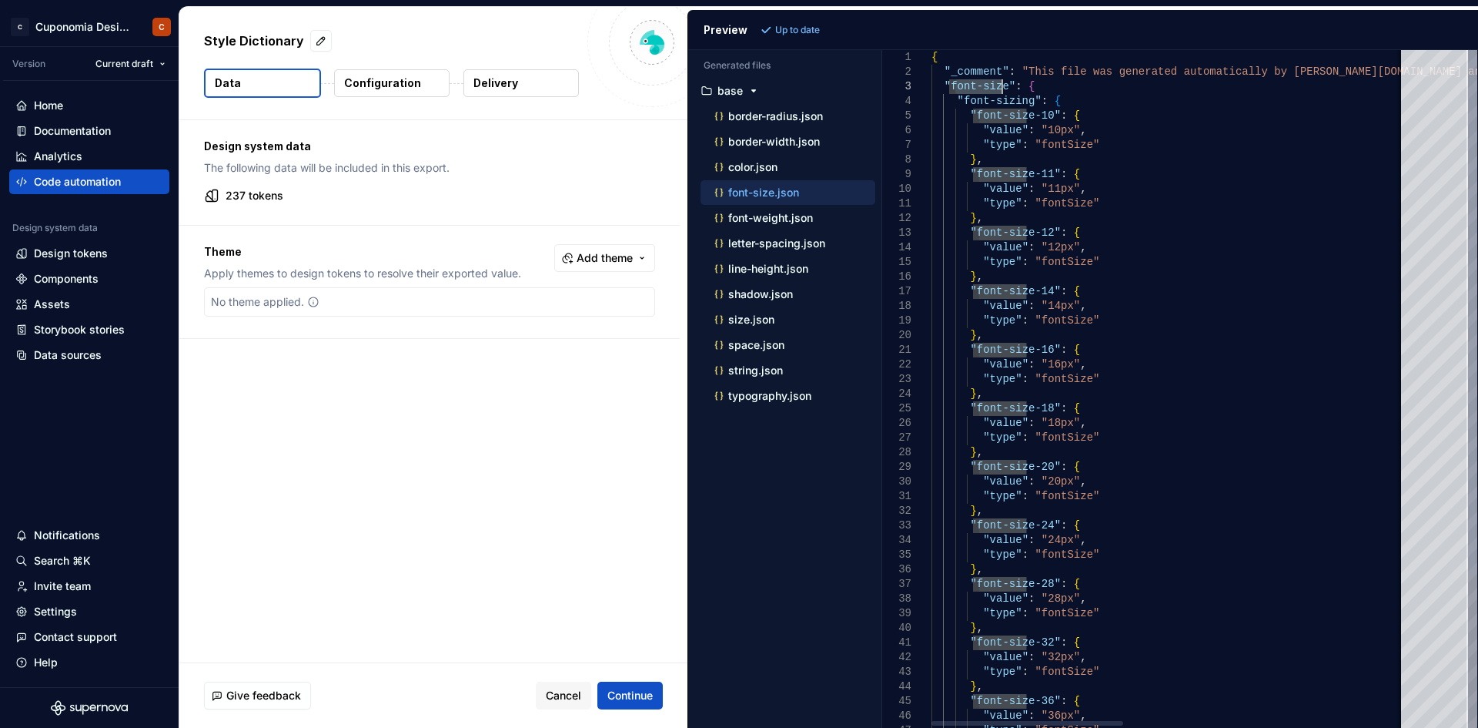
drag, startPoint x: 957, startPoint y: 84, endPoint x: 1001, endPoint y: 90, distance: 44.3
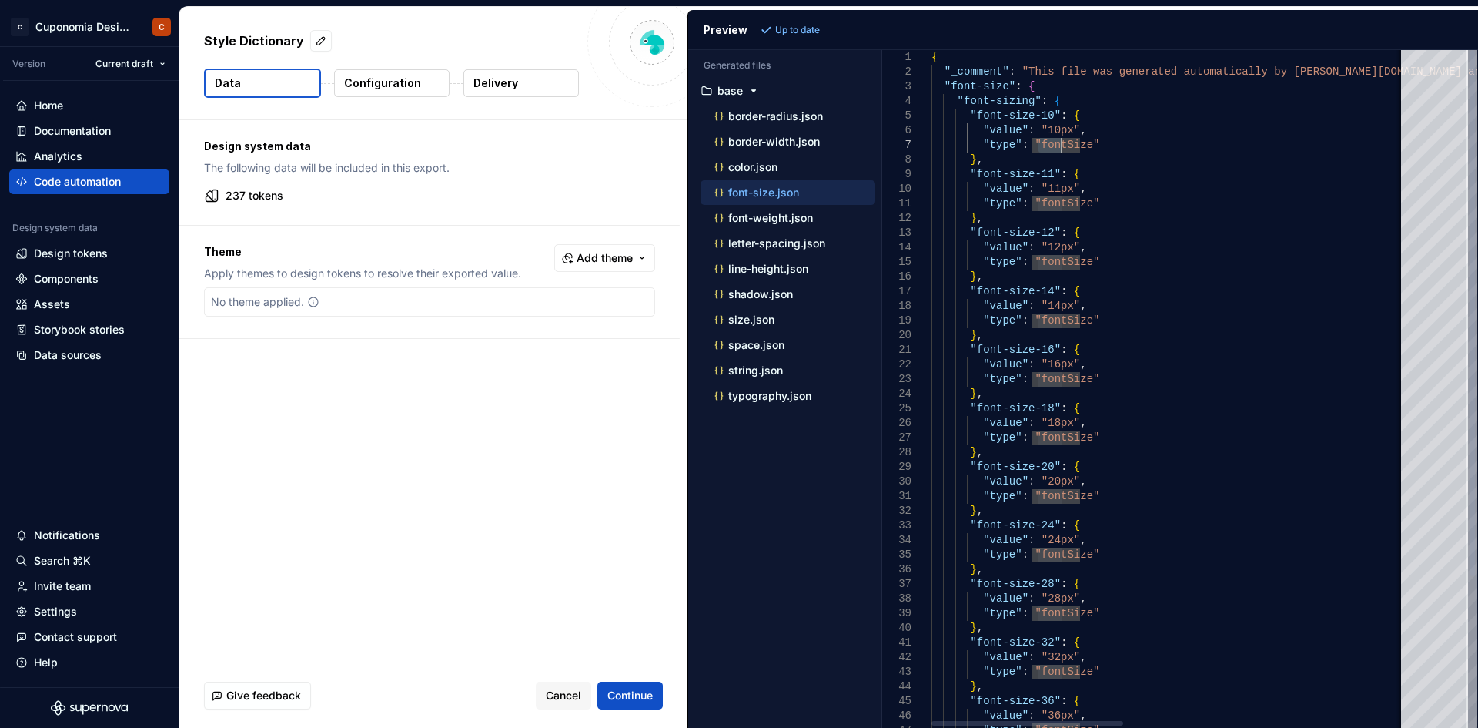
drag, startPoint x: 1039, startPoint y: 143, endPoint x: 1059, endPoint y: 145, distance: 20.1
drag, startPoint x: 1031, startPoint y: 139, endPoint x: 1081, endPoint y: 146, distance: 50.5
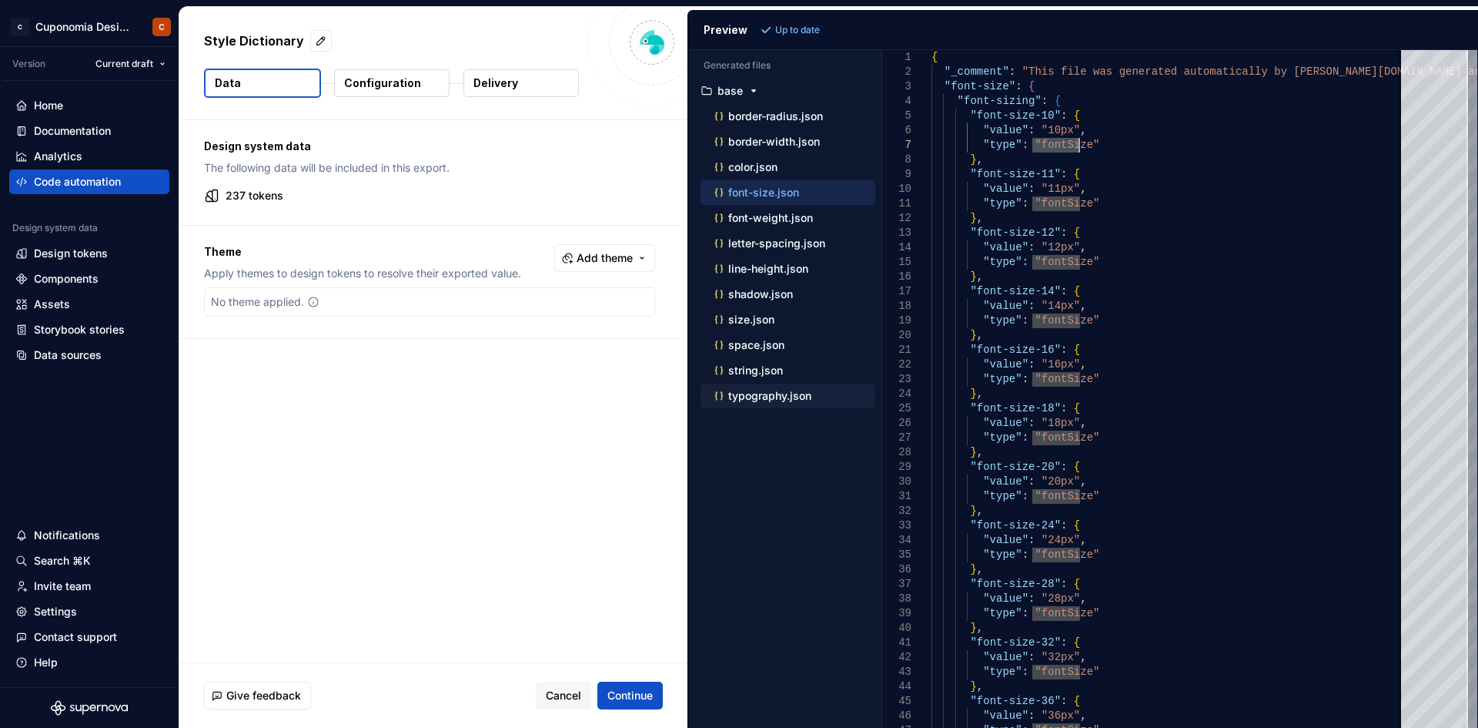
click at [807, 386] on div "typography.json" at bounding box center [788, 395] width 175 height 25
click at [795, 407] on div "typography.json" at bounding box center [788, 395] width 175 height 25
click at [795, 400] on p "typography.json" at bounding box center [769, 396] width 83 height 12
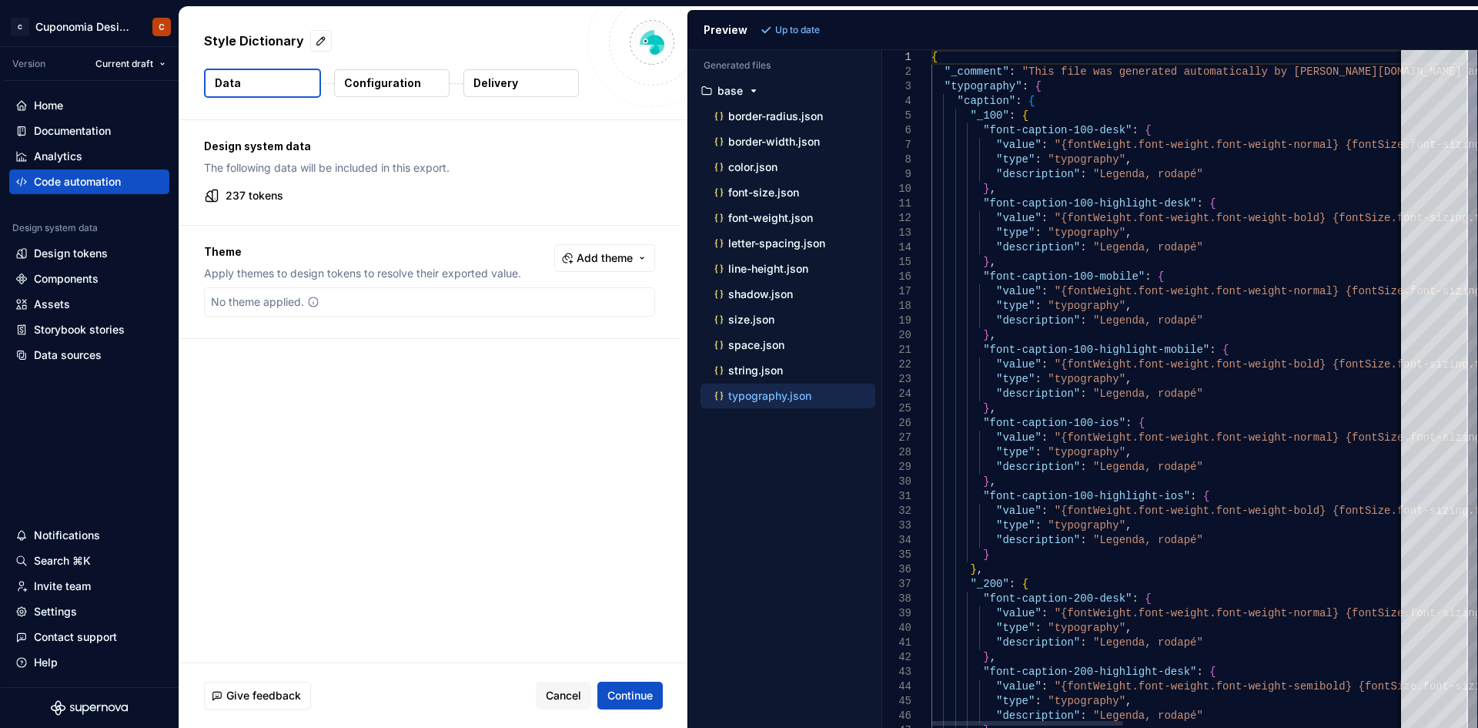
scroll to position [0, 230]
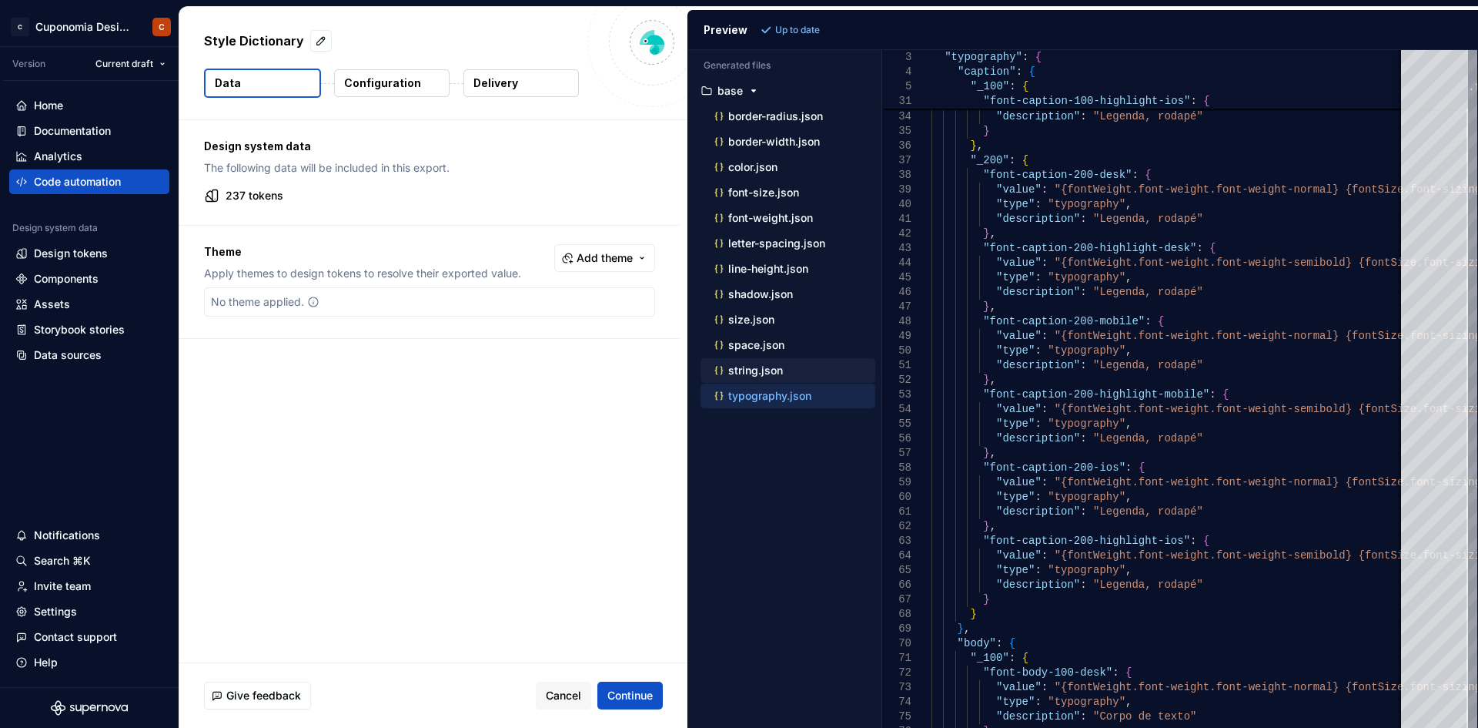
click at [760, 372] on p "string.json" at bounding box center [755, 370] width 55 height 12
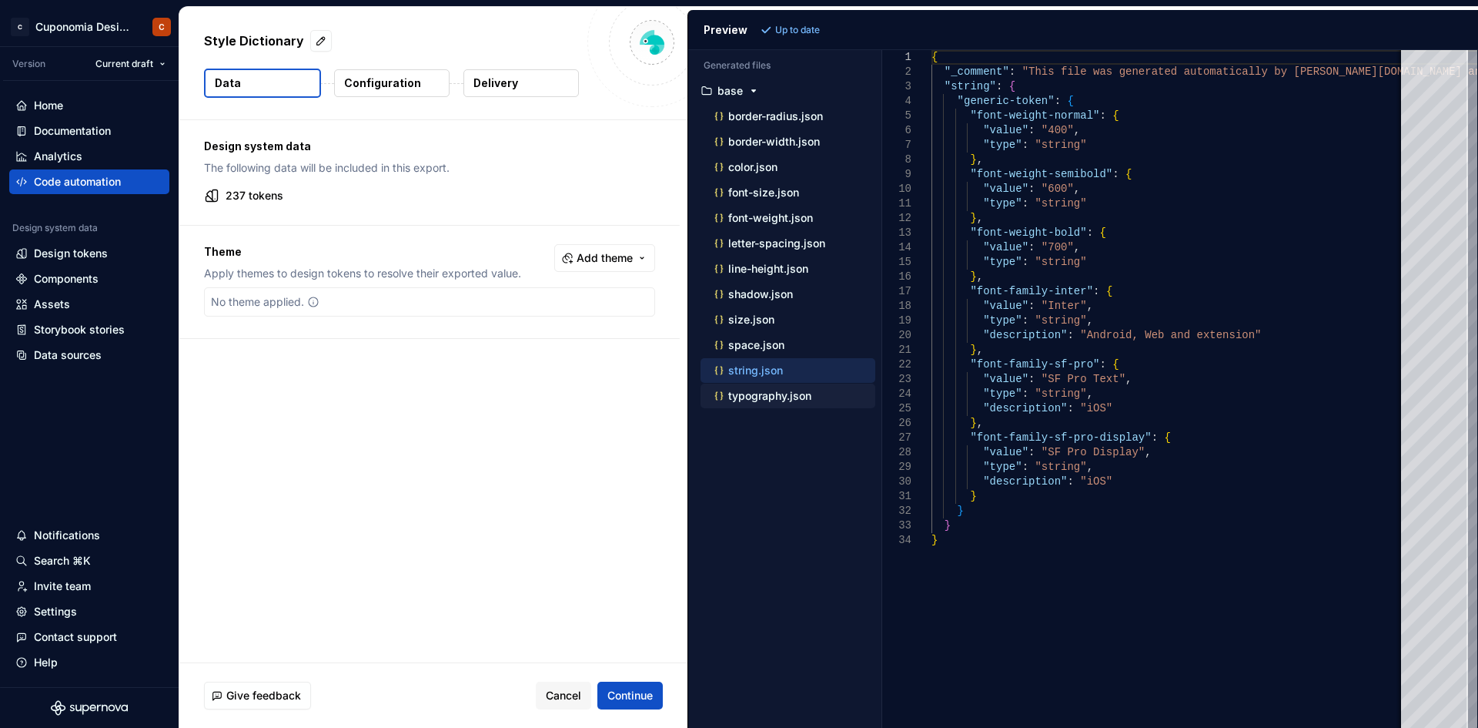
click at [769, 390] on p "typography.json" at bounding box center [769, 396] width 83 height 12
type textarea "**********"
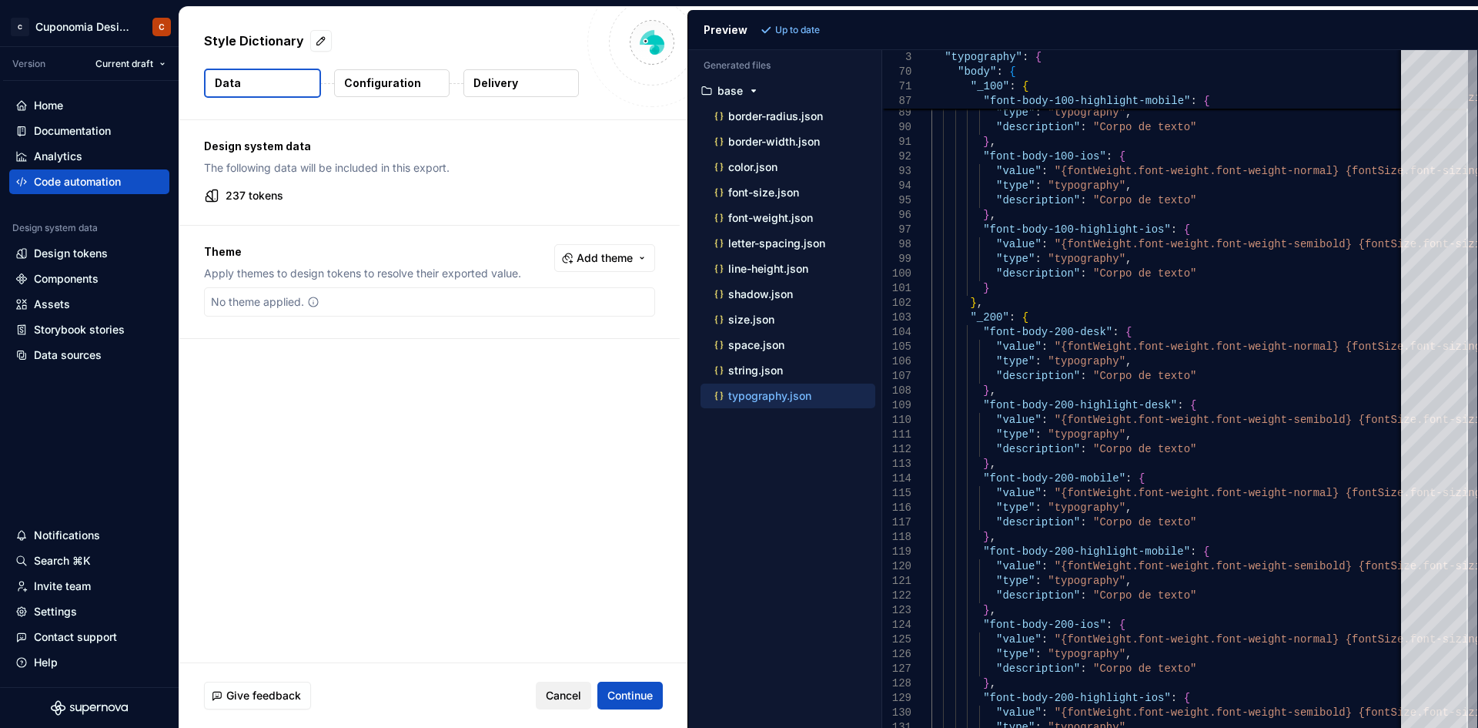
click at [557, 561] on span "Cancel" at bounding box center [563, 695] width 35 height 15
